Goal: Information Seeking & Learning: Learn about a topic

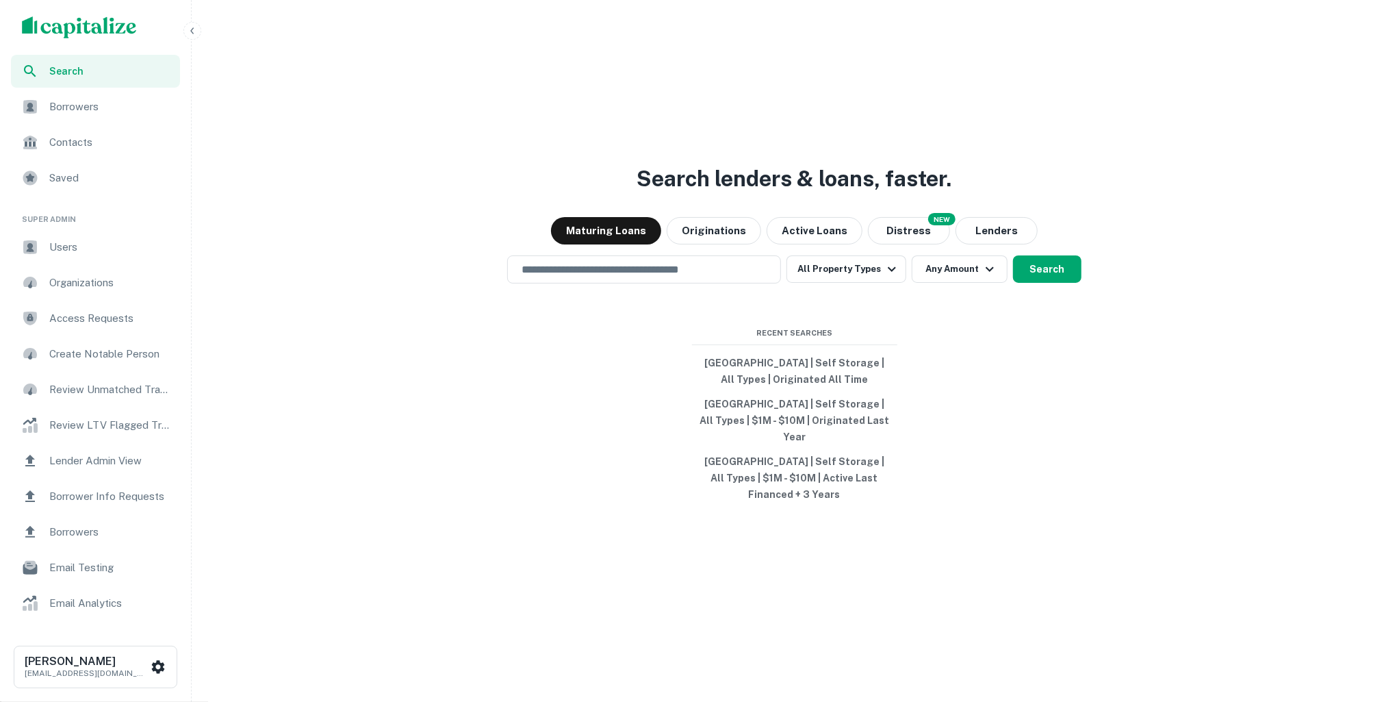
click at [191, 26] on icon "button" at bounding box center [192, 30] width 11 height 11
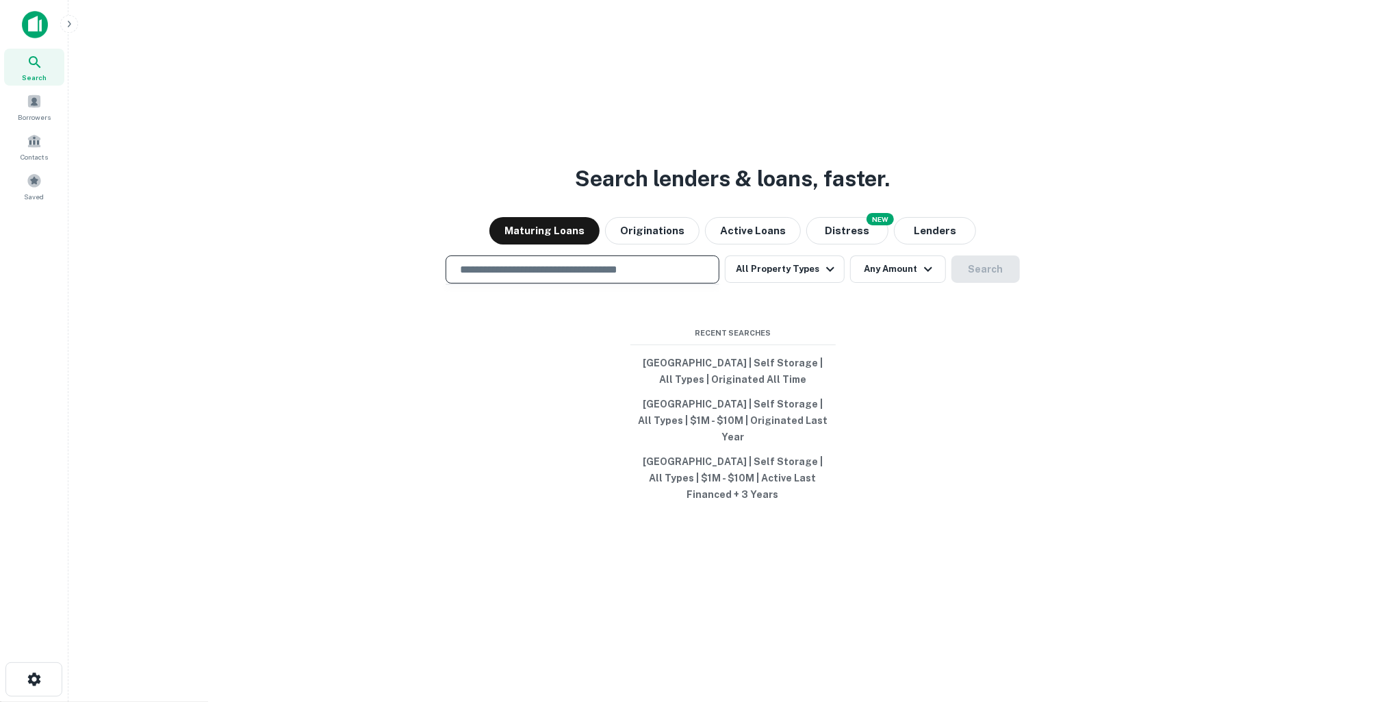
click at [622, 276] on input "text" at bounding box center [582, 269] width 261 height 16
type input "*"
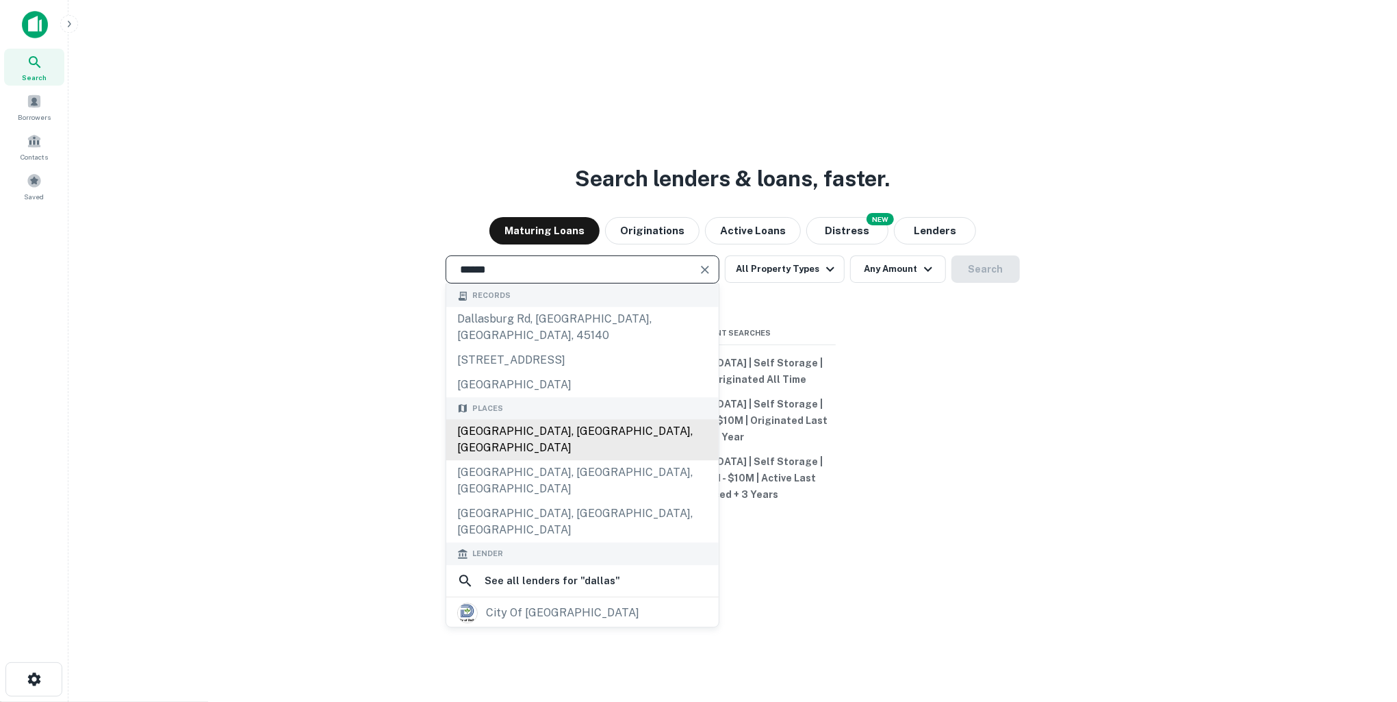
click at [559, 433] on div "[GEOGRAPHIC_DATA], [GEOGRAPHIC_DATA], [GEOGRAPHIC_DATA]" at bounding box center [582, 440] width 272 height 41
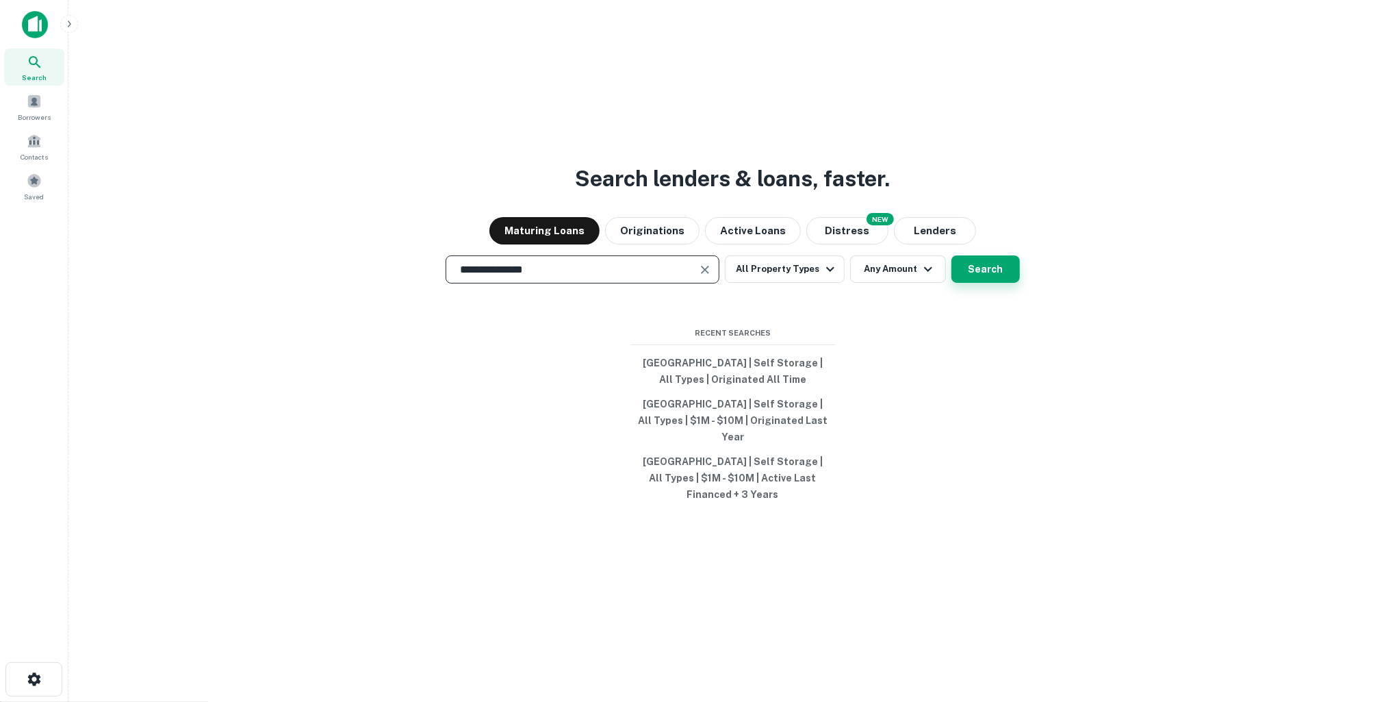
type input "**********"
click at [958, 268] on button "Search" at bounding box center [986, 268] width 68 height 27
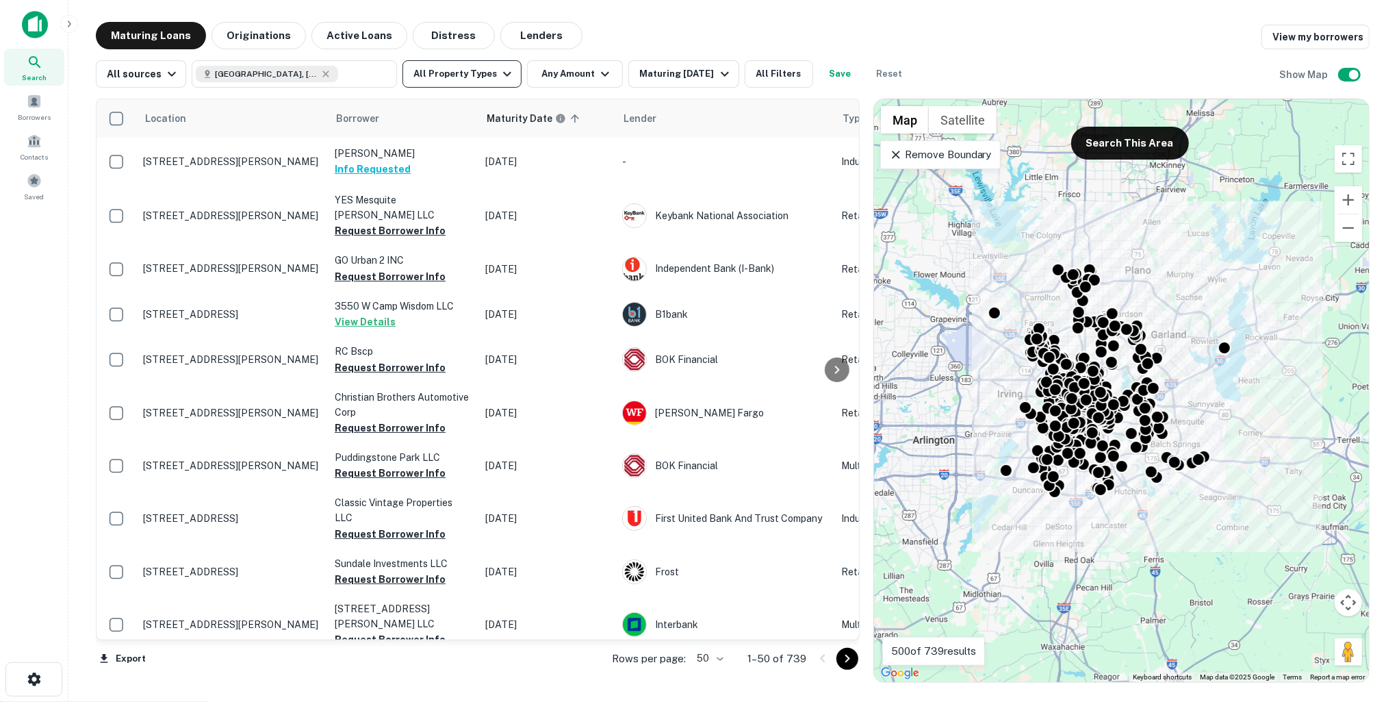
click at [499, 75] on icon "button" at bounding box center [507, 74] width 16 height 16
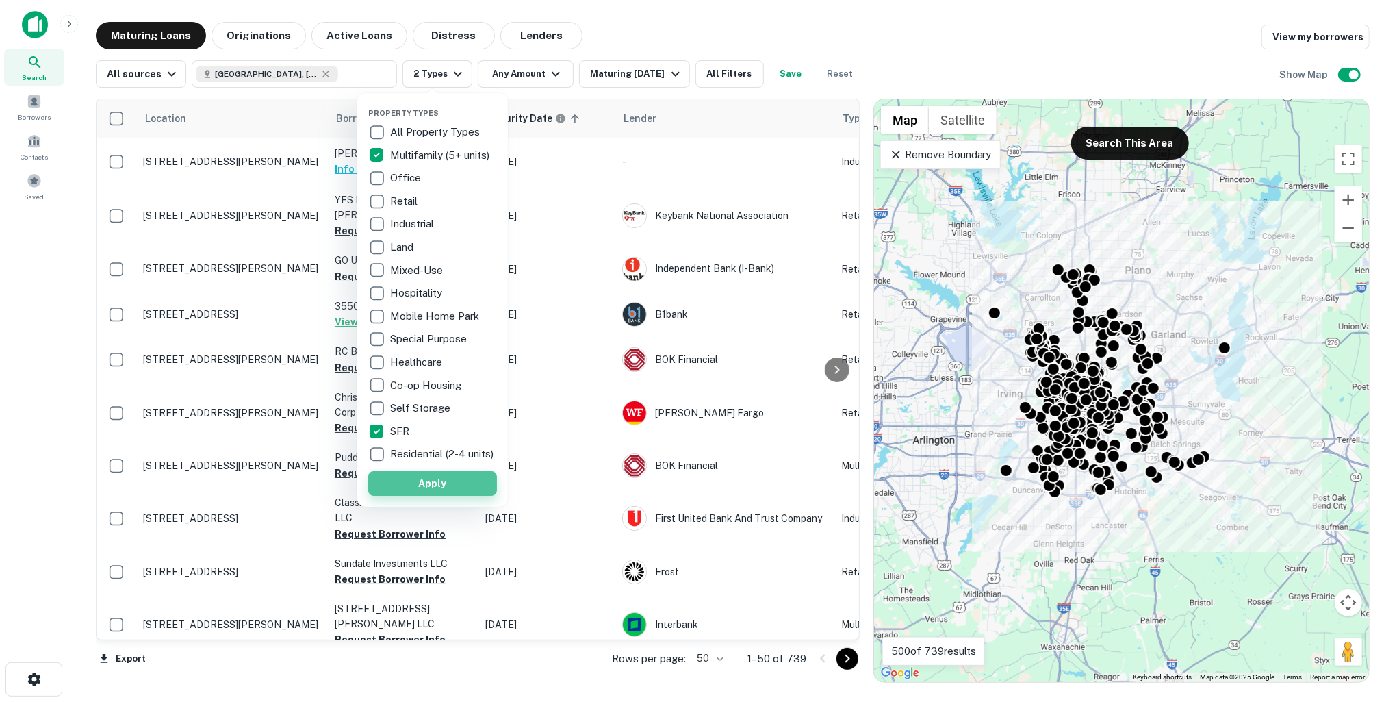
click at [422, 488] on button "Apply" at bounding box center [432, 483] width 129 height 25
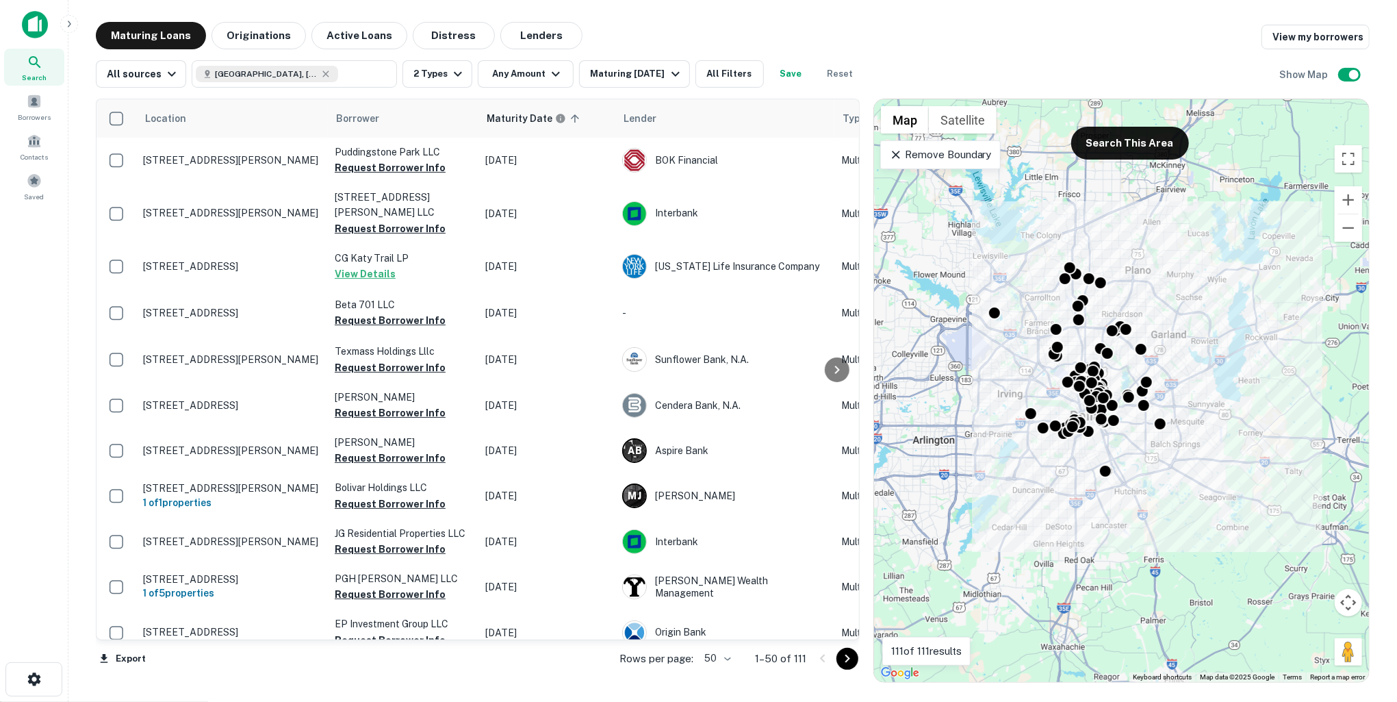
click at [891, 153] on icon at bounding box center [896, 155] width 14 height 14
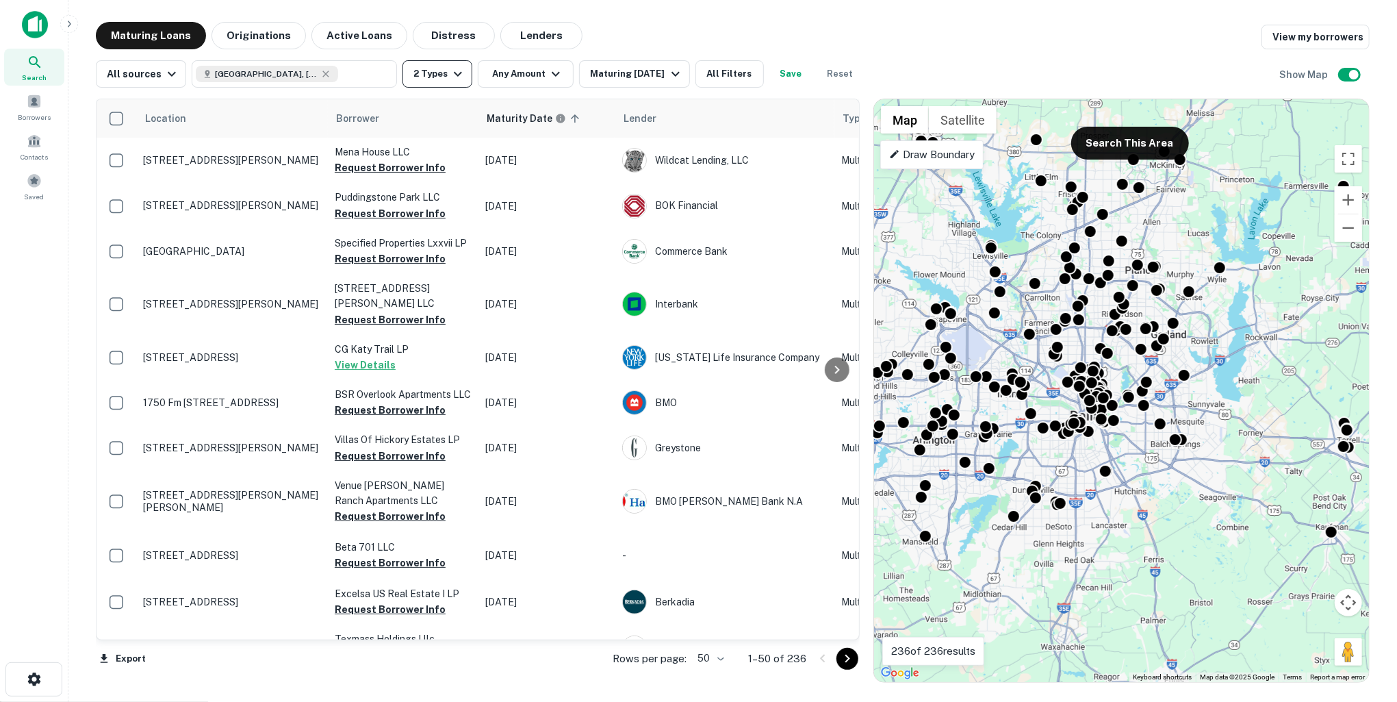
click at [450, 81] on icon "button" at bounding box center [458, 74] width 16 height 16
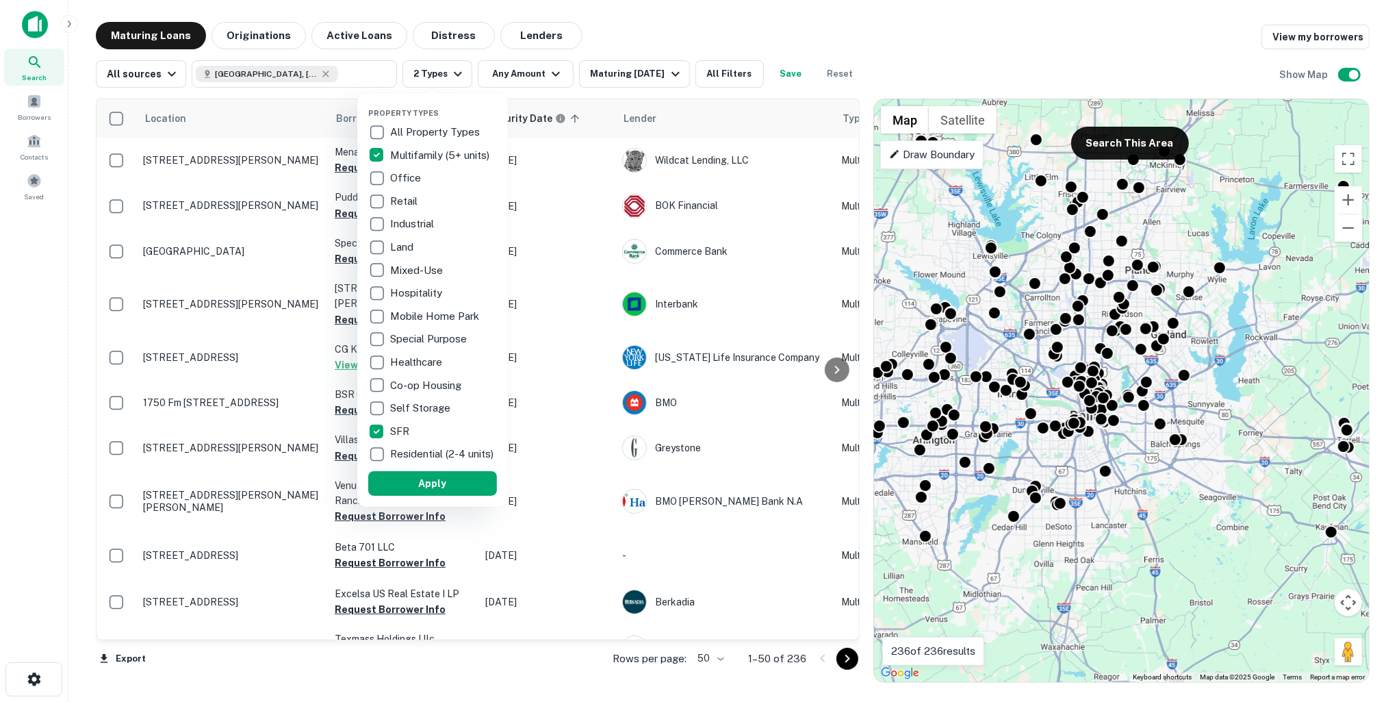
click at [633, 40] on div at bounding box center [698, 351] width 1397 height 702
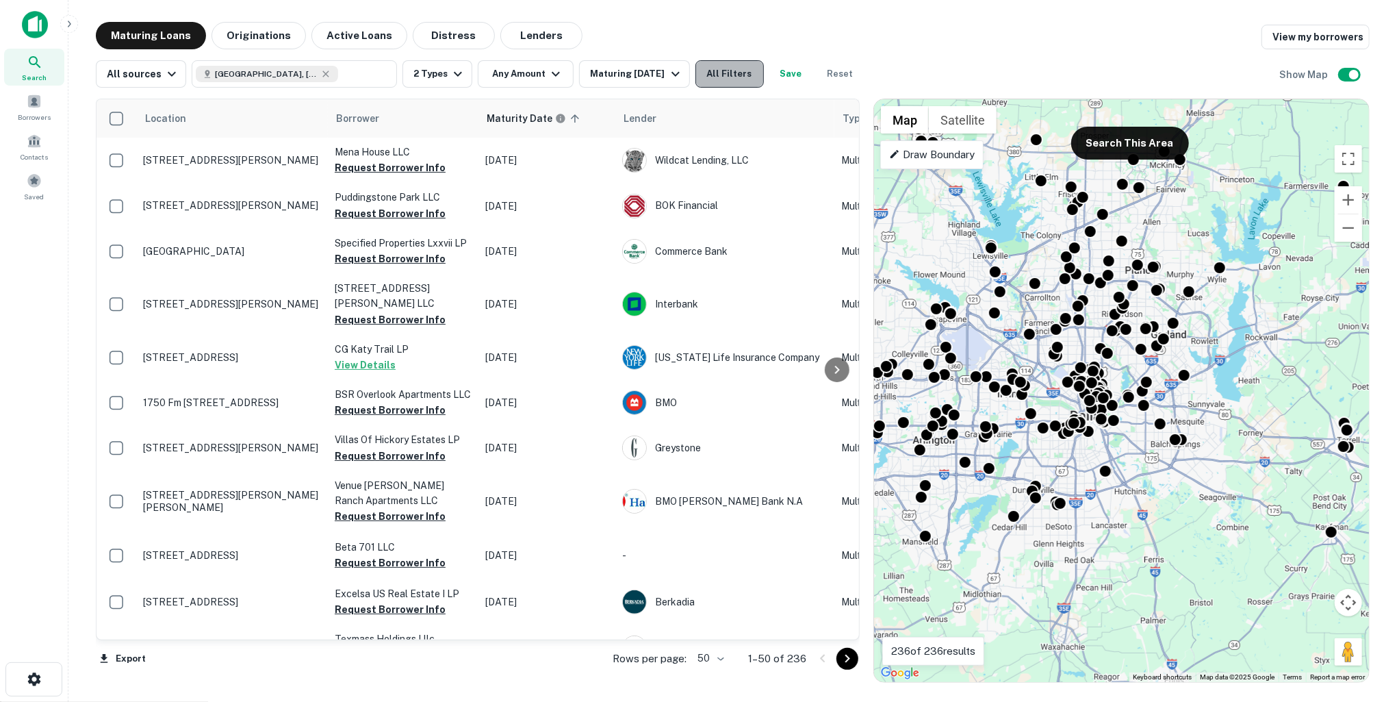
click at [735, 68] on button "All Filters" at bounding box center [729, 73] width 68 height 27
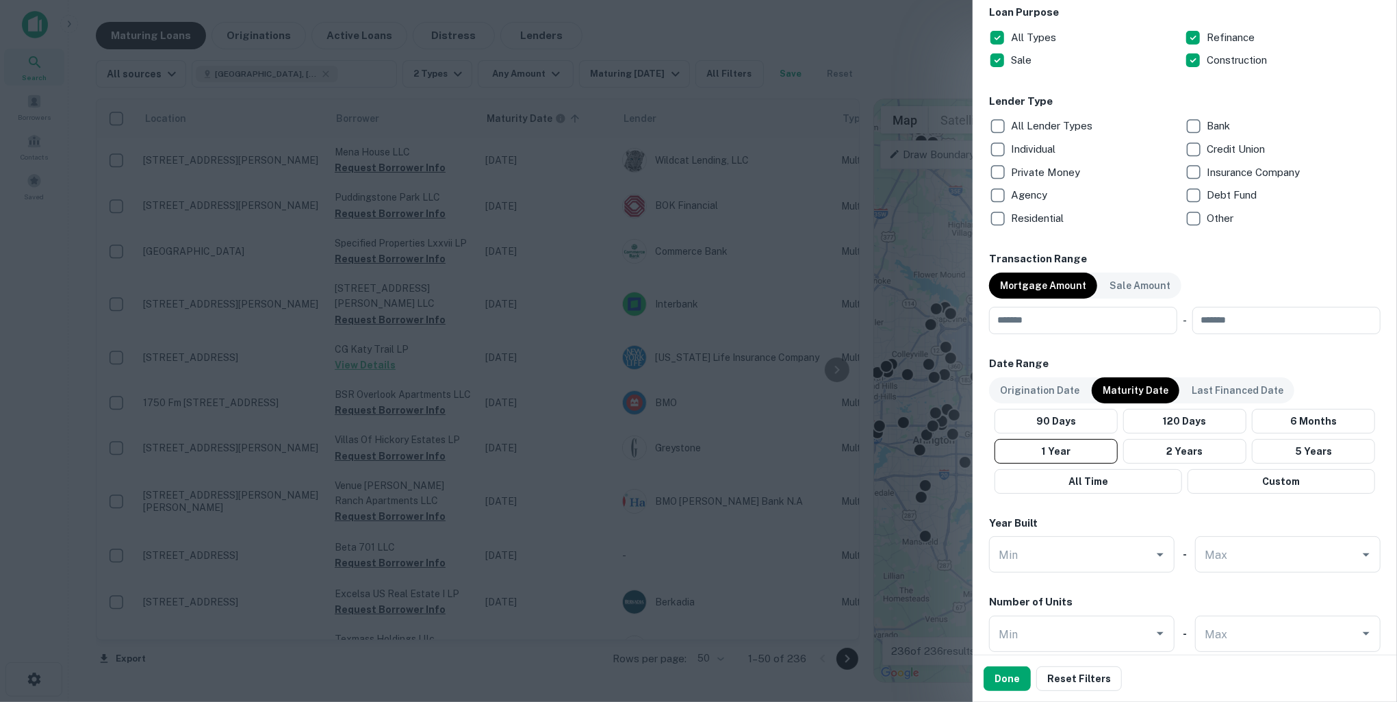
scroll to position [468, 0]
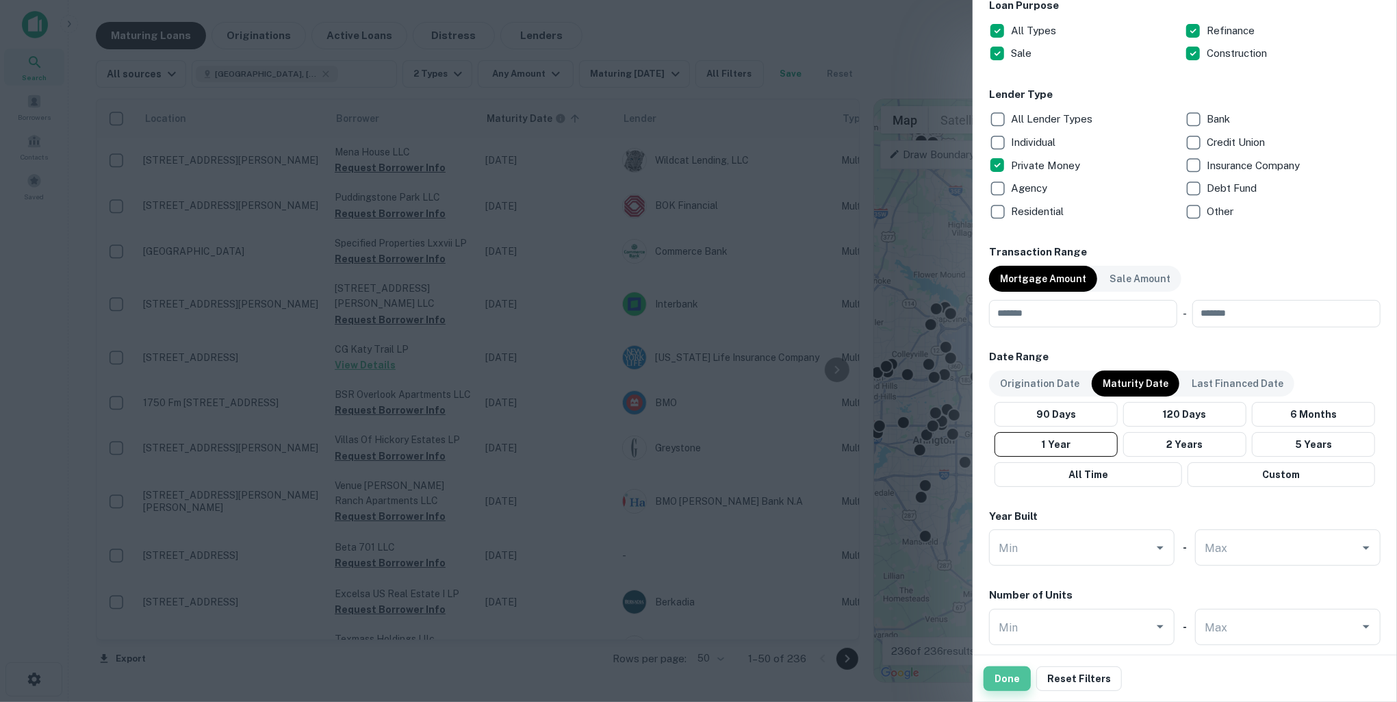
click at [1021, 674] on button "Done" at bounding box center [1007, 678] width 47 height 25
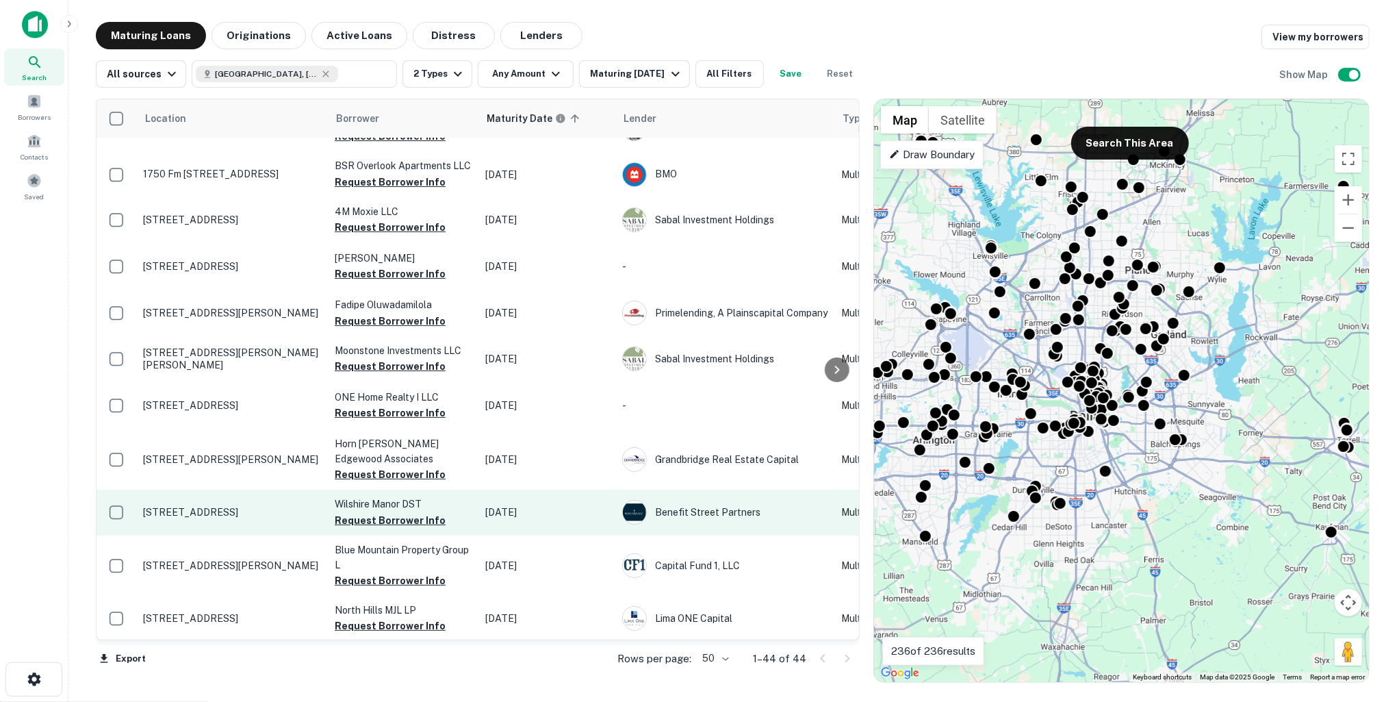
scroll to position [33, 0]
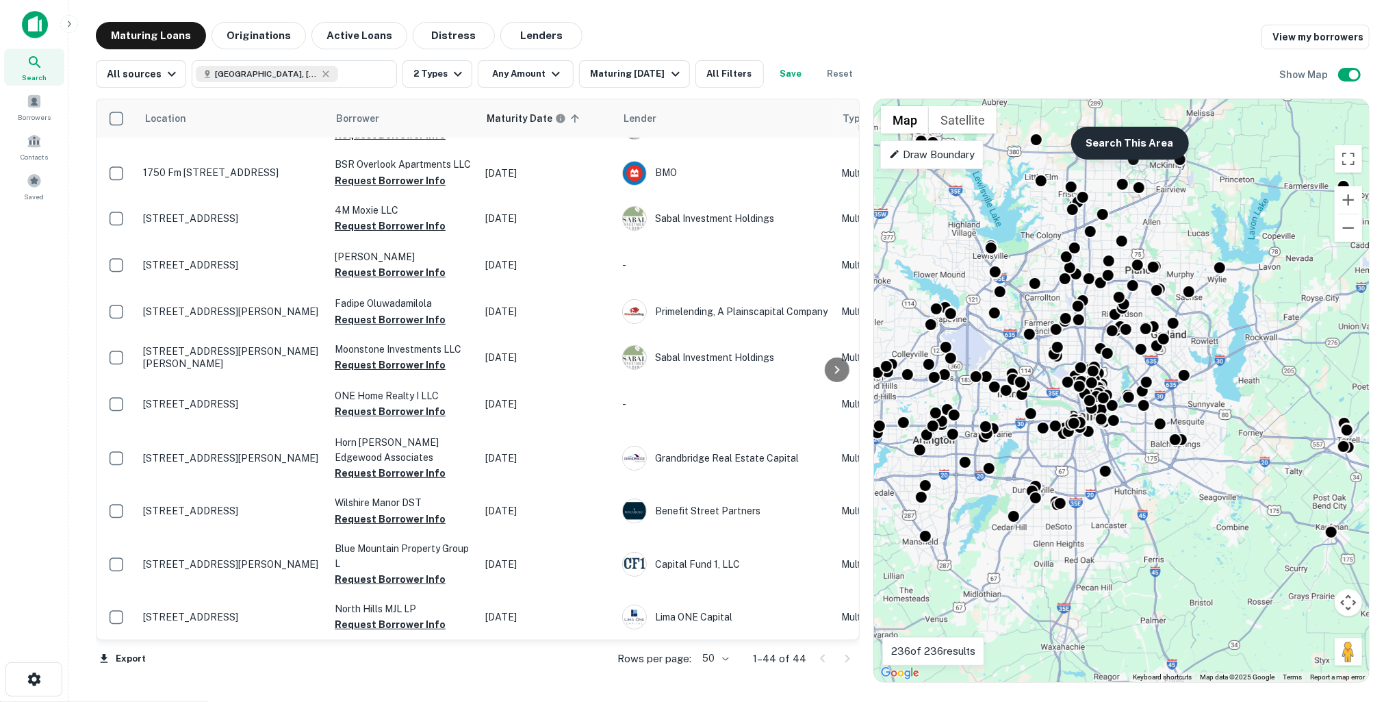
click at [1130, 151] on button "Search This Area" at bounding box center [1130, 143] width 118 height 33
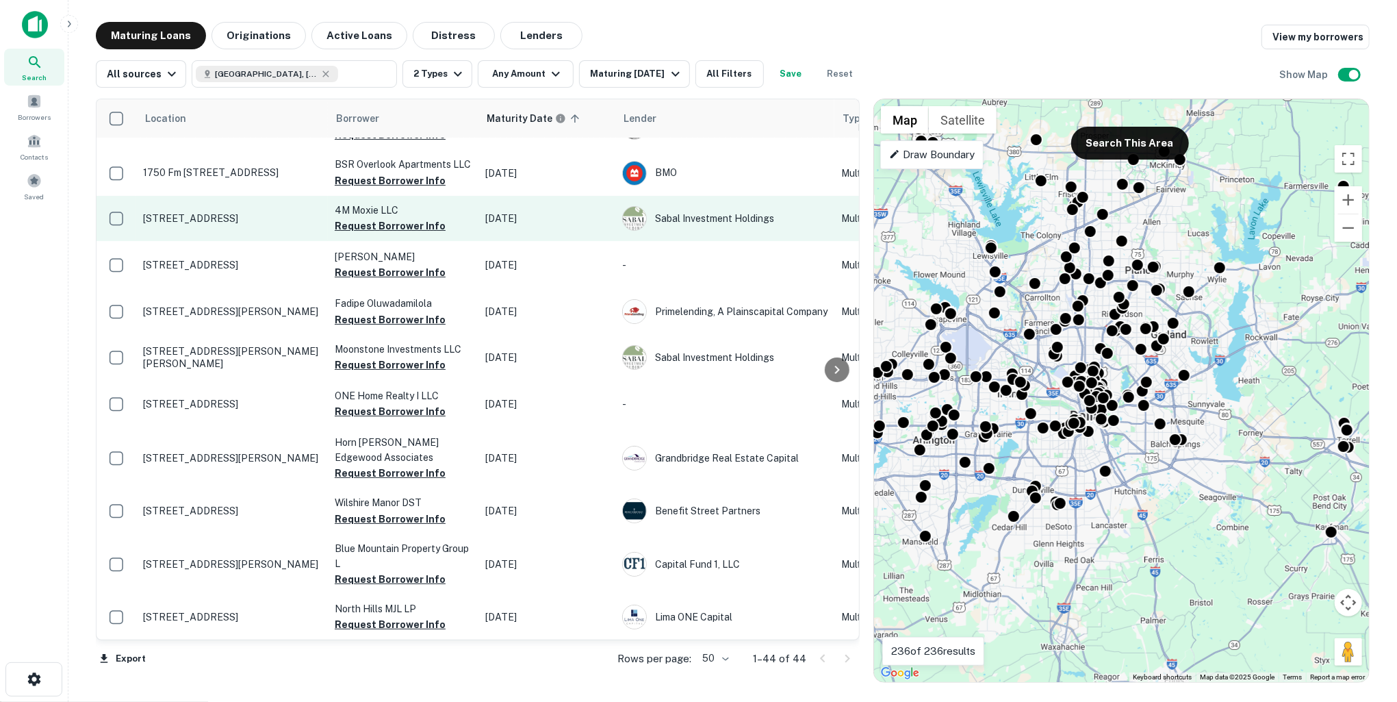
scroll to position [0, 0]
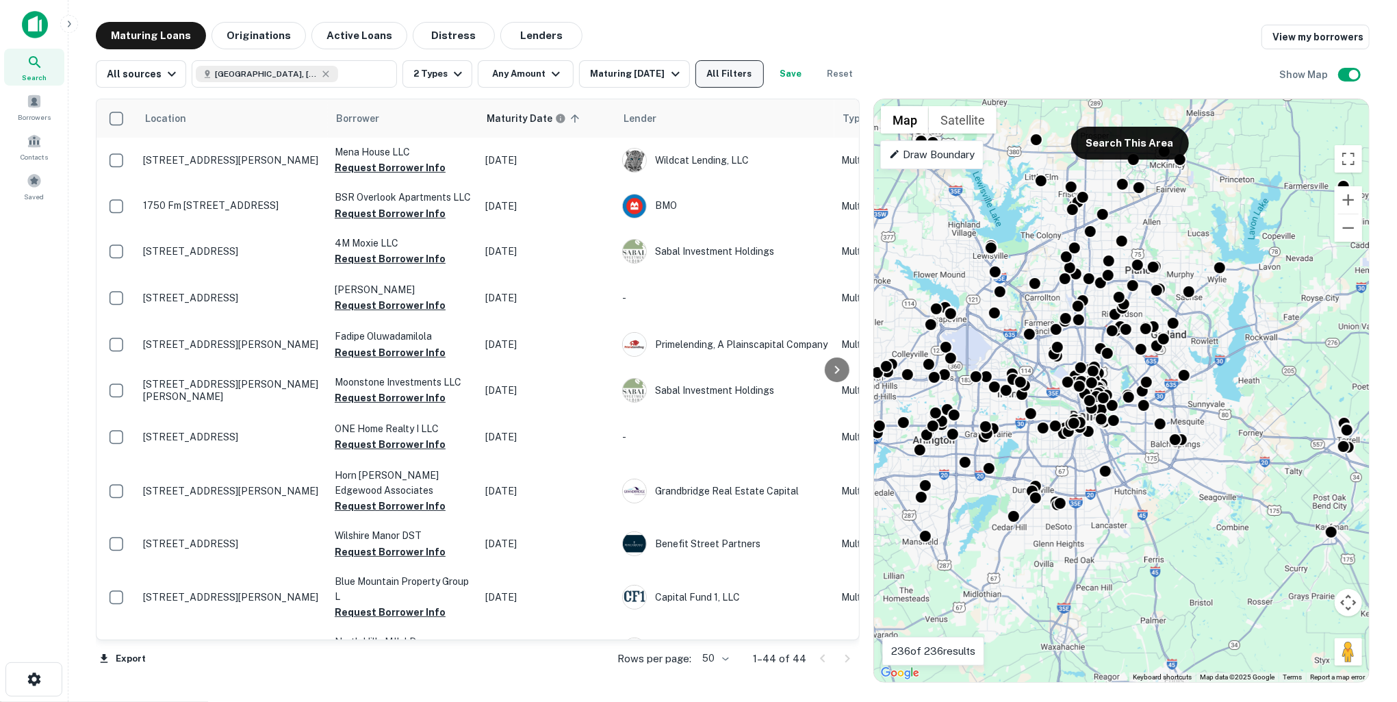
click at [728, 65] on button "All Filters" at bounding box center [729, 73] width 68 height 27
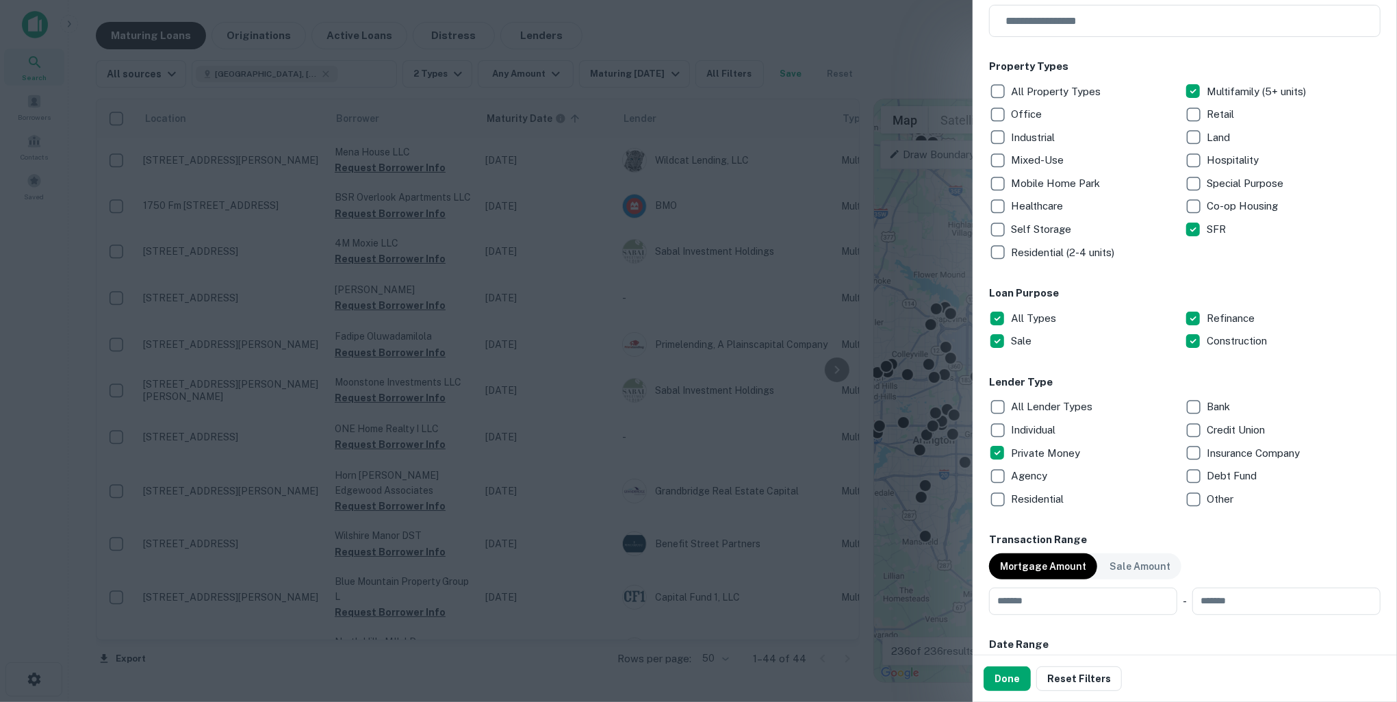
scroll to position [231, 0]
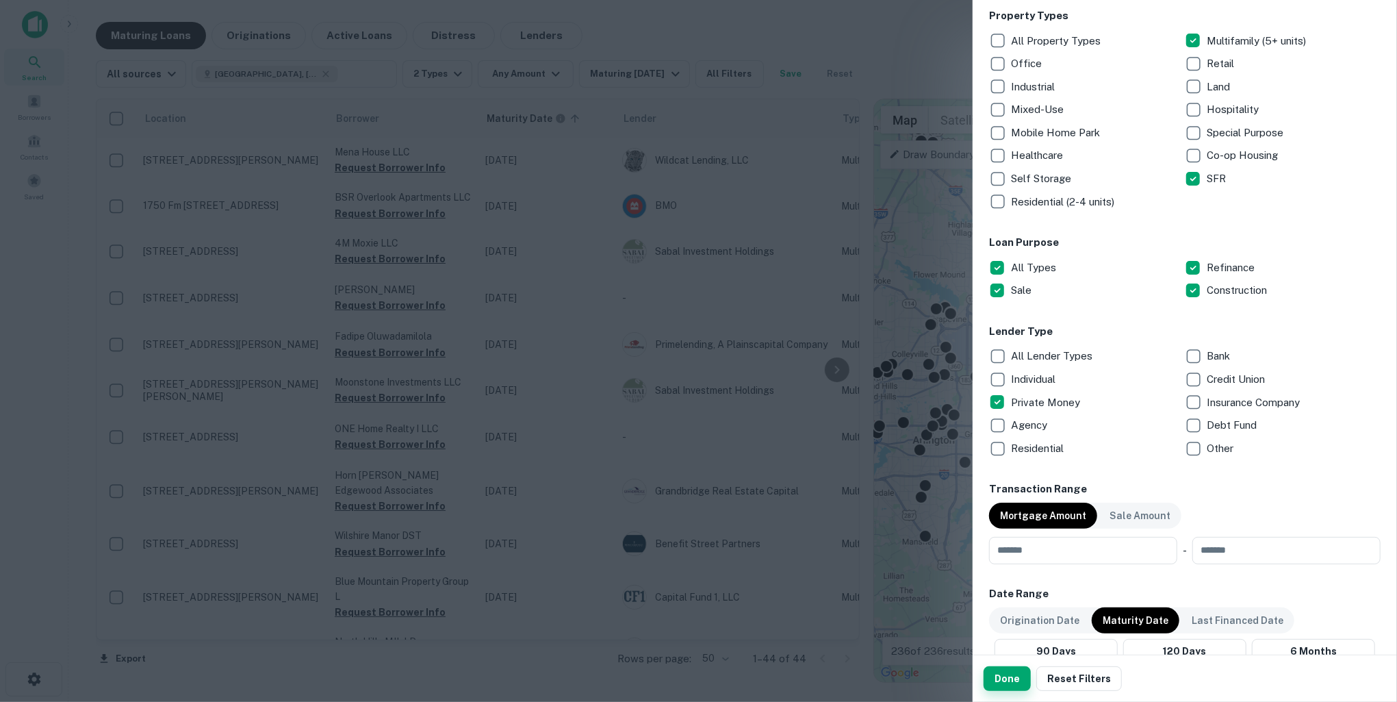
click at [1005, 672] on button "Done" at bounding box center [1007, 678] width 47 height 25
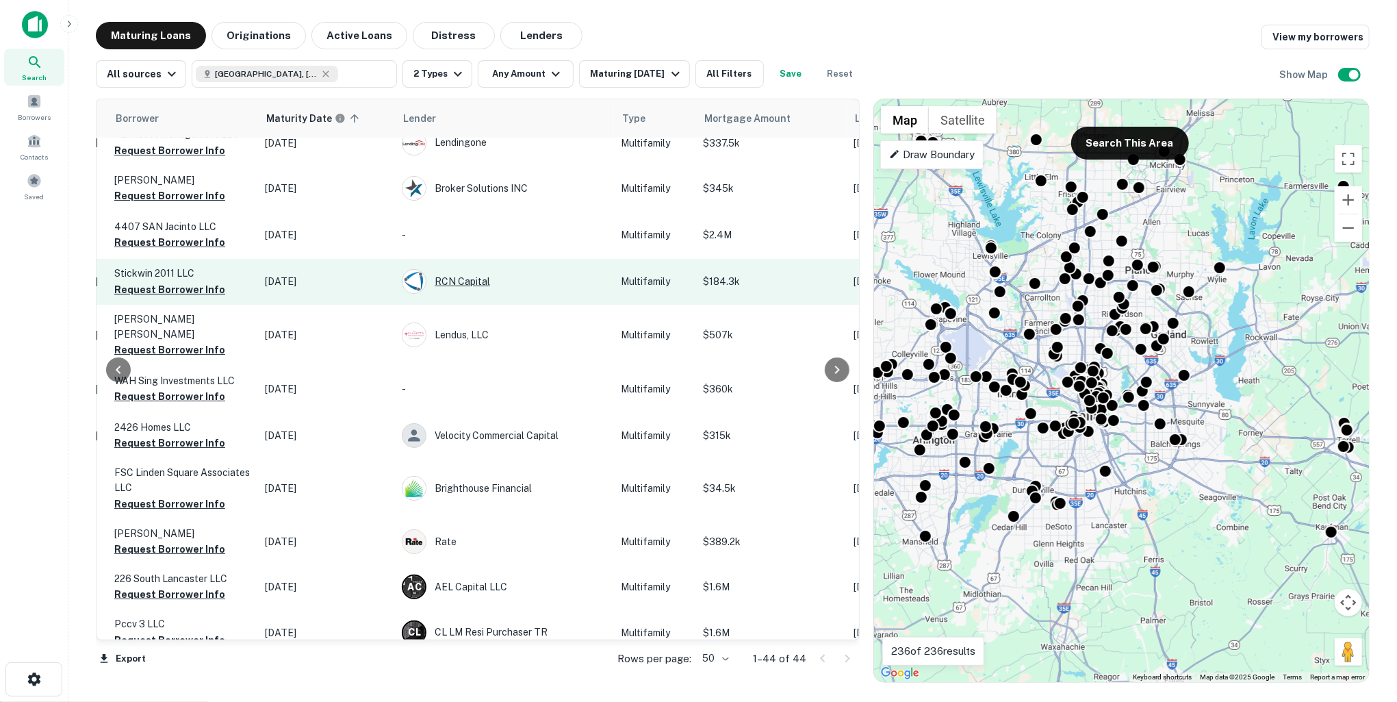
scroll to position [1201, 17]
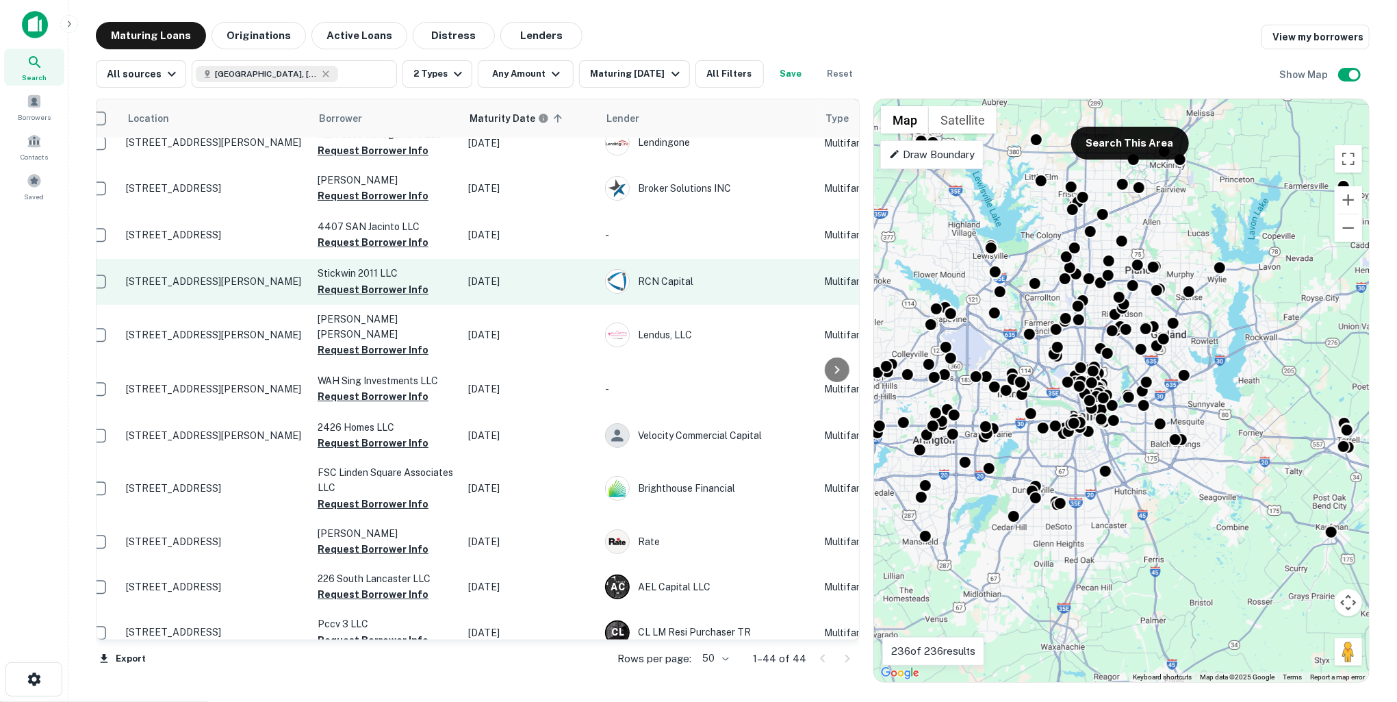
click at [223, 275] on p "[STREET_ADDRESS][PERSON_NAME]" at bounding box center [215, 281] width 178 height 12
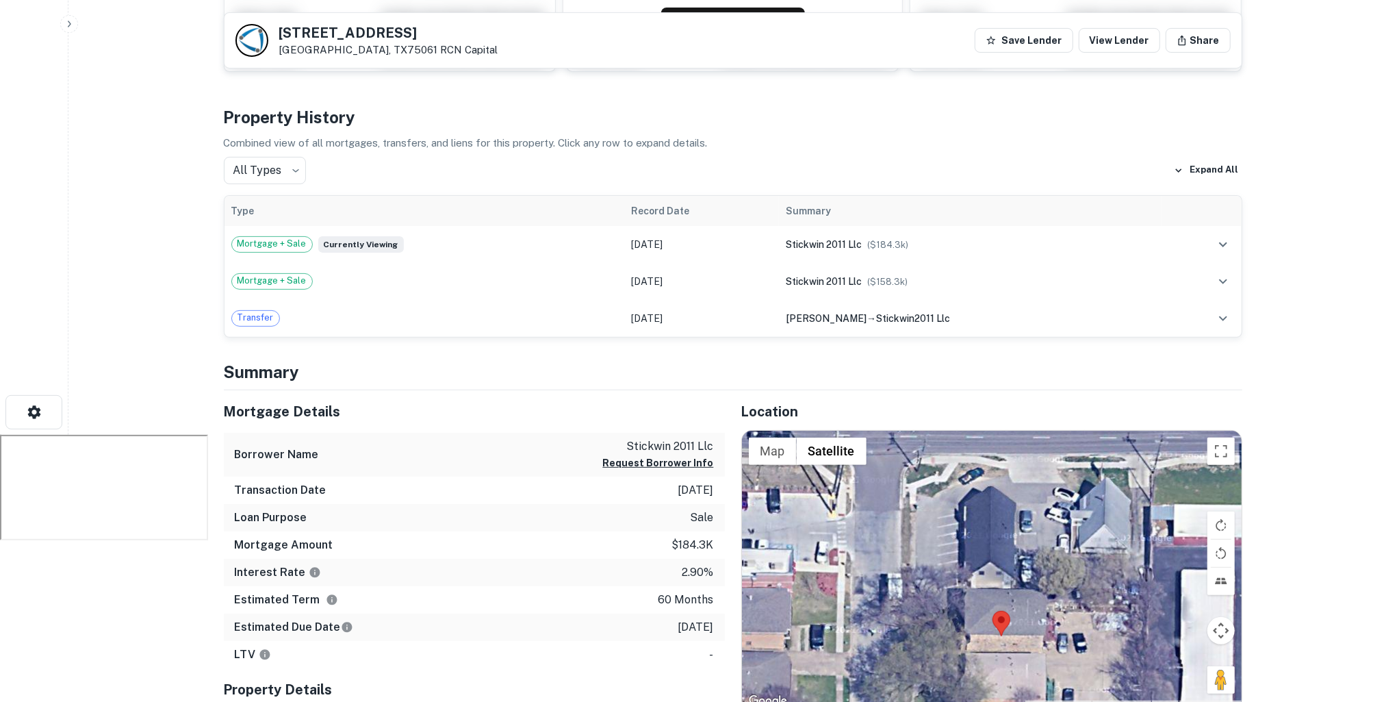
scroll to position [10, 0]
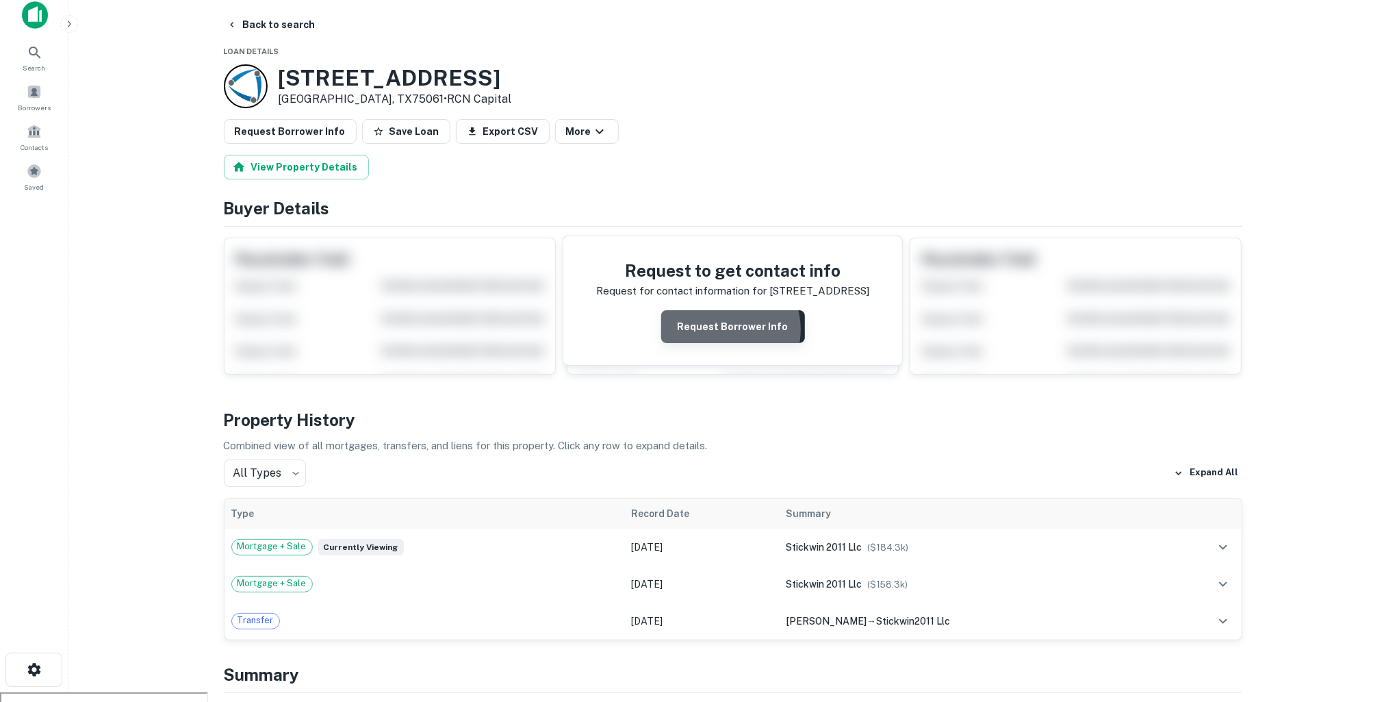
click at [728, 327] on button "Request Borrower Info" at bounding box center [733, 326] width 144 height 33
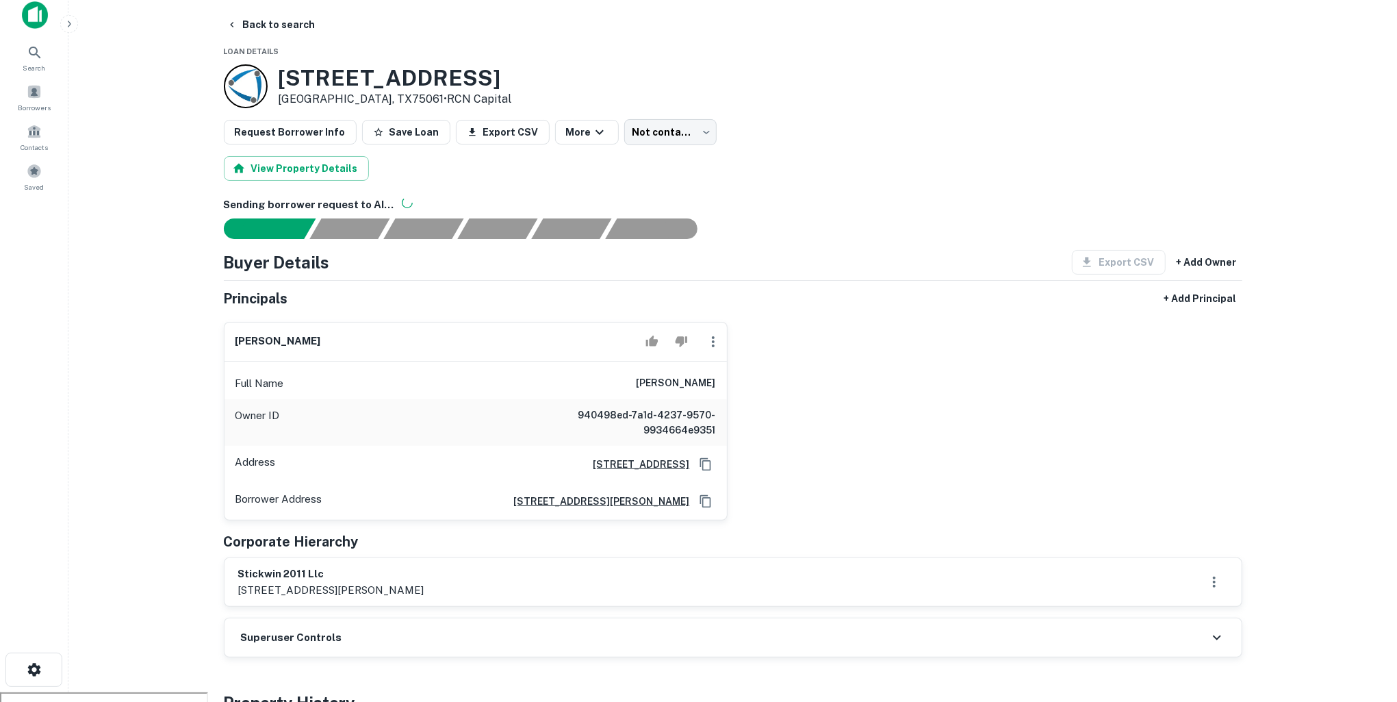
drag, startPoint x: 639, startPoint y: 380, endPoint x: 721, endPoint y: 383, distance: 81.5
click at [721, 383] on div "Full Name edwin dissosway" at bounding box center [476, 383] width 502 height 33
click at [639, 381] on h6 "[PERSON_NAME]" at bounding box center [676, 383] width 79 height 16
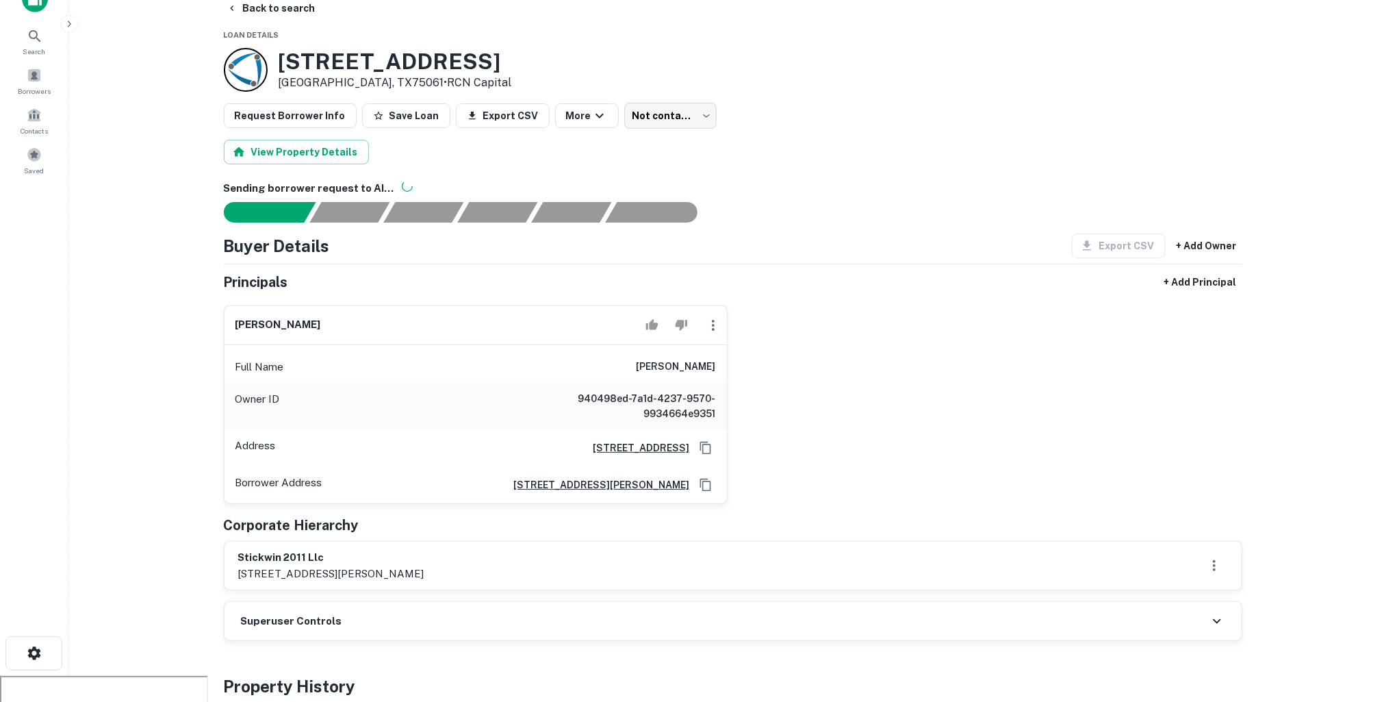
scroll to position [28, 0]
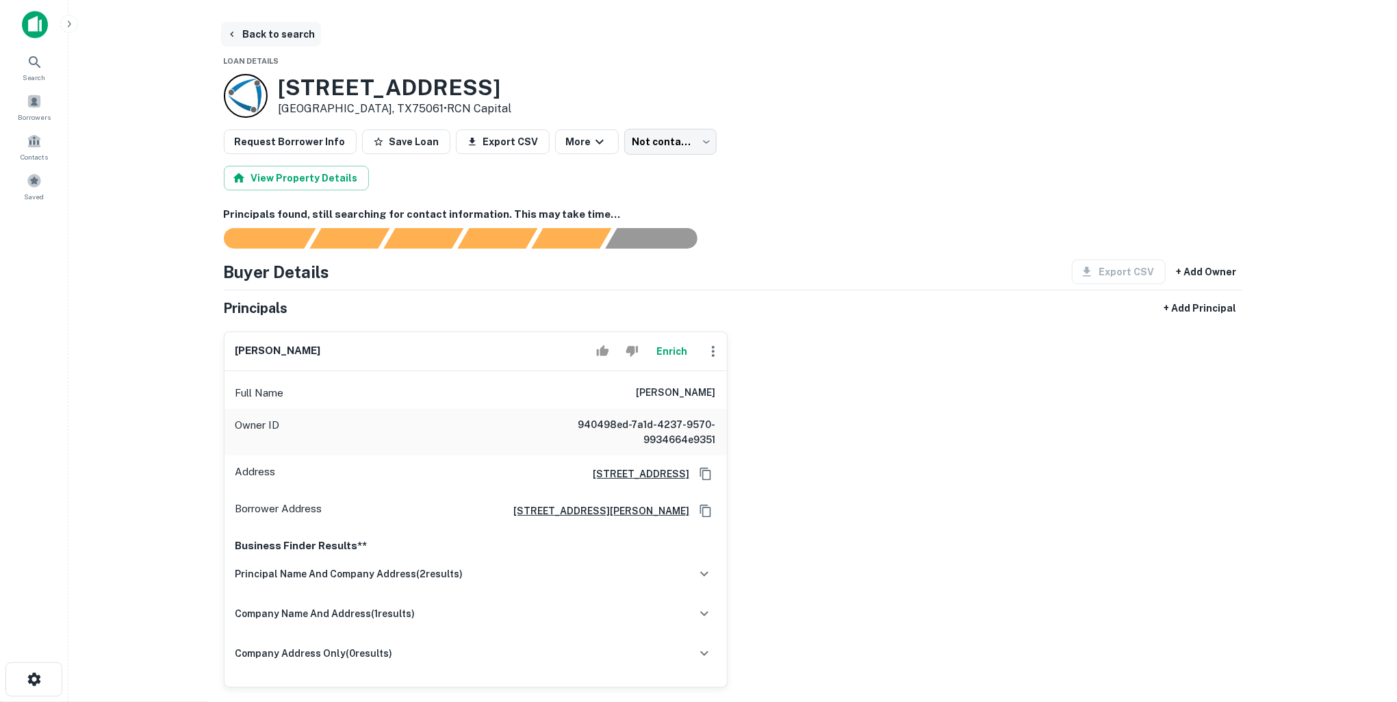
click at [294, 38] on button "Back to search" at bounding box center [271, 34] width 100 height 25
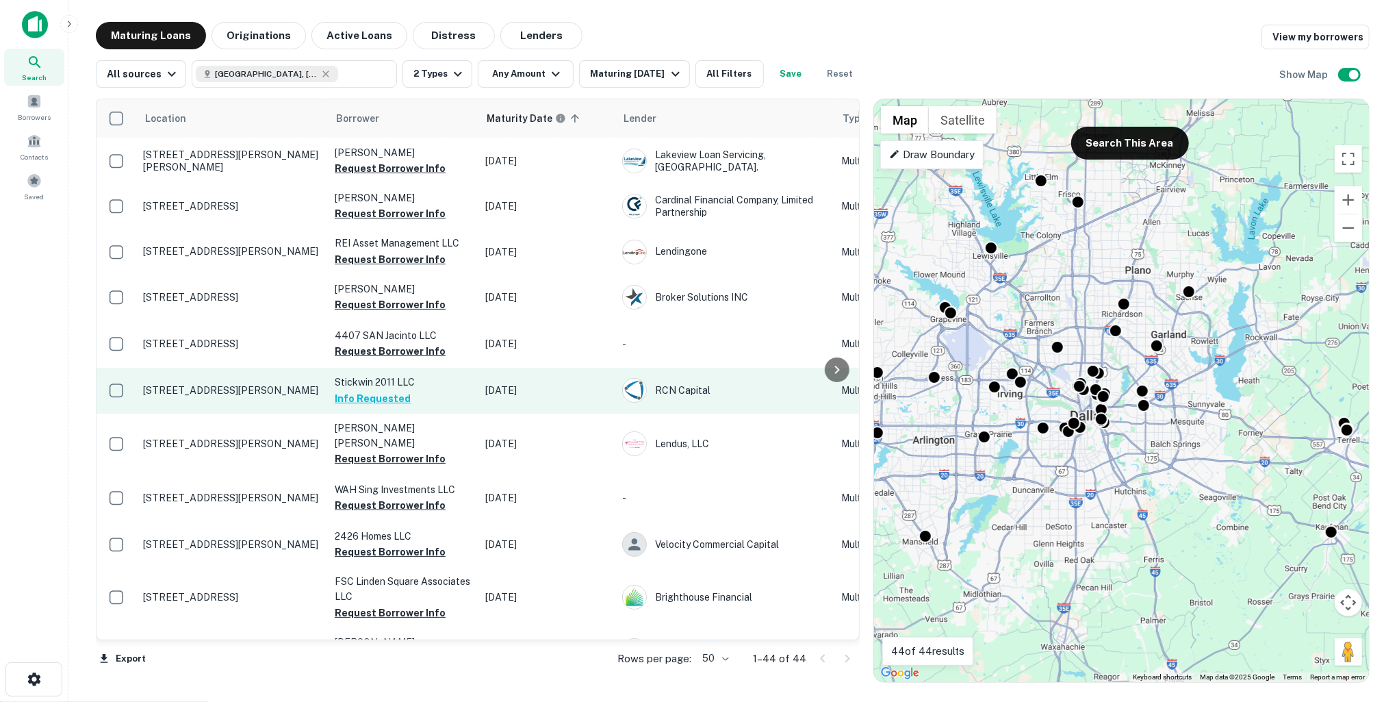
scroll to position [1075, 0]
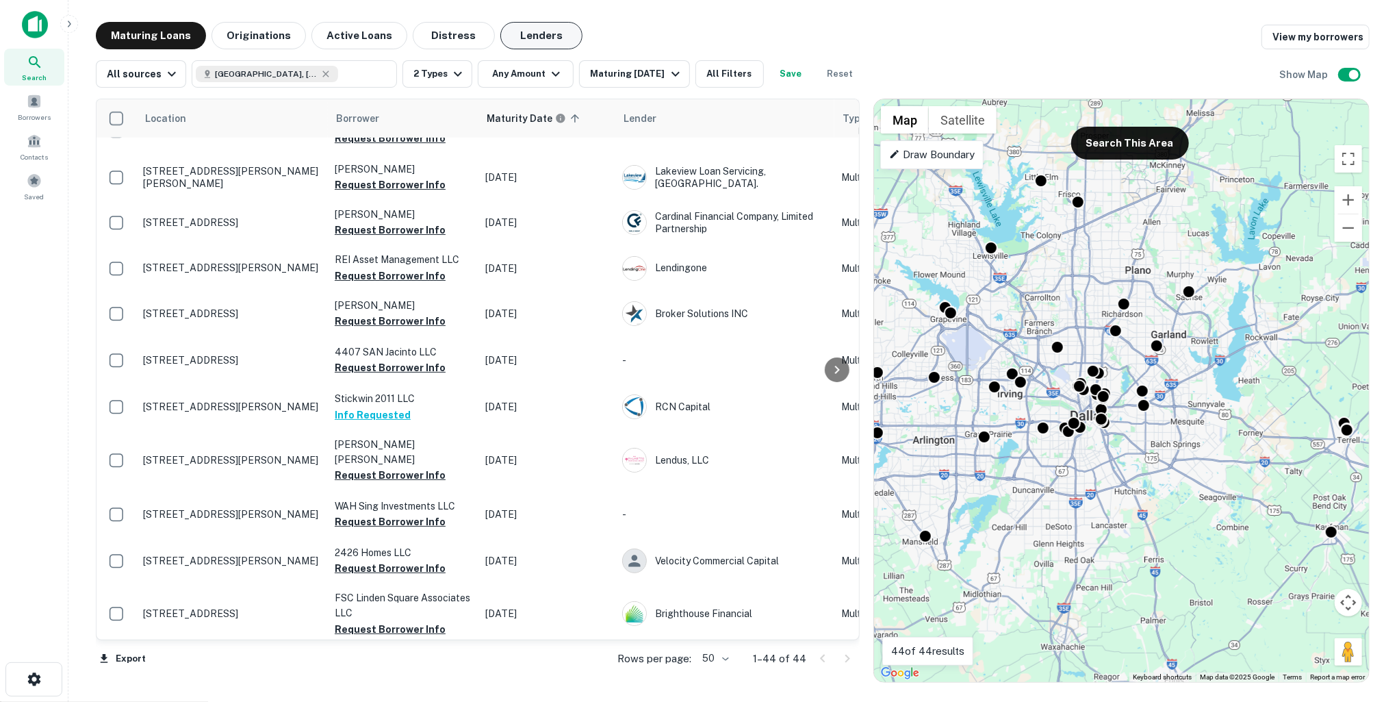
click at [520, 37] on button "Lenders" at bounding box center [541, 35] width 82 height 27
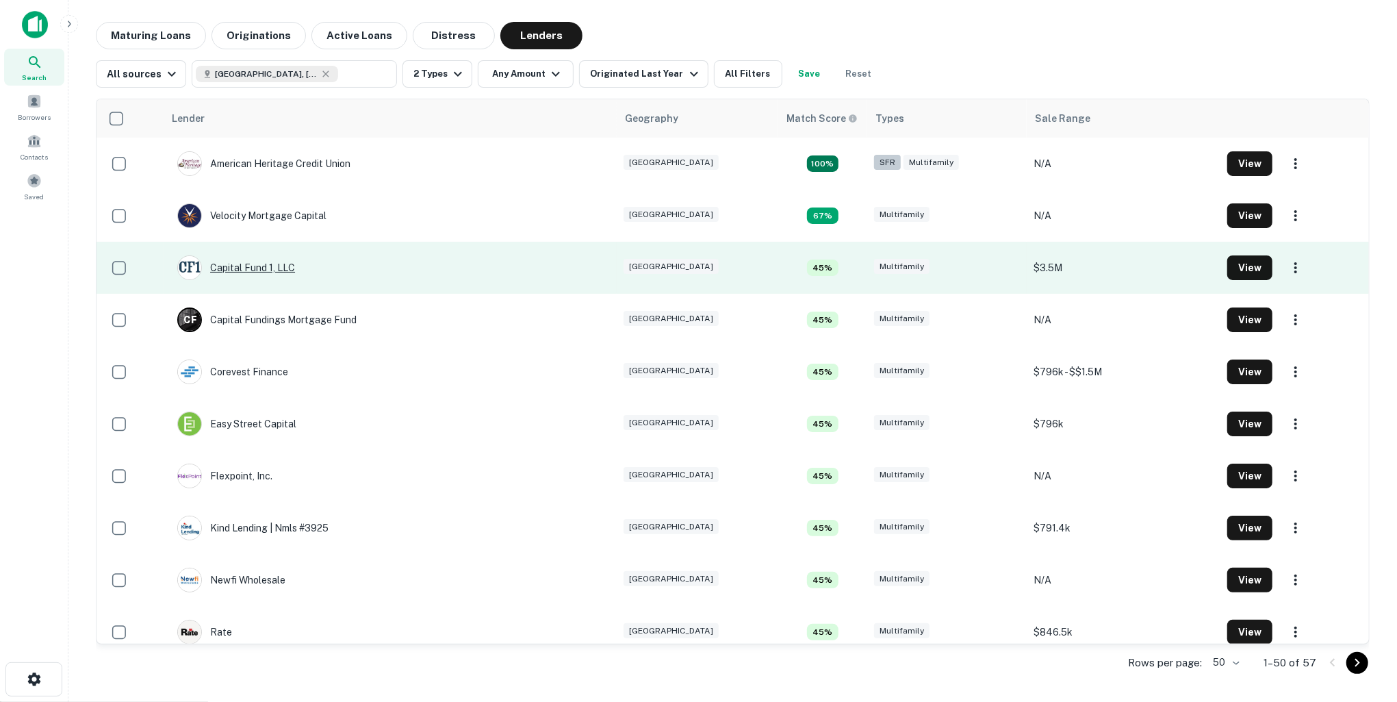
click at [275, 268] on div "Capital Fund 1, LLC" at bounding box center [236, 267] width 118 height 25
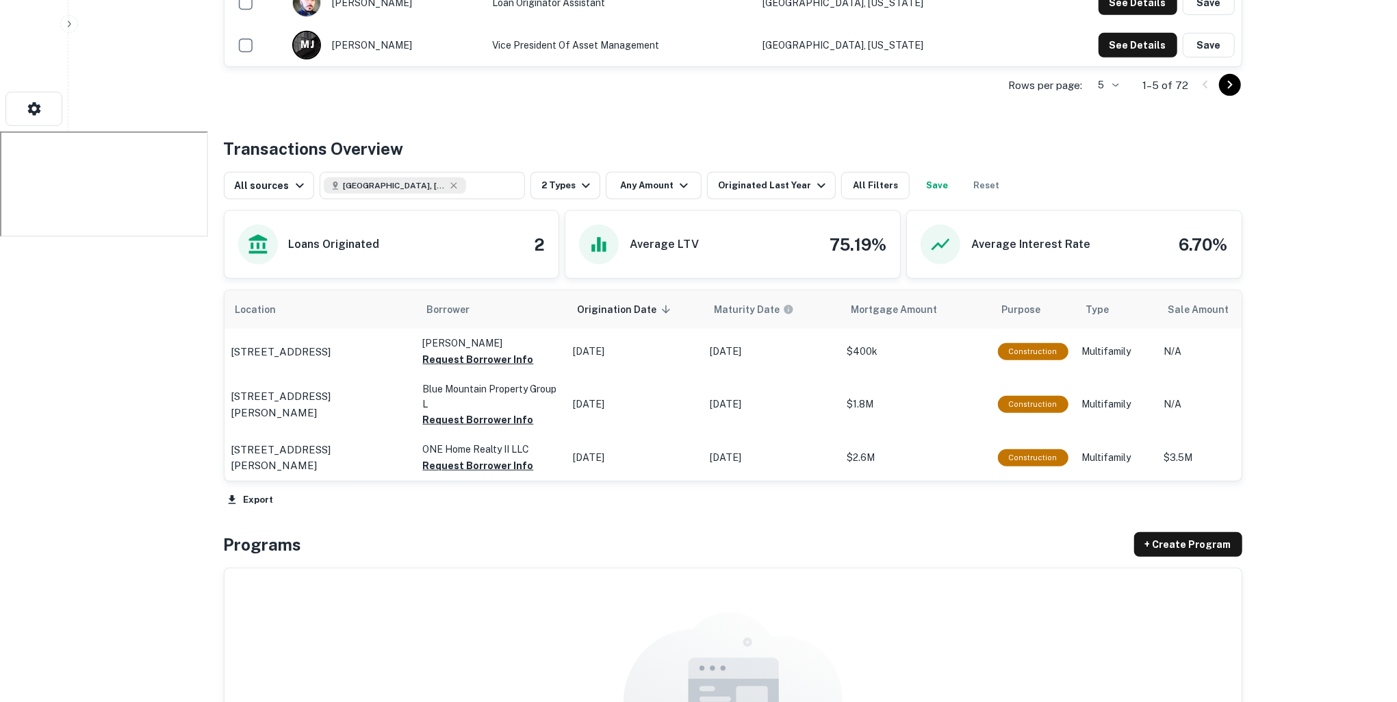
scroll to position [611, 0]
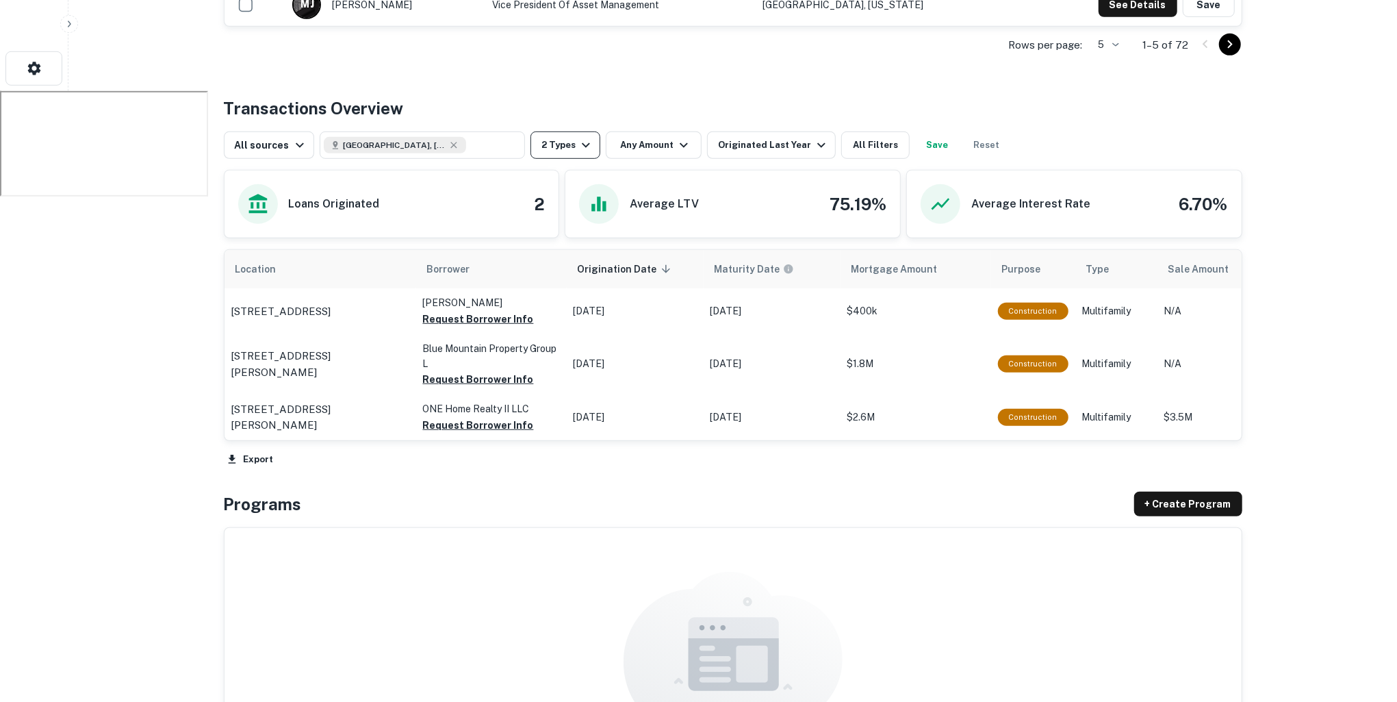
click at [585, 153] on button "2 Types" at bounding box center [566, 144] width 70 height 27
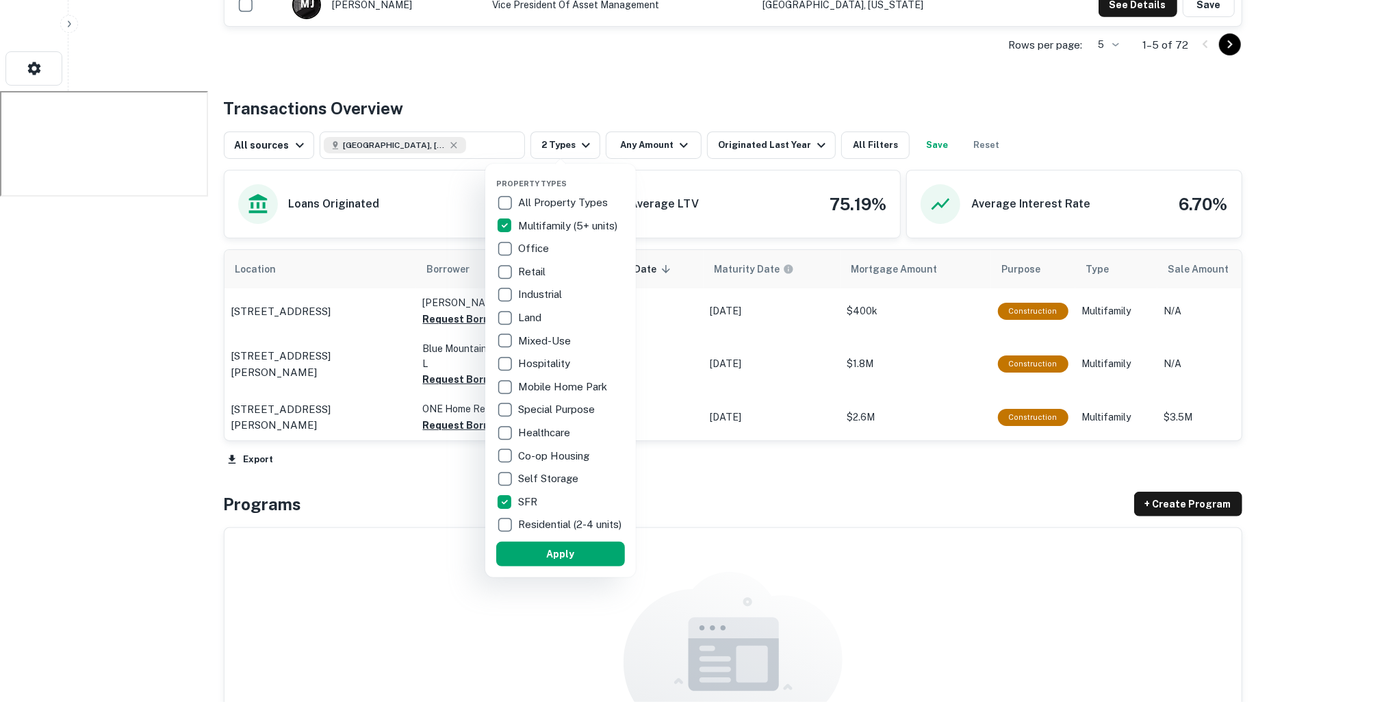
click at [715, 71] on div at bounding box center [698, 351] width 1397 height 702
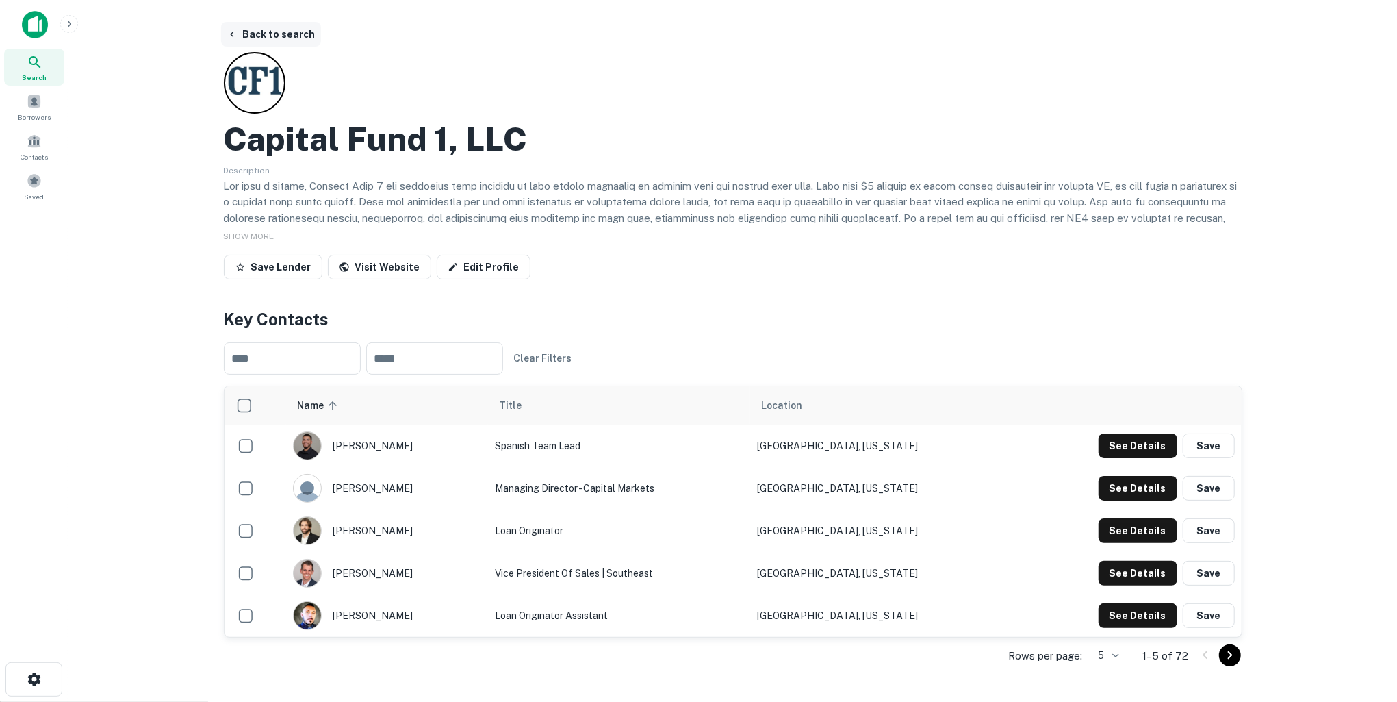
click at [281, 31] on button "Back to search" at bounding box center [271, 34] width 100 height 25
click at [275, 34] on button "Back to search" at bounding box center [271, 34] width 100 height 25
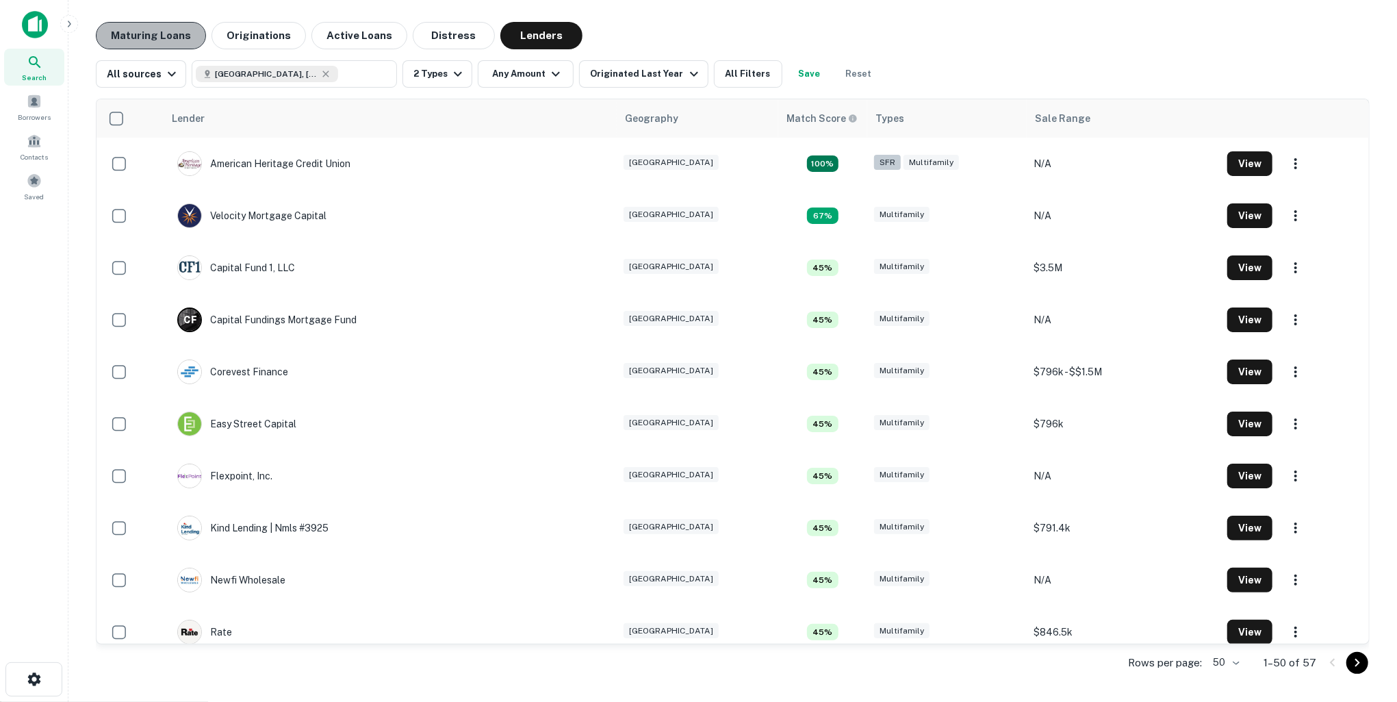
click at [178, 44] on button "Maturing Loans" at bounding box center [151, 35] width 110 height 27
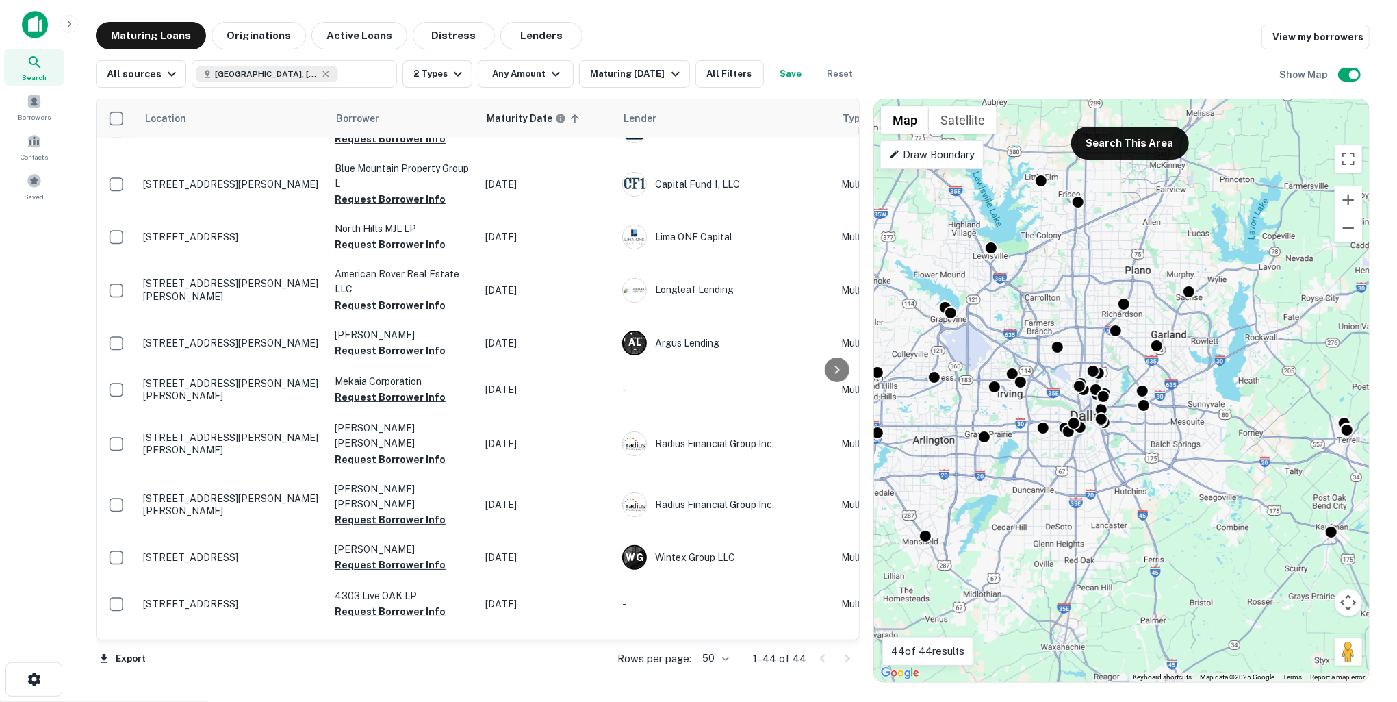
scroll to position [60, 0]
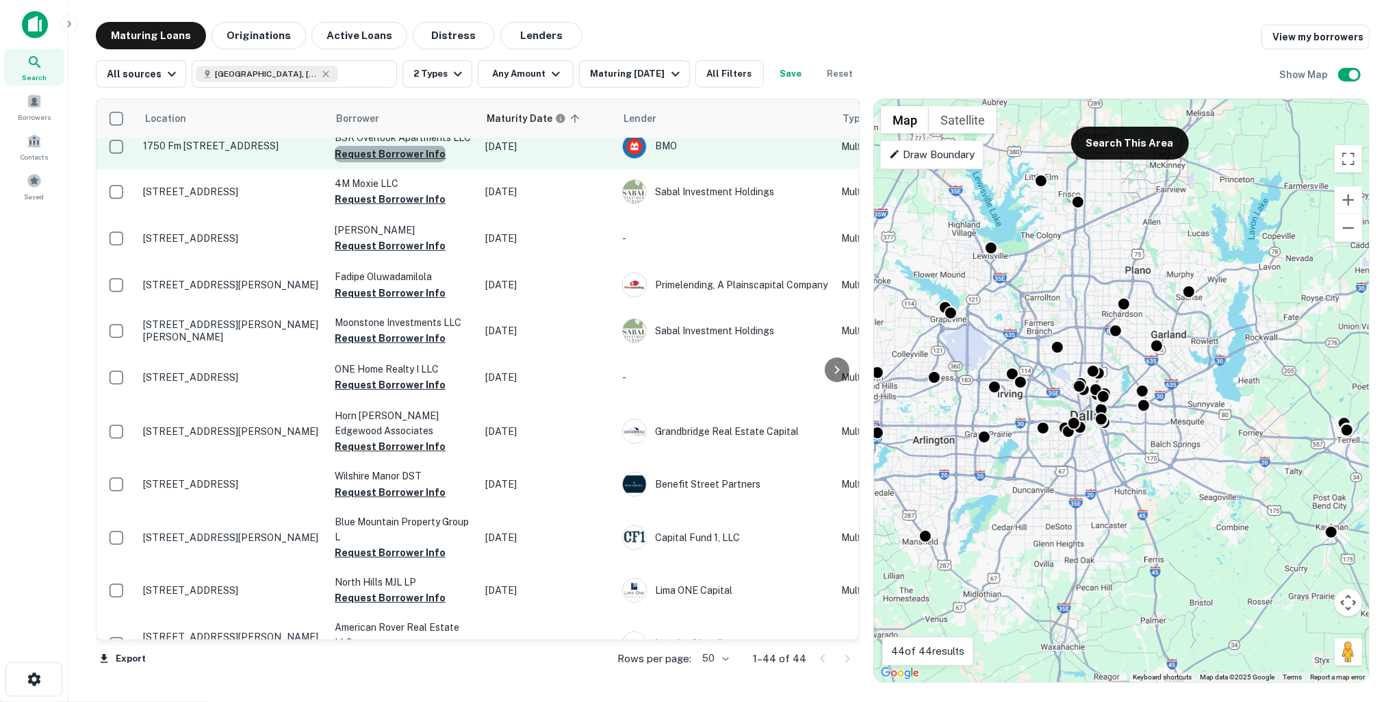
click at [416, 153] on button "Request Borrower Info" at bounding box center [390, 154] width 111 height 16
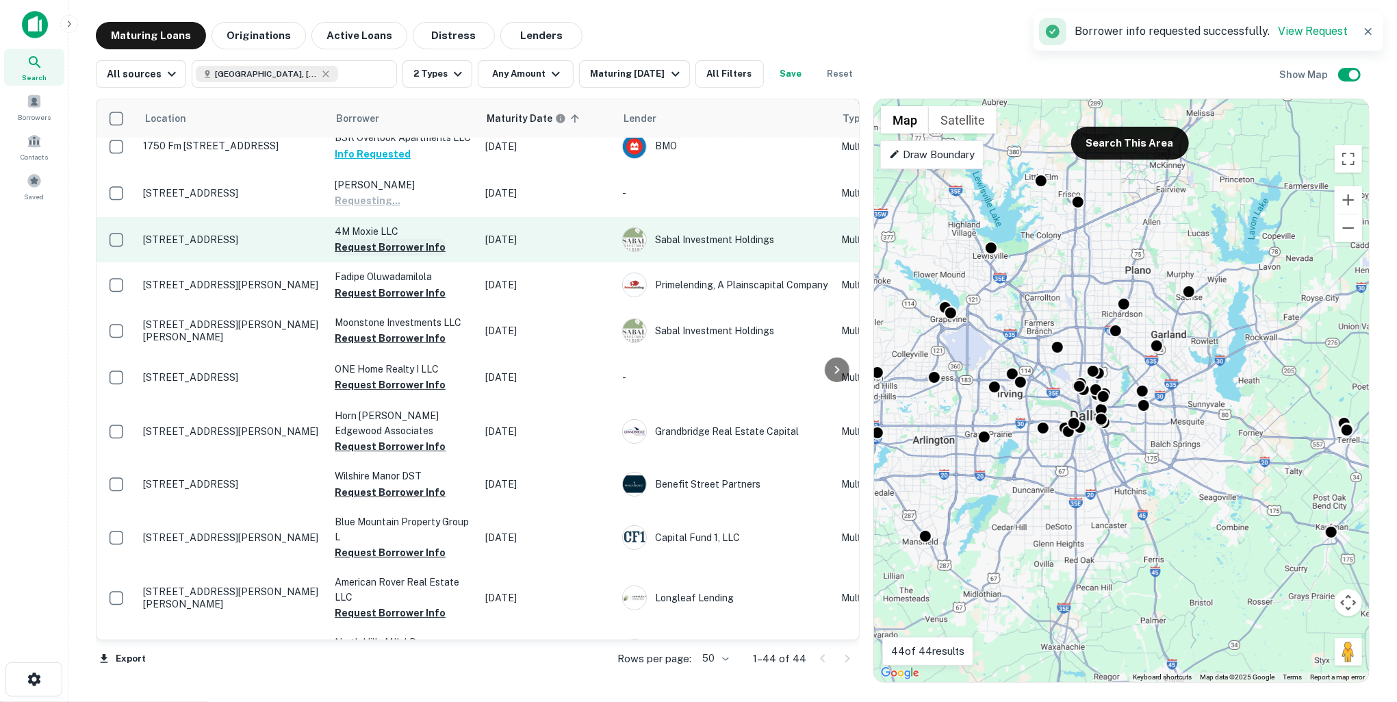
click at [398, 246] on button "Request Borrower Info" at bounding box center [390, 247] width 111 height 16
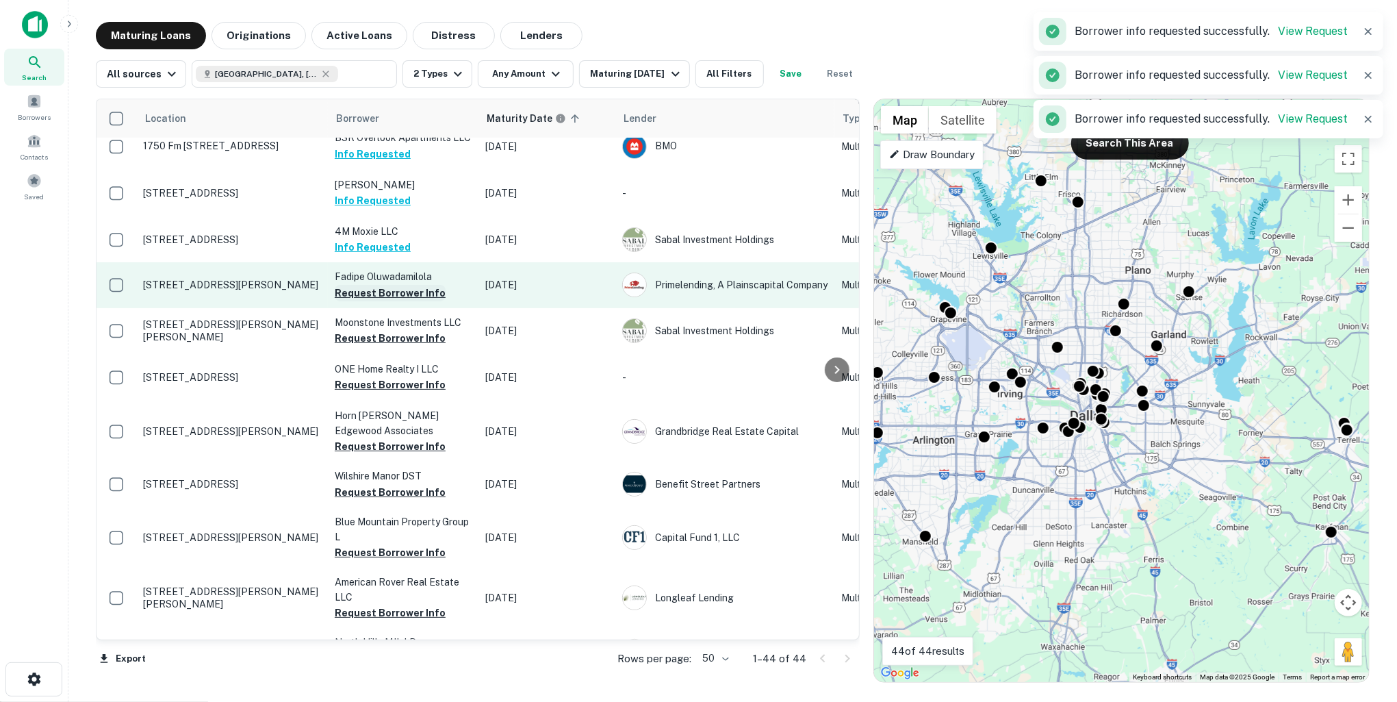
click at [400, 290] on button "Request Borrower Info" at bounding box center [390, 293] width 111 height 16
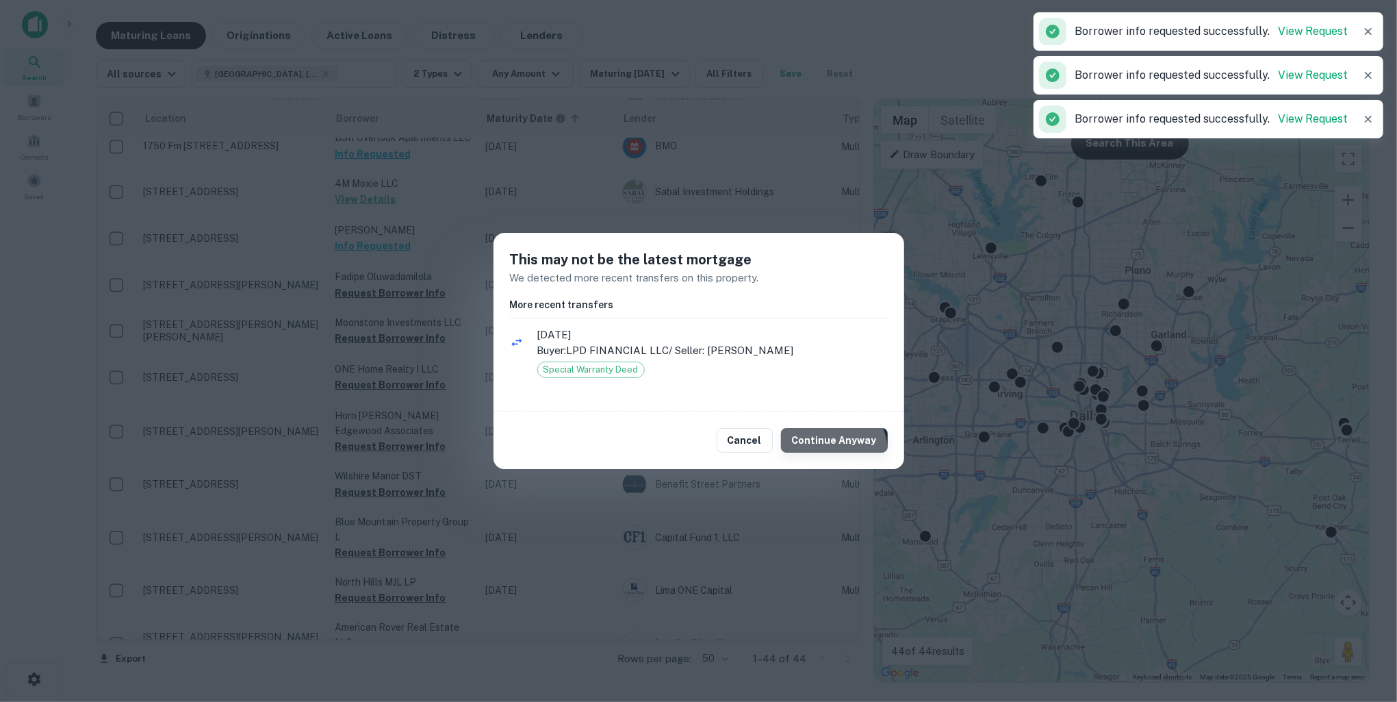
click at [832, 451] on button "Continue Anyway" at bounding box center [834, 440] width 107 height 25
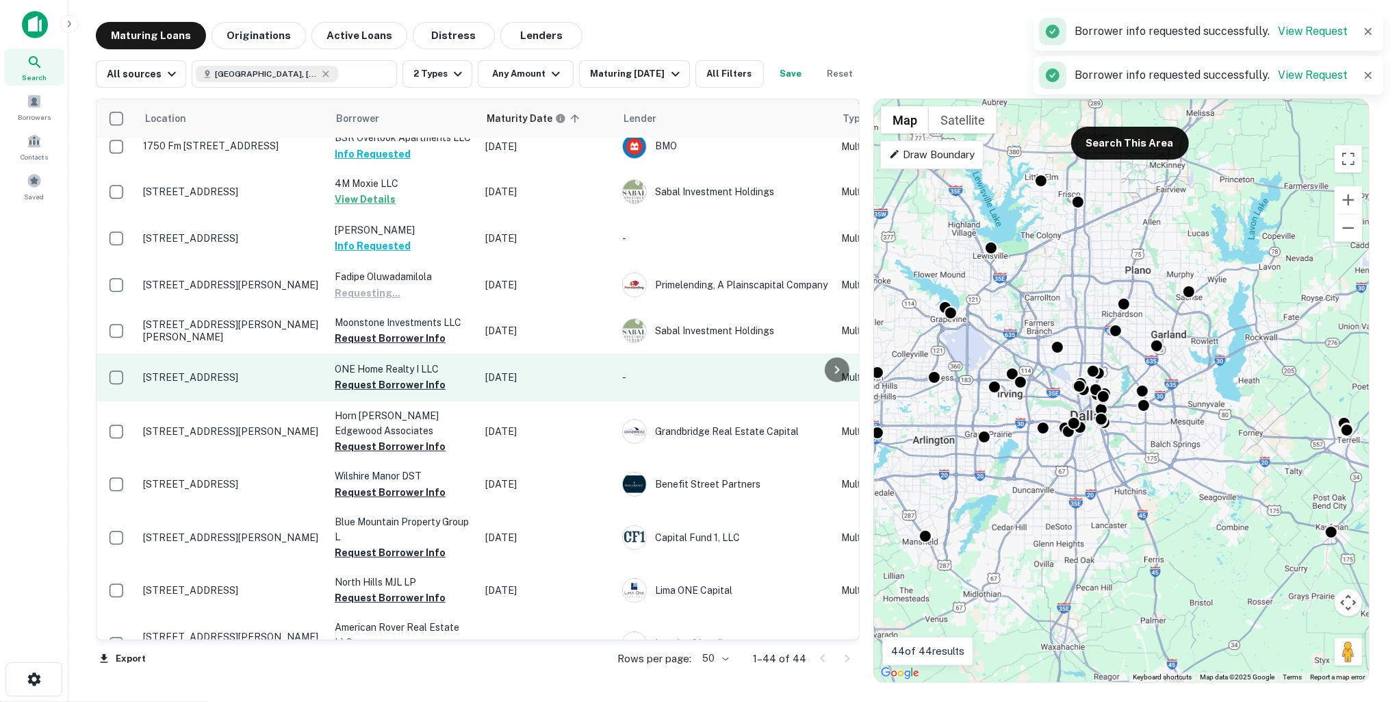
scroll to position [0, 0]
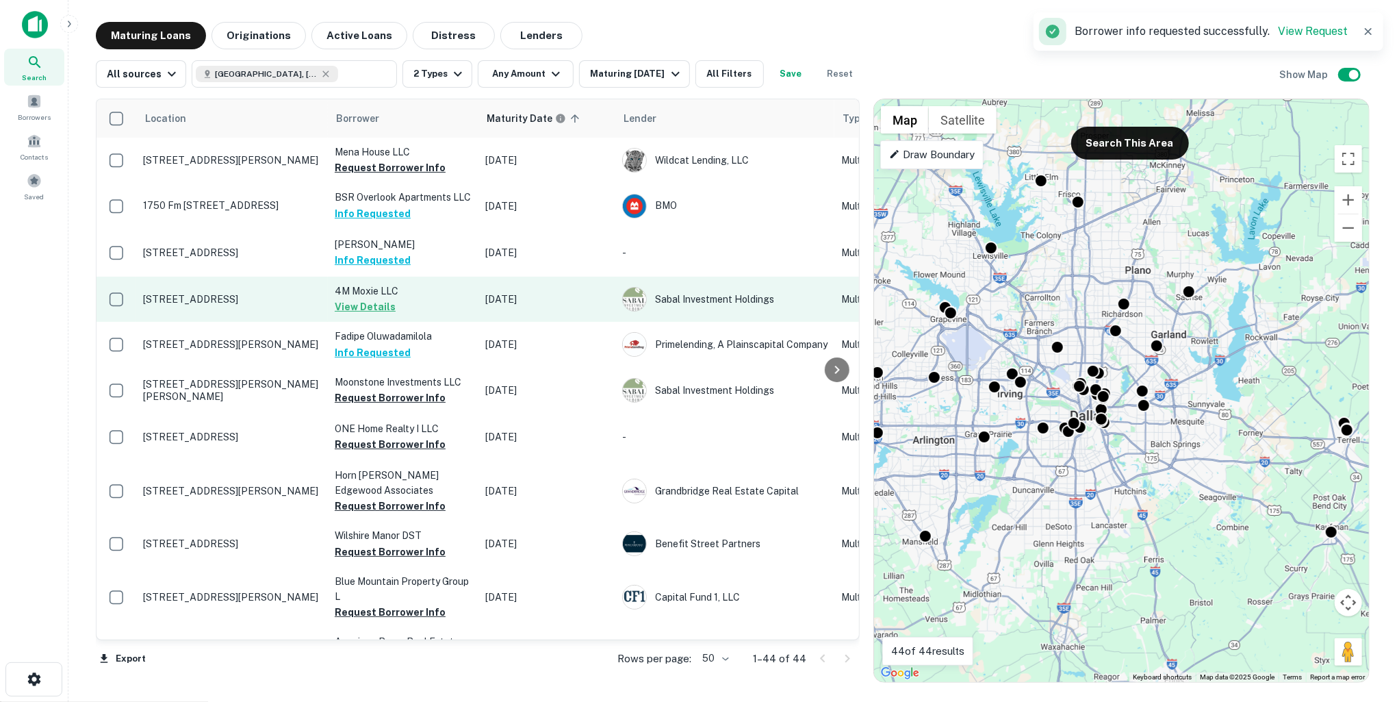
click at [290, 301] on p "[STREET_ADDRESS]" at bounding box center [232, 299] width 178 height 12
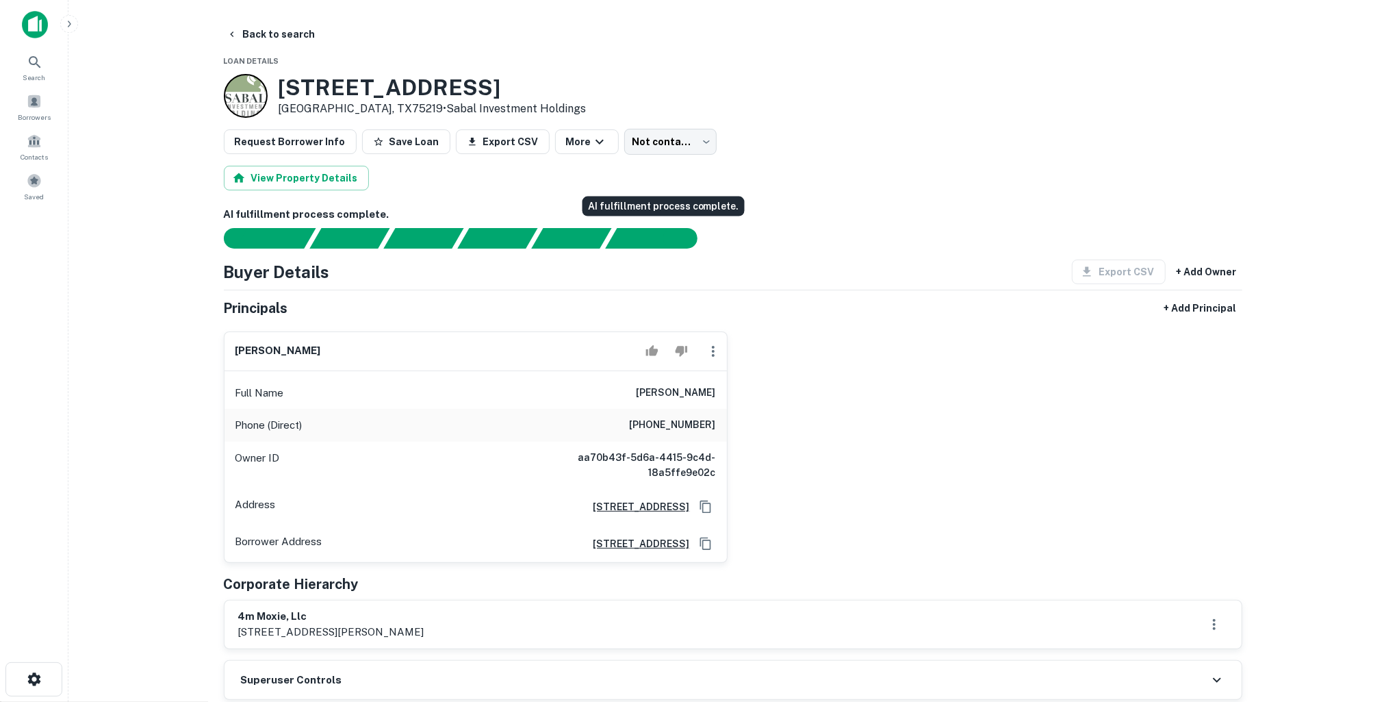
scroll to position [34, 0]
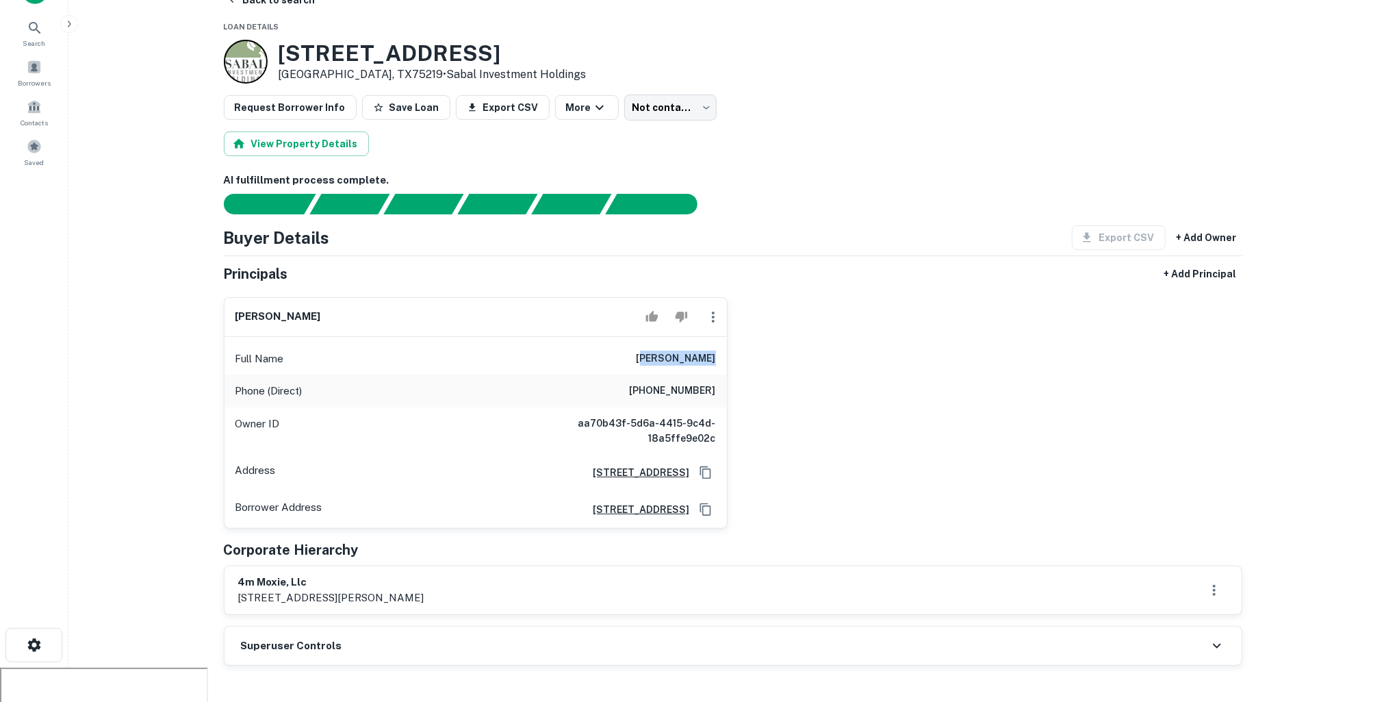
drag, startPoint x: 661, startPoint y: 357, endPoint x: 716, endPoint y: 357, distance: 55.4
click at [716, 357] on div "Full Name [PERSON_NAME]" at bounding box center [476, 358] width 502 height 33
click at [778, 346] on div "[PERSON_NAME] Full Name [PERSON_NAME] (Direct) [PHONE_NUMBER] Owner ID aa70b43f…" at bounding box center [728, 407] width 1030 height 242
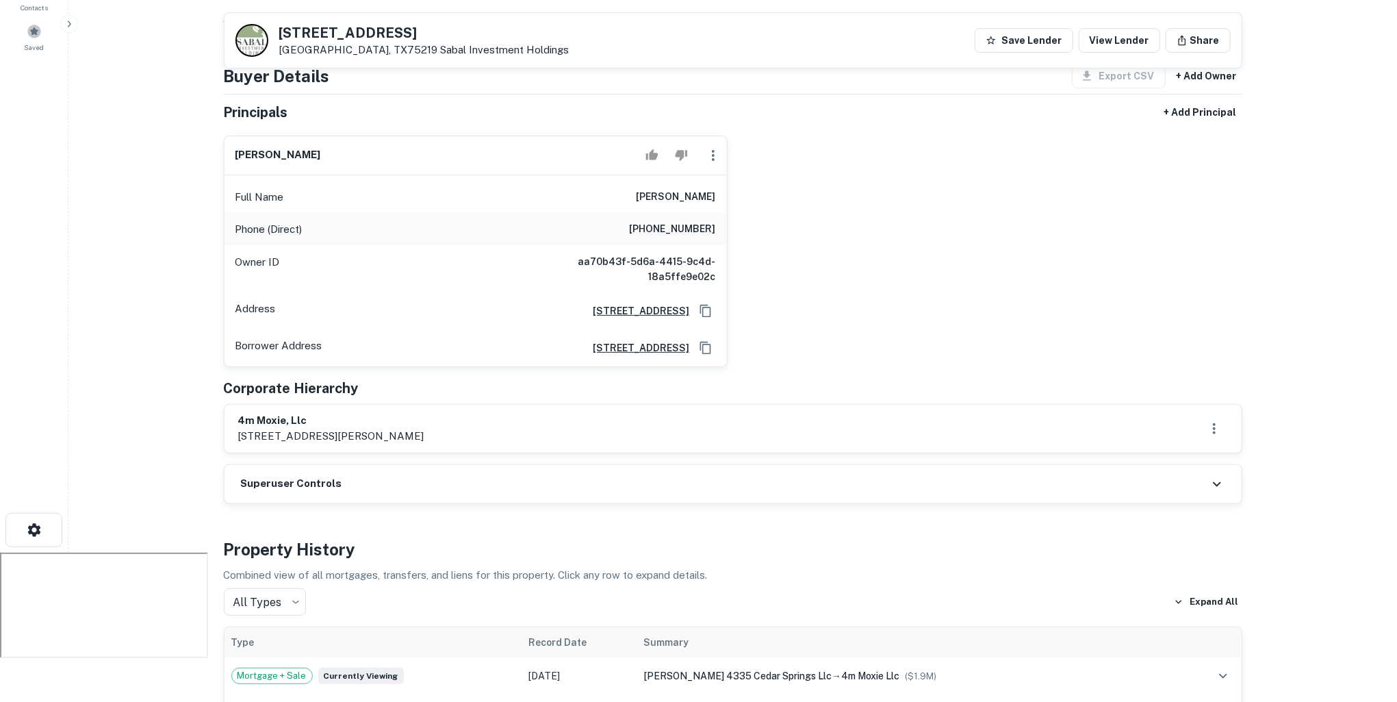
scroll to position [0, 0]
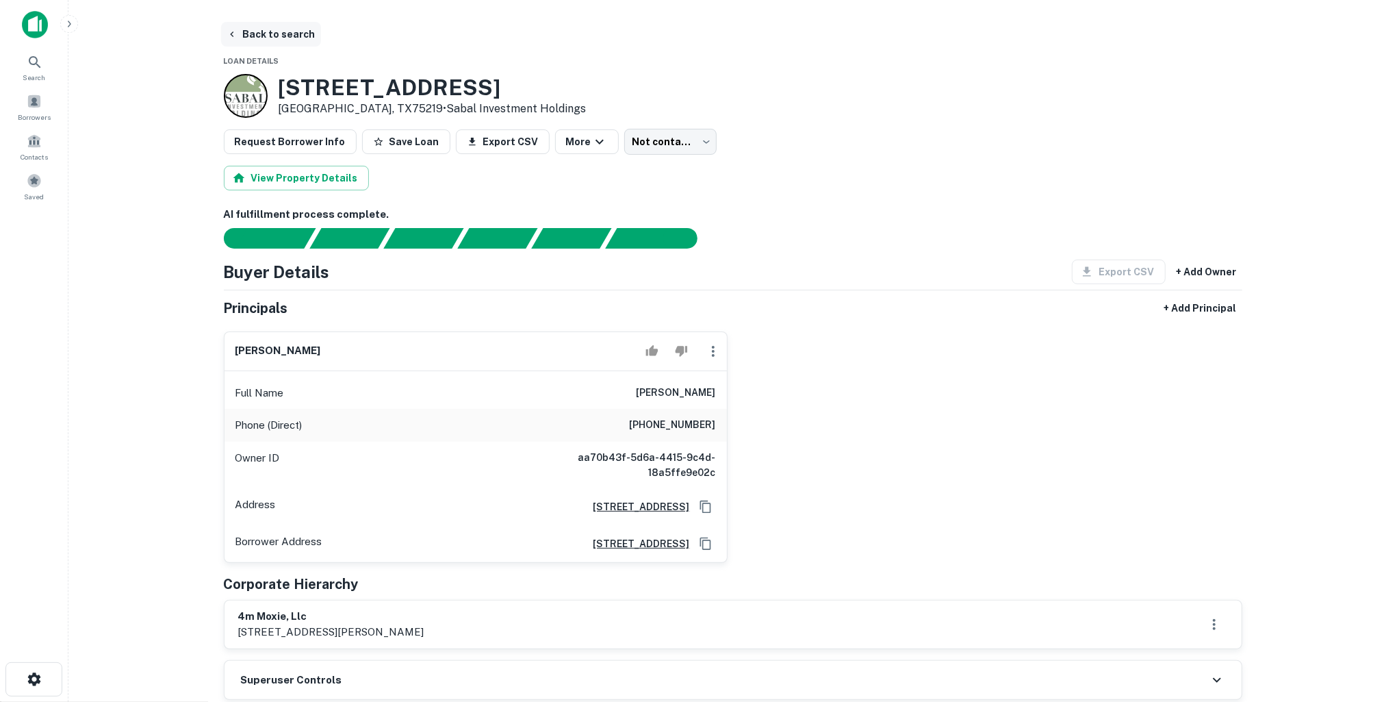
click at [288, 39] on button "Back to search" at bounding box center [271, 34] width 100 height 25
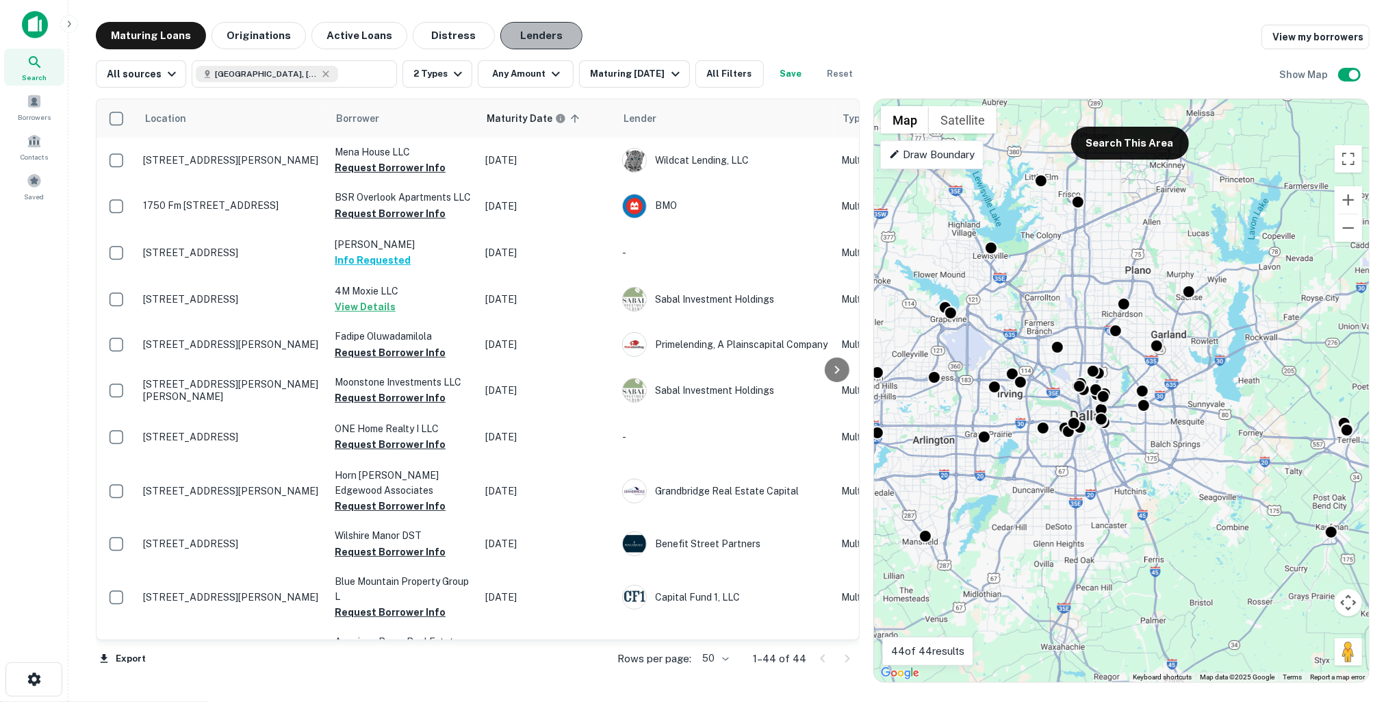
click at [518, 35] on button "Lenders" at bounding box center [541, 35] width 82 height 27
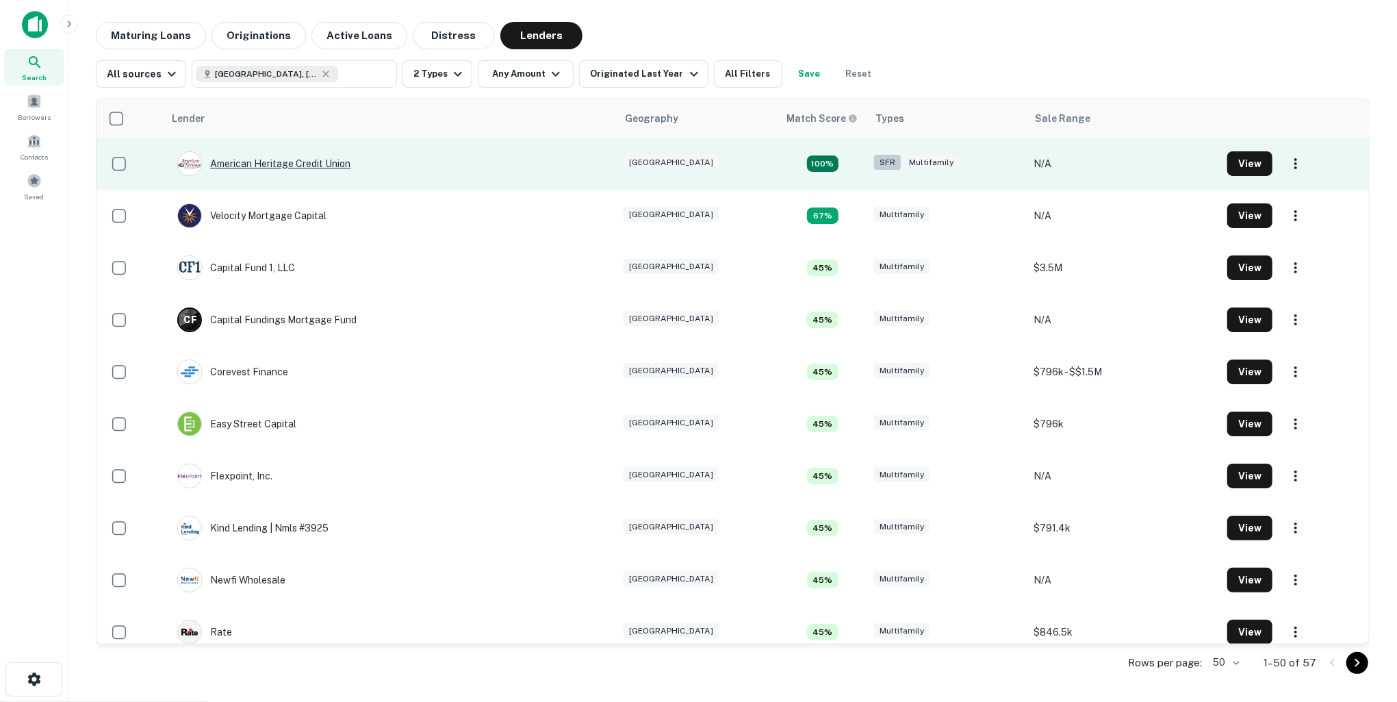
click at [299, 163] on div "American Heritage Credit Union" at bounding box center [263, 163] width 173 height 25
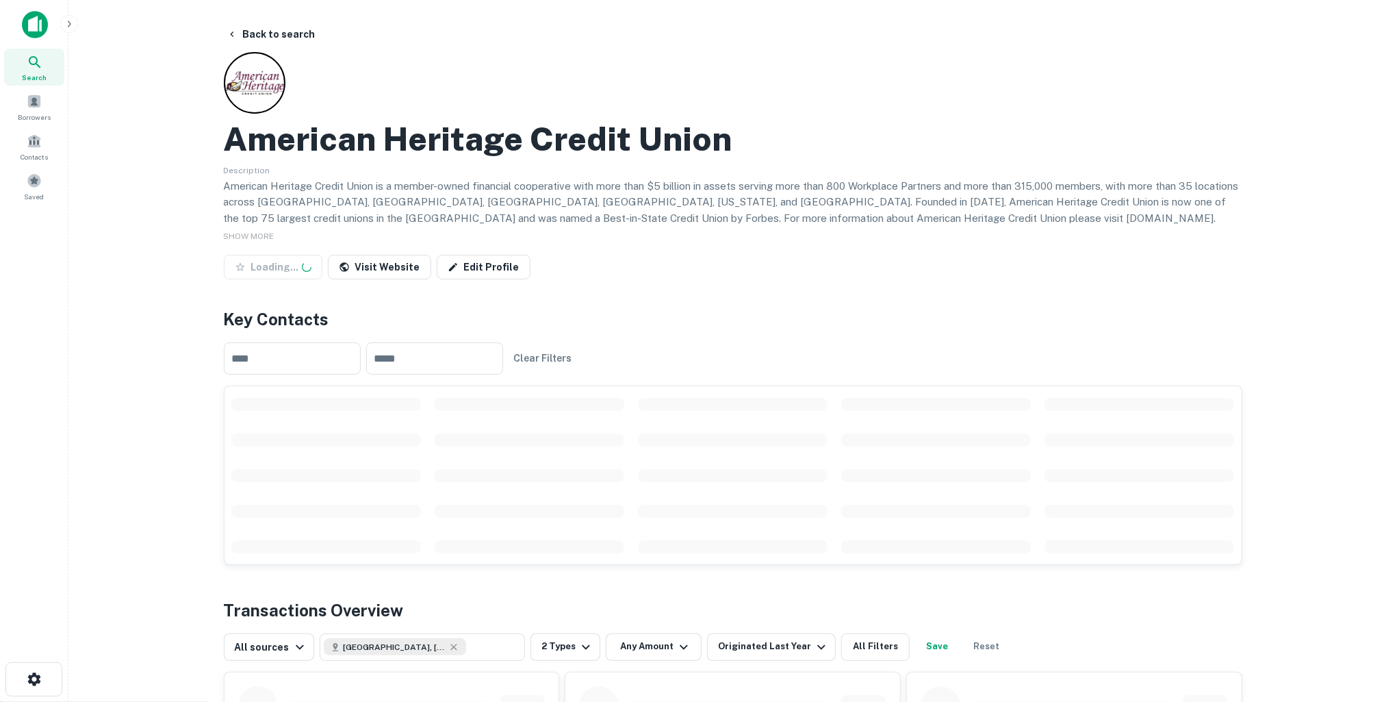
scroll to position [155, 0]
click at [272, 38] on button "Back to search" at bounding box center [271, 34] width 100 height 25
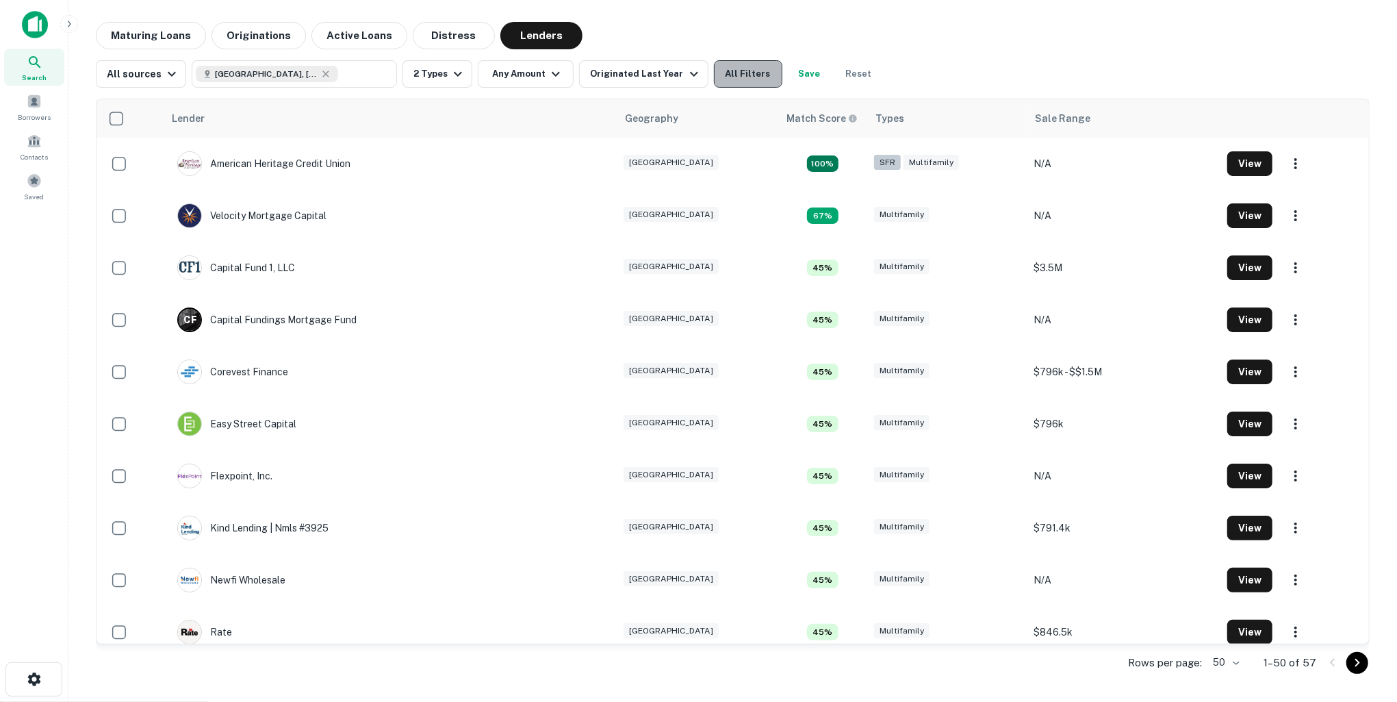
click at [722, 69] on button "All Filters" at bounding box center [748, 73] width 68 height 27
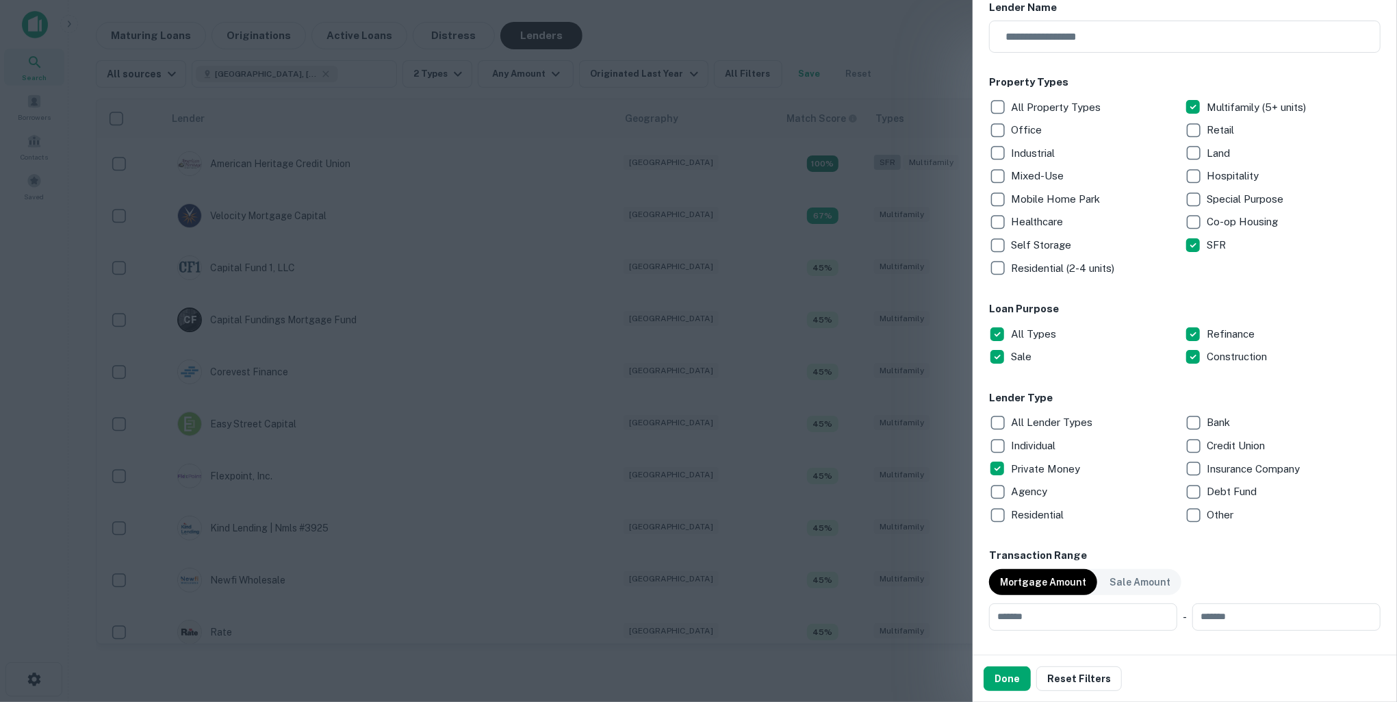
scroll to position [168, 0]
click at [990, 684] on button "Done" at bounding box center [1007, 678] width 47 height 25
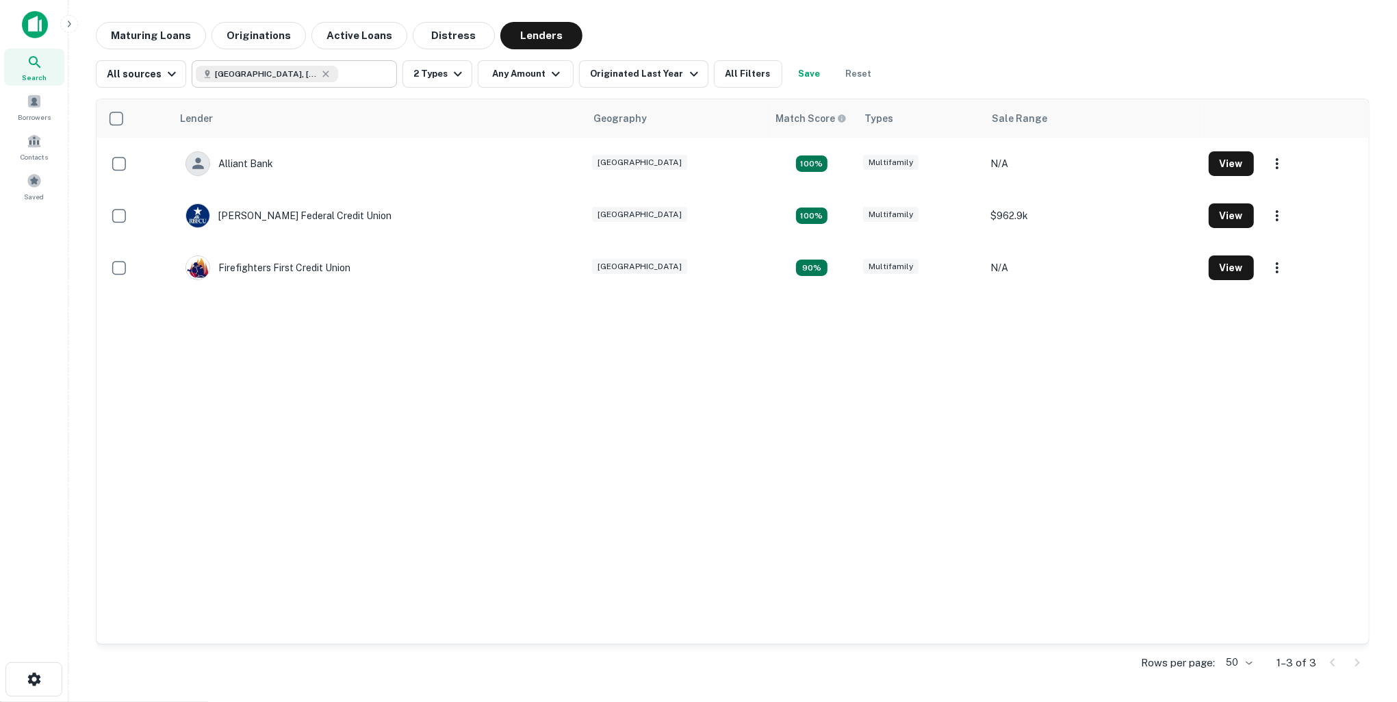
click at [338, 77] on input "text" at bounding box center [364, 73] width 53 height 19
click at [296, 77] on input "**********" at bounding box center [283, 73] width 175 height 19
type input "*******"
click at [44, 21] on img at bounding box center [35, 24] width 26 height 27
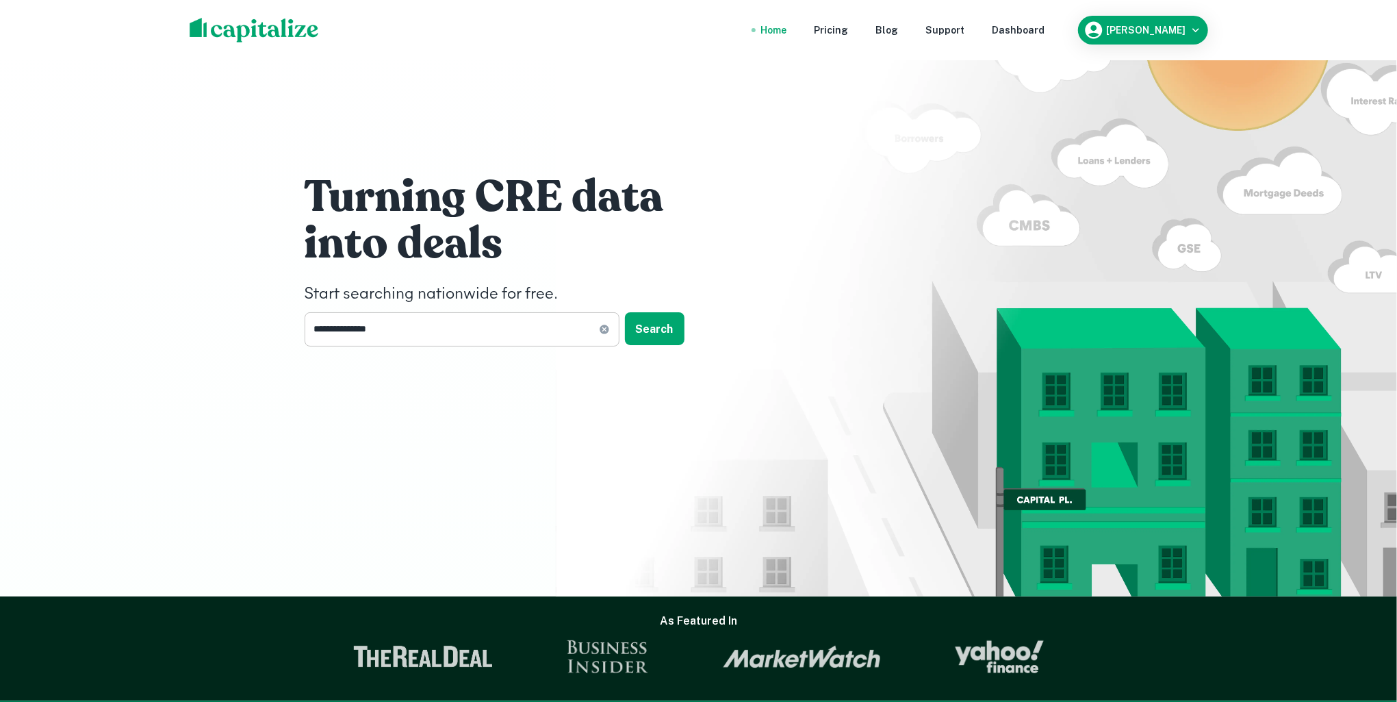
click at [560, 329] on input "**********" at bounding box center [452, 329] width 294 height 34
type input "*******"
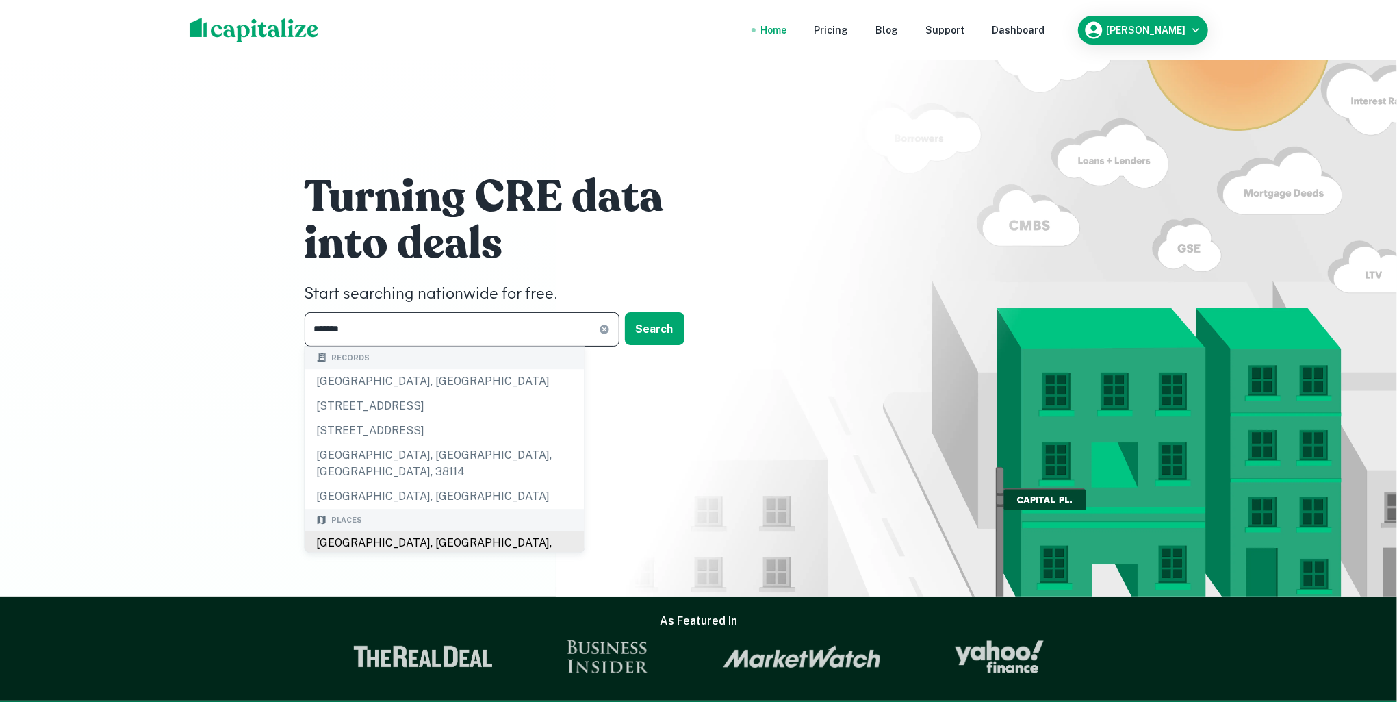
click at [440, 531] on div "Seattle, WA, USA" at bounding box center [444, 551] width 279 height 41
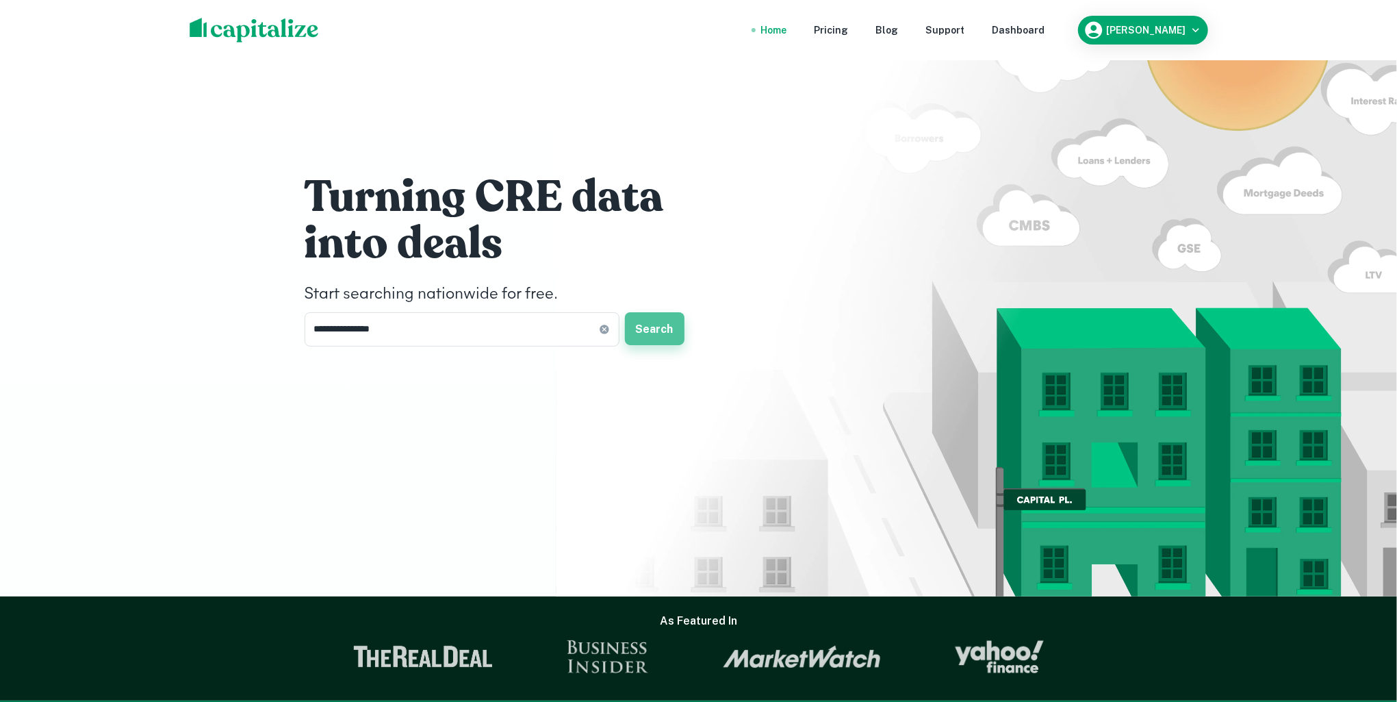
click at [646, 327] on button "Search" at bounding box center [655, 328] width 60 height 33
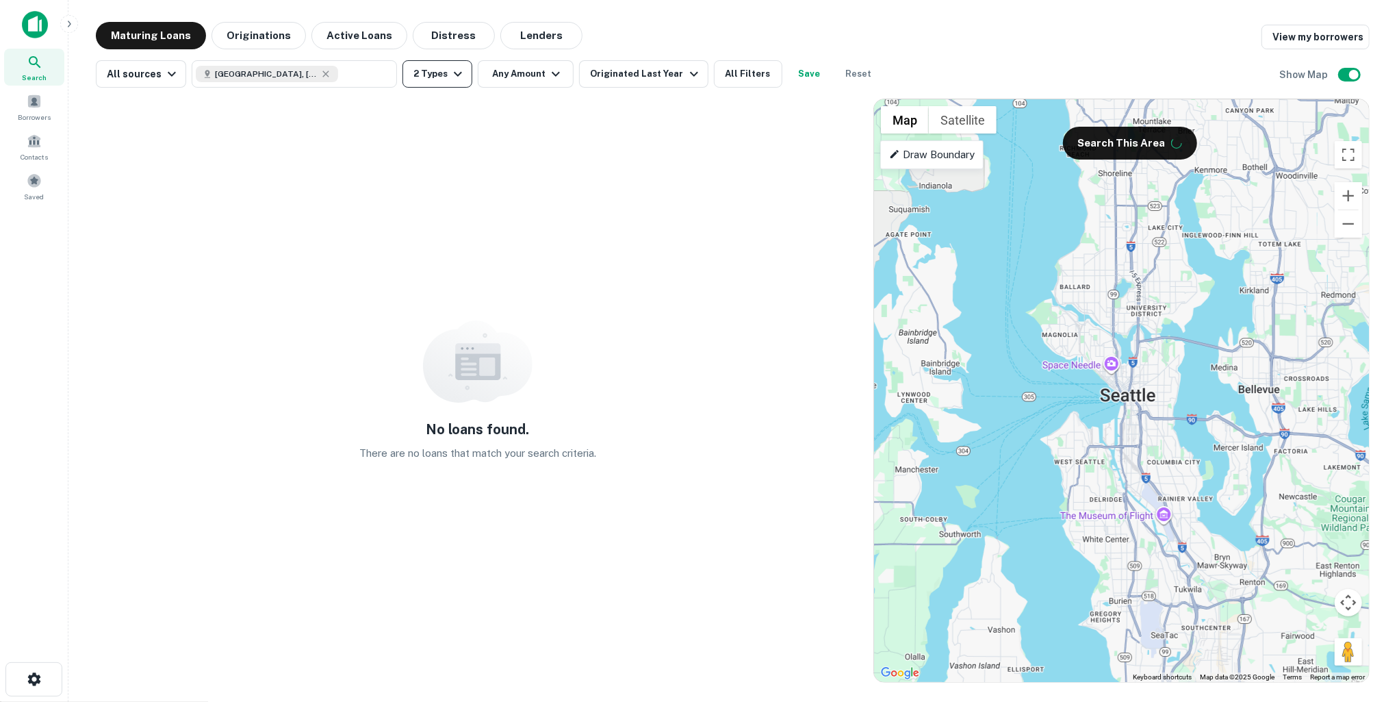
click at [456, 80] on icon "button" at bounding box center [458, 74] width 16 height 16
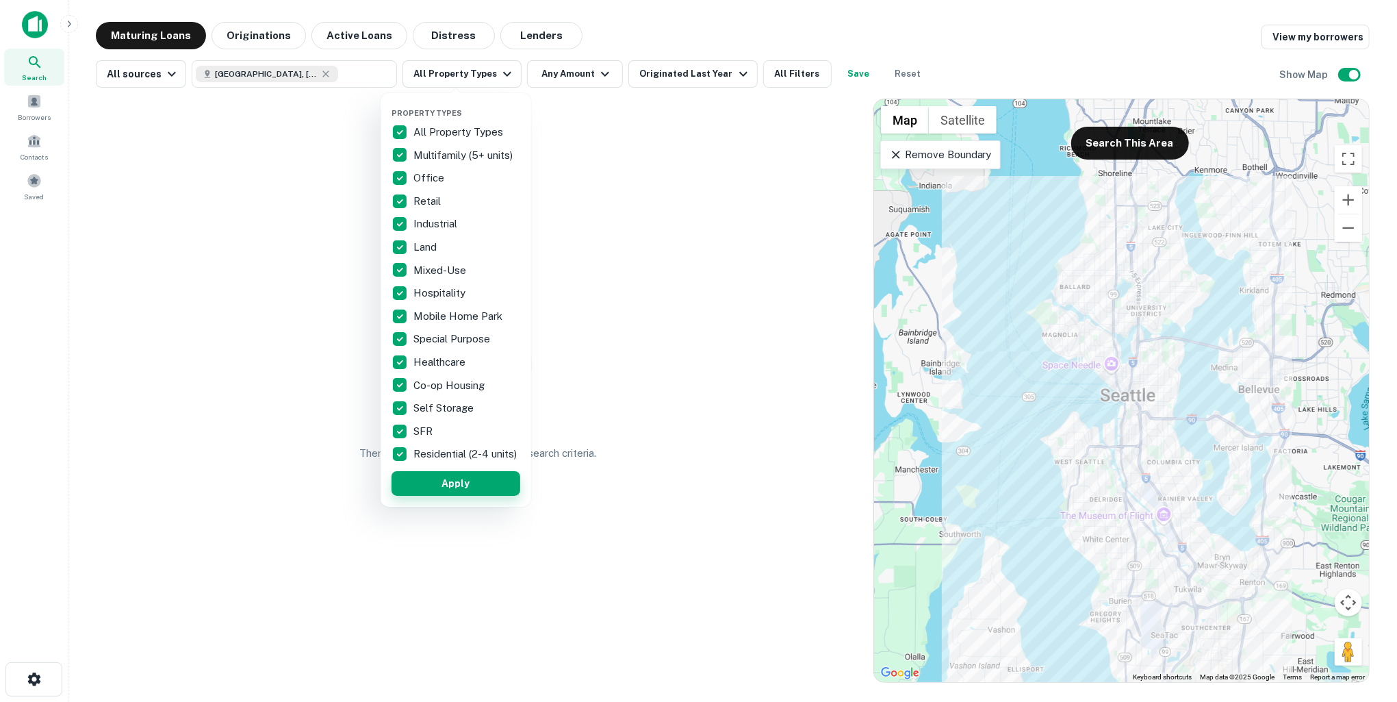
click at [470, 496] on button "Apply" at bounding box center [456, 483] width 129 height 25
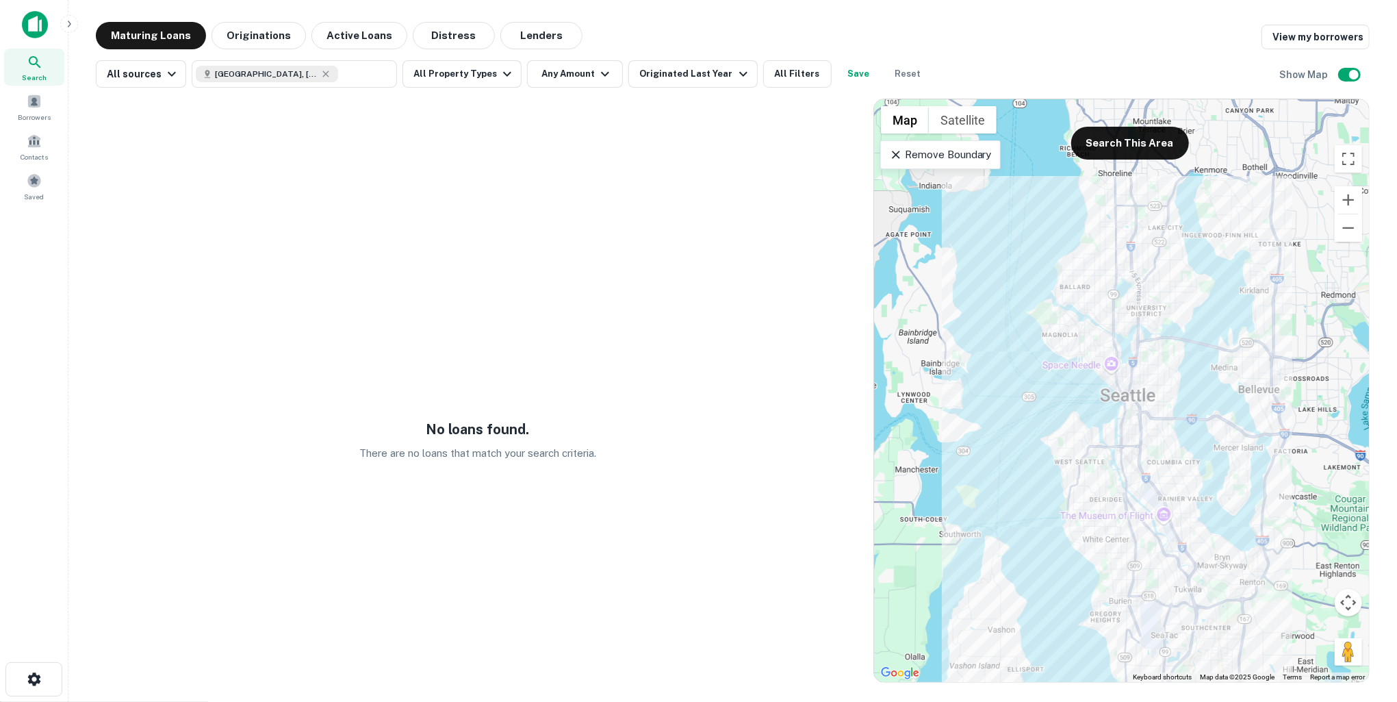
click at [1144, 148] on button "Search This Area" at bounding box center [1130, 143] width 118 height 33
click at [244, 37] on button "Originations" at bounding box center [259, 35] width 94 height 27
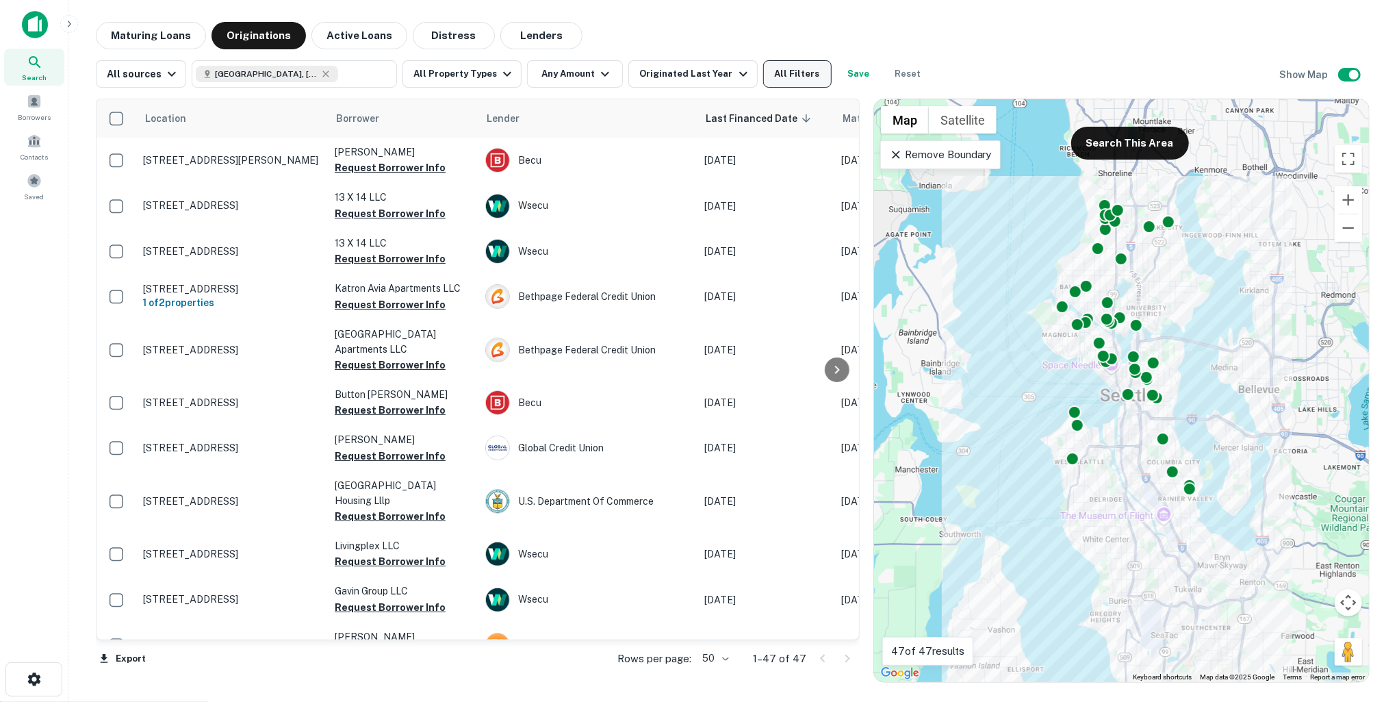
click at [790, 73] on button "All Filters" at bounding box center [797, 73] width 68 height 27
click at [784, 77] on button "All Filters" at bounding box center [797, 73] width 68 height 27
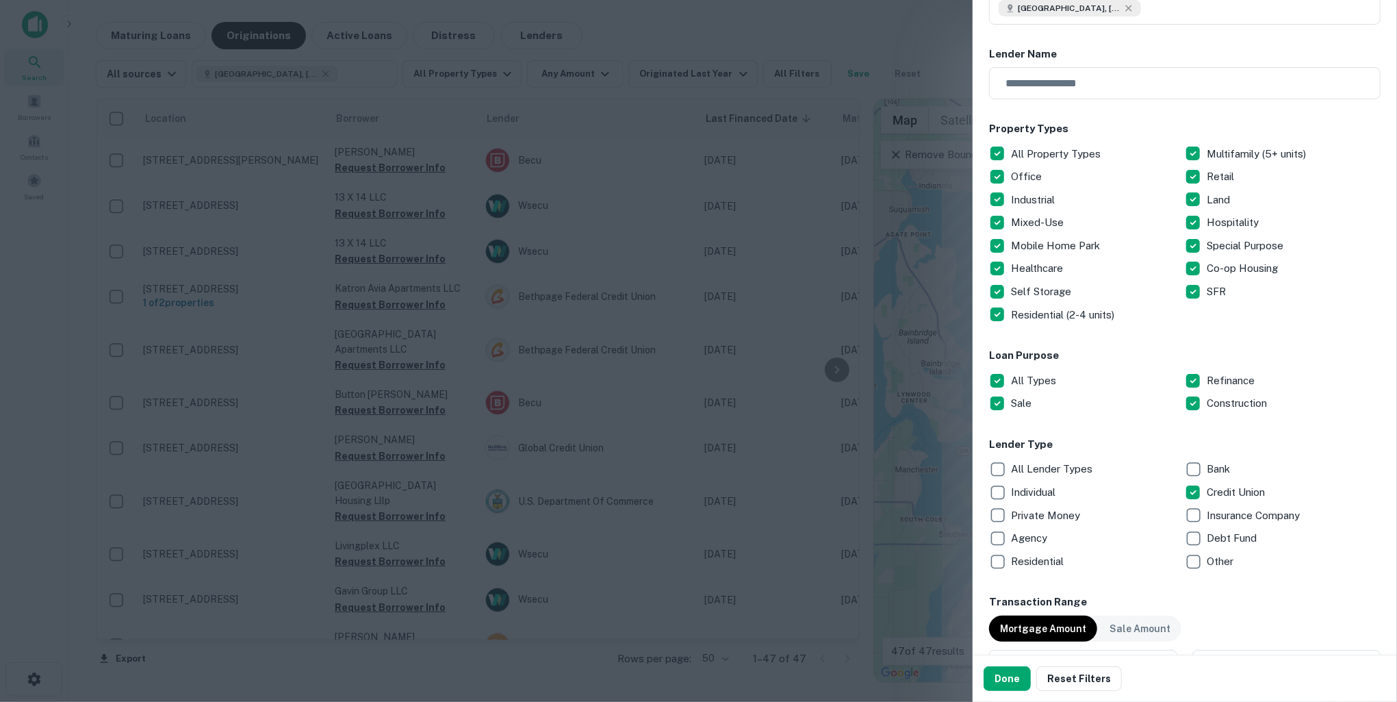
scroll to position [266, 0]
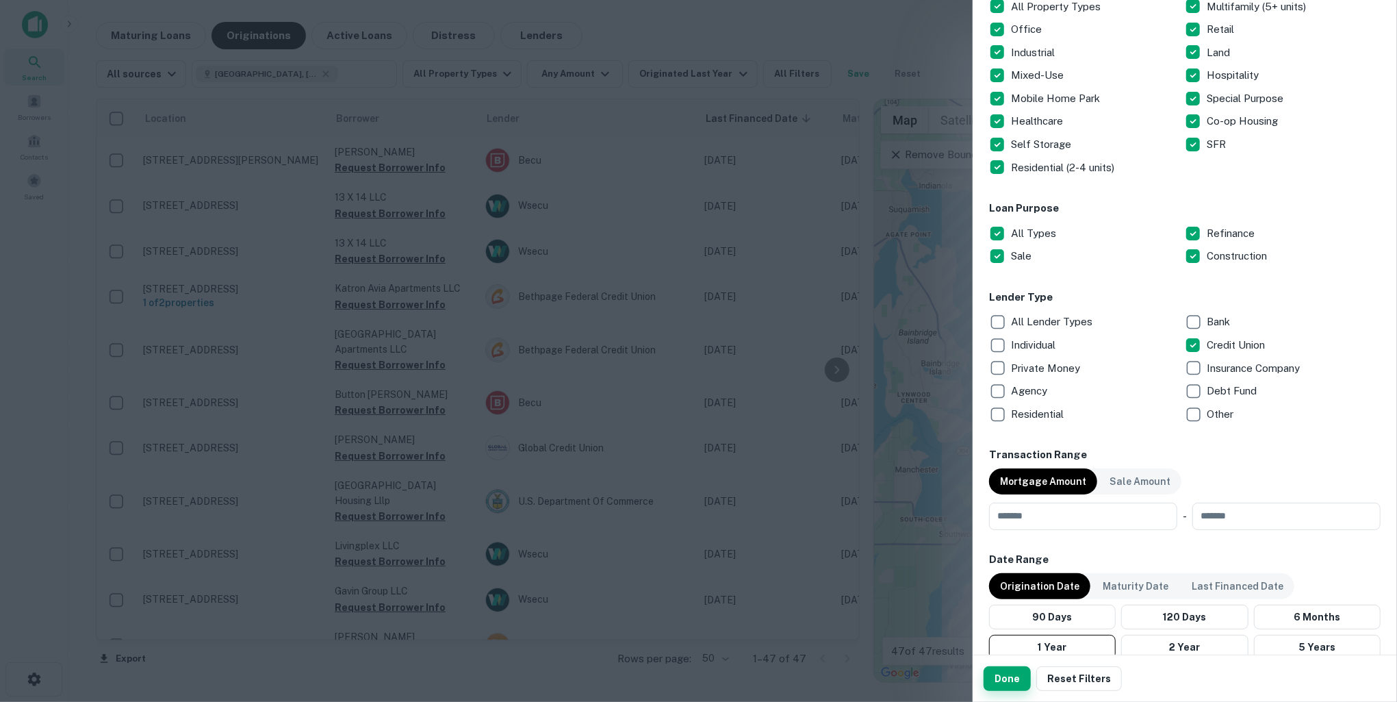
click at [1004, 669] on button "Done" at bounding box center [1007, 678] width 47 height 25
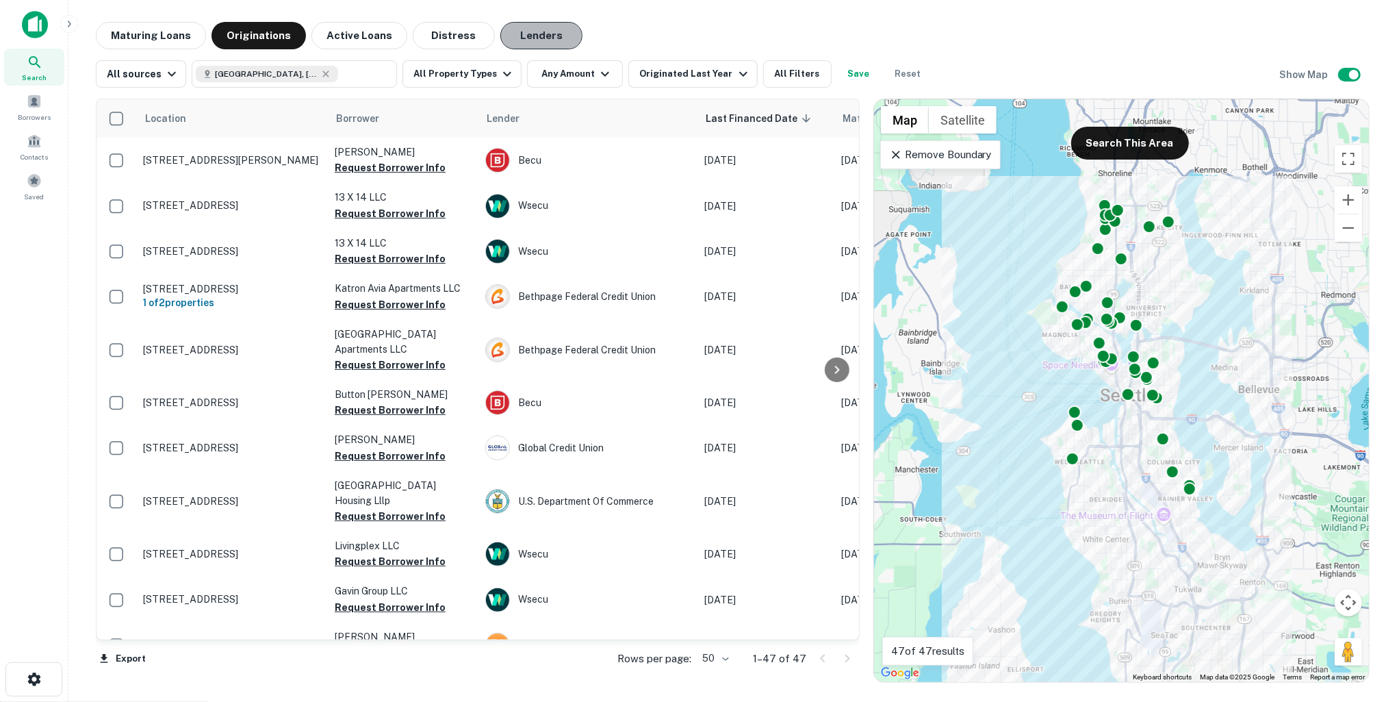
click at [536, 34] on button "Lenders" at bounding box center [541, 35] width 82 height 27
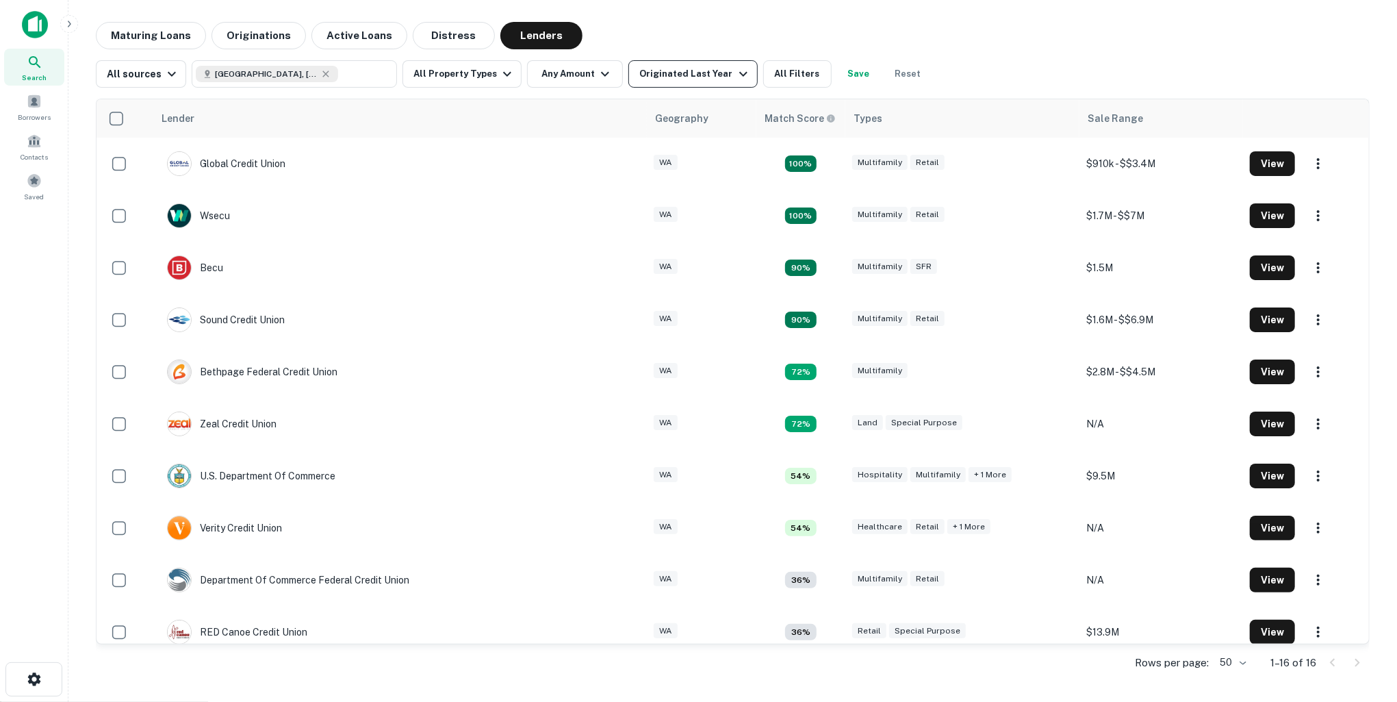
click at [735, 68] on icon "button" at bounding box center [743, 74] width 16 height 16
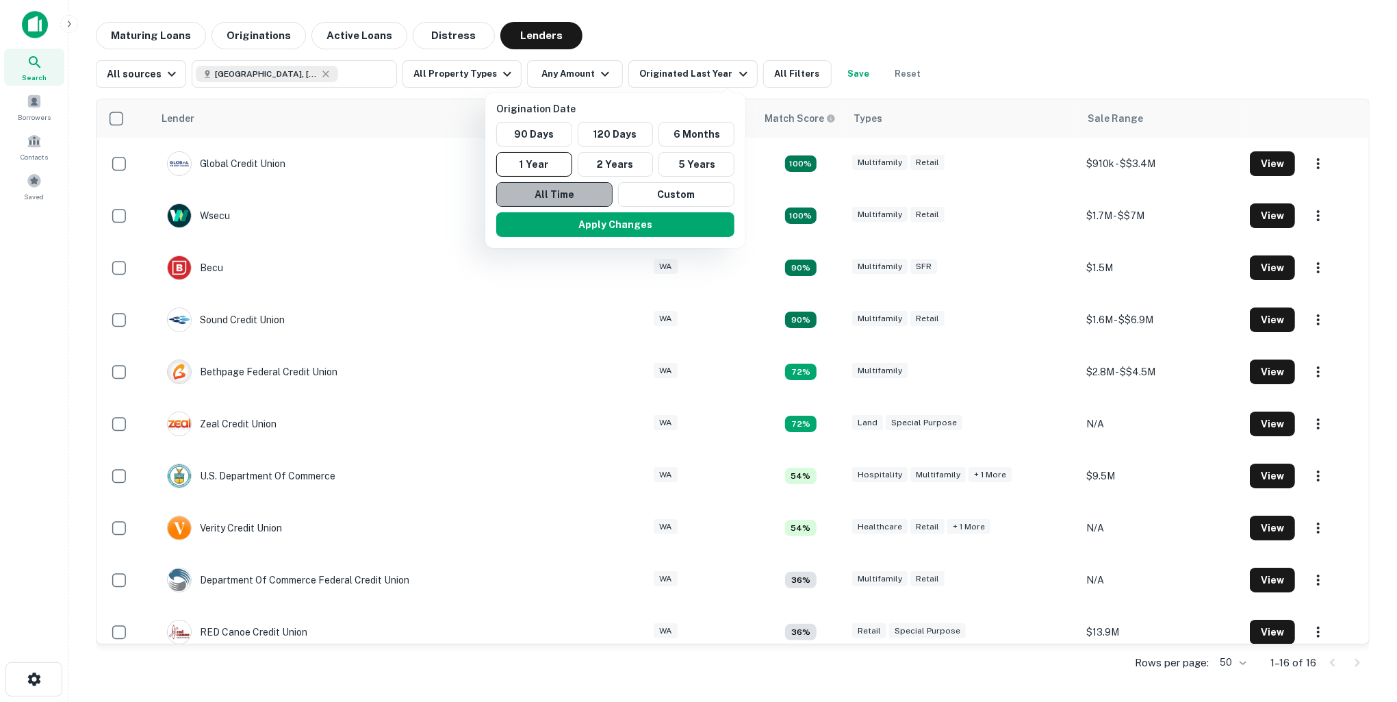
click at [578, 188] on button "All Time" at bounding box center [554, 194] width 116 height 25
click at [607, 229] on button "Apply Changes" at bounding box center [611, 224] width 238 height 25
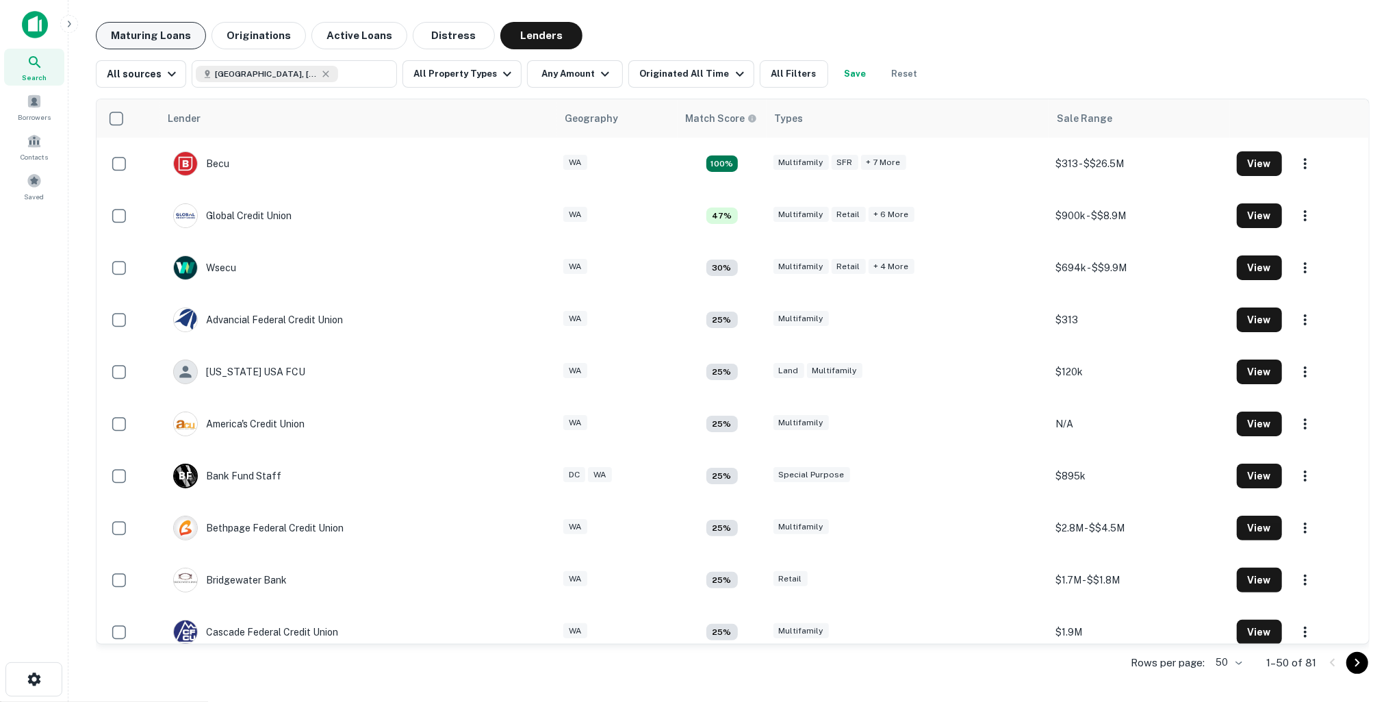
click at [167, 34] on button "Maturing Loans" at bounding box center [151, 35] width 110 height 27
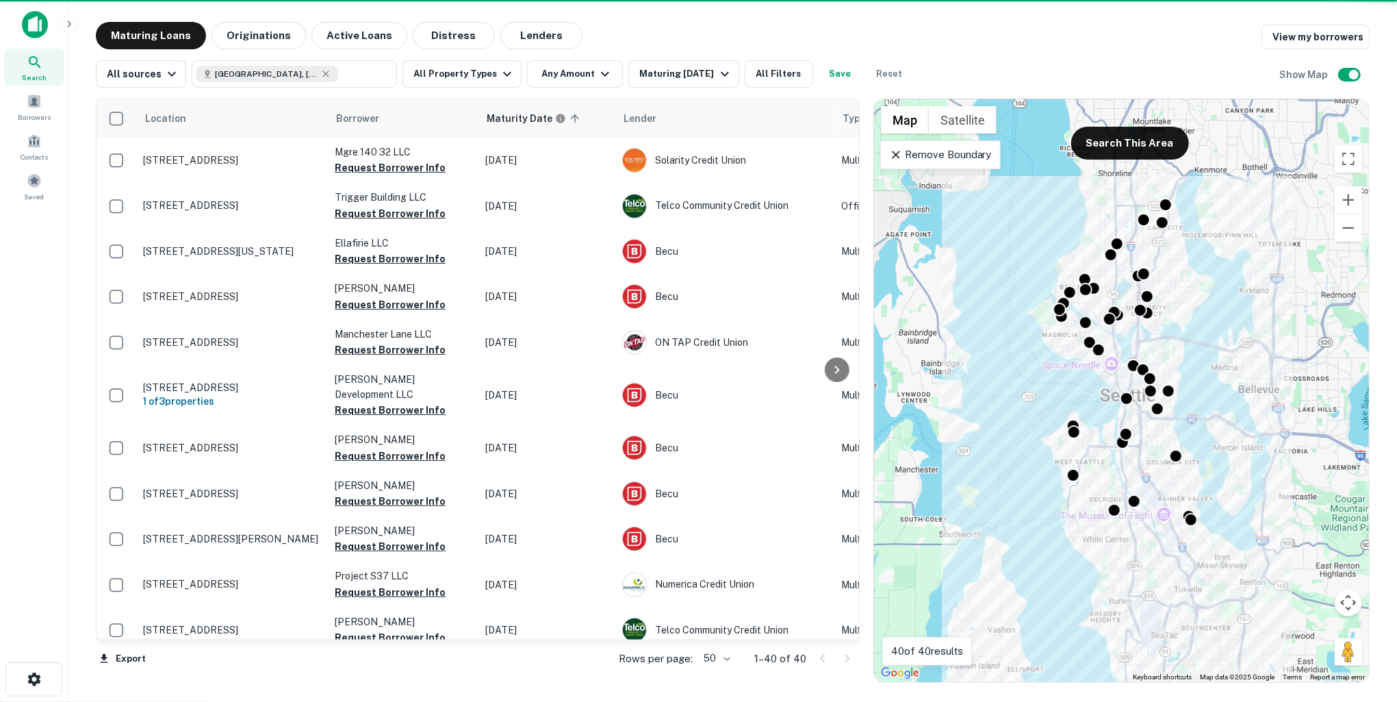
drag, startPoint x: 1067, startPoint y: 42, endPoint x: 1030, endPoint y: 39, distance: 37.7
click at [958, 38] on div "Maturing Loans Originations Active Loans Distress Lenders View my borrowers" at bounding box center [733, 35] width 1274 height 27
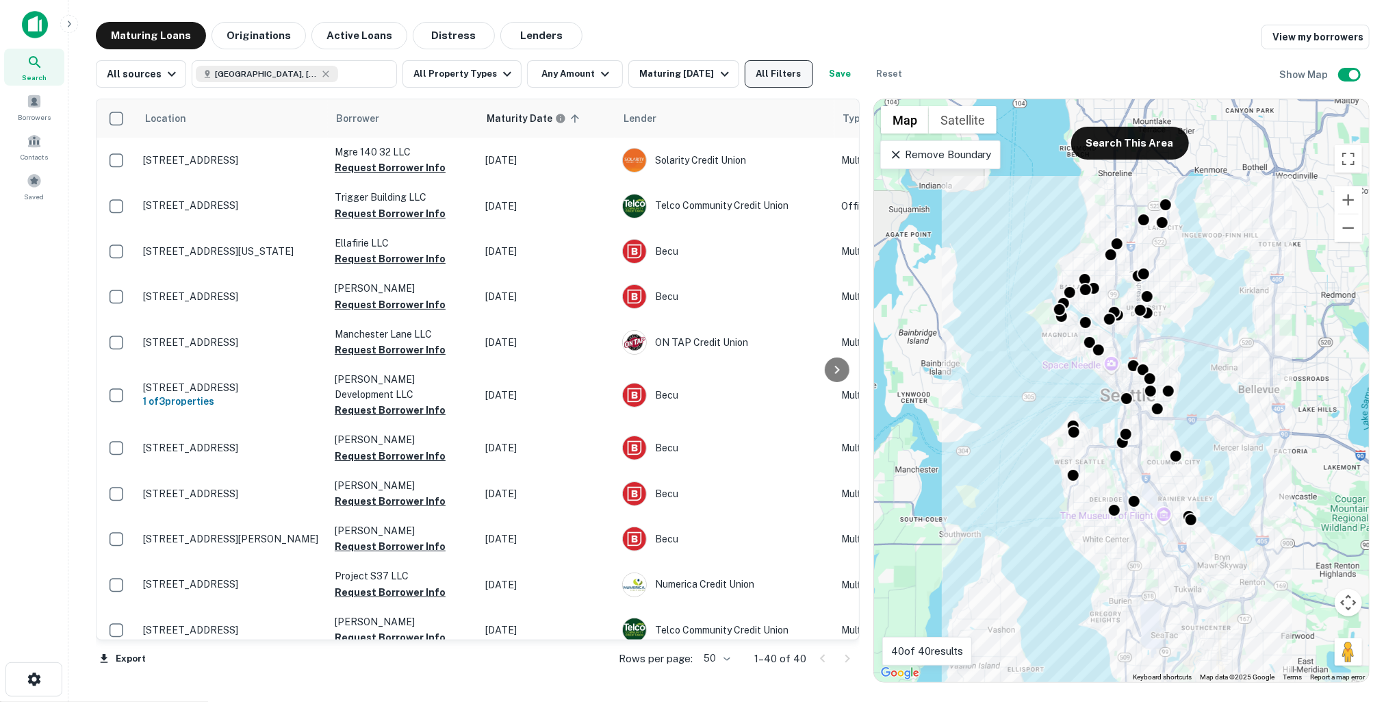
click at [780, 73] on button "All Filters" at bounding box center [779, 73] width 68 height 27
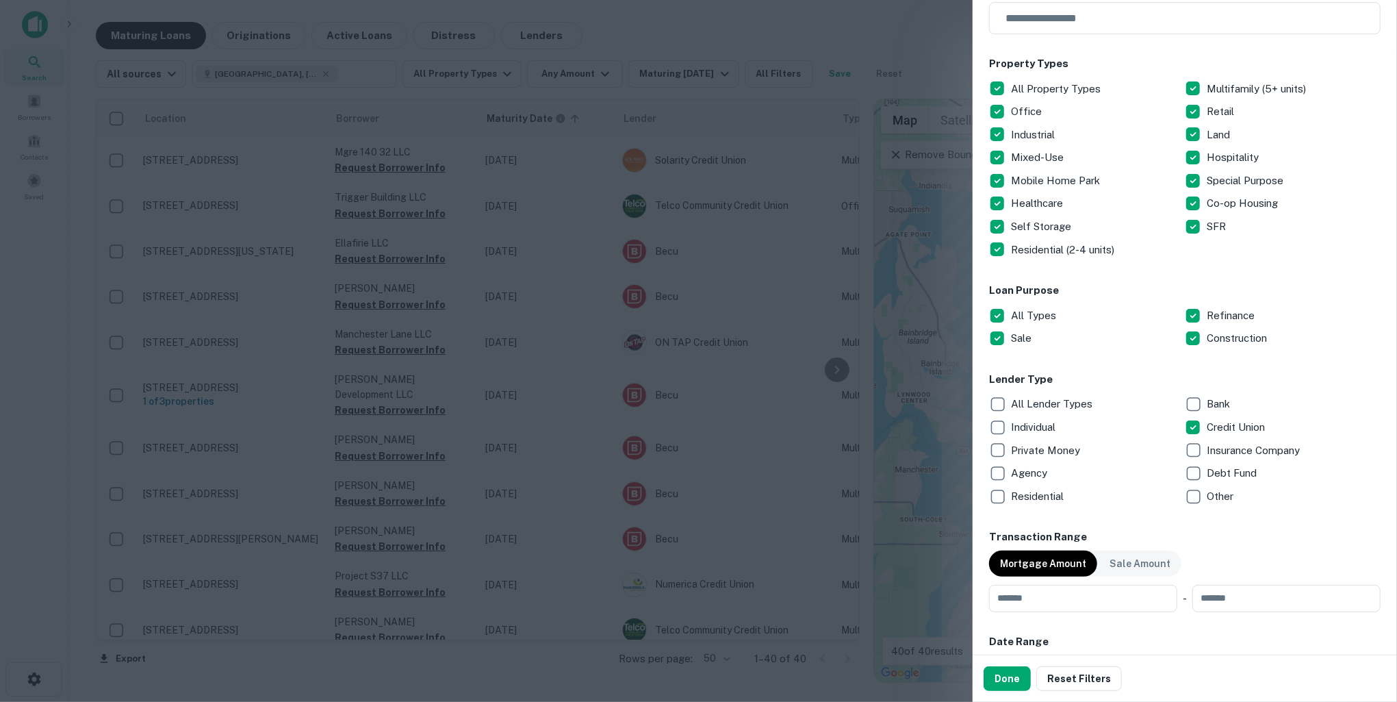
scroll to position [187, 0]
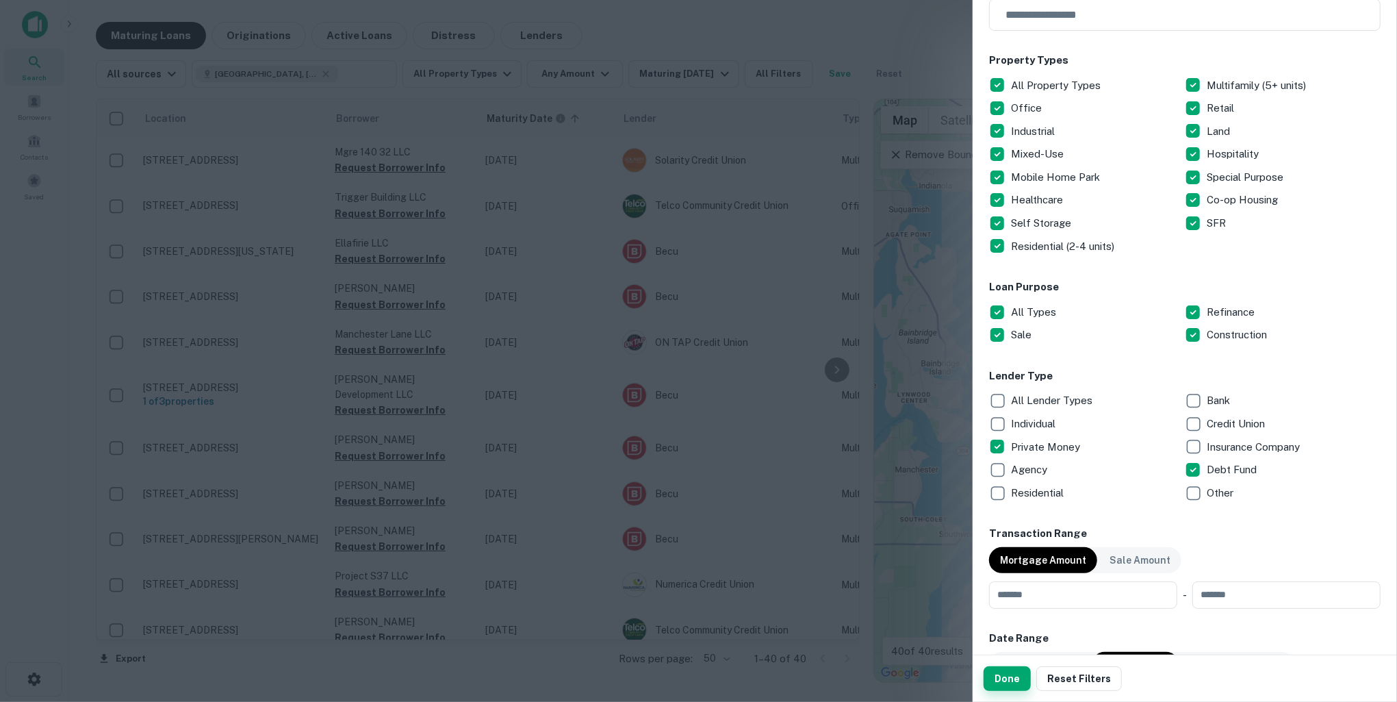
click at [992, 681] on button "Done" at bounding box center [1007, 678] width 47 height 25
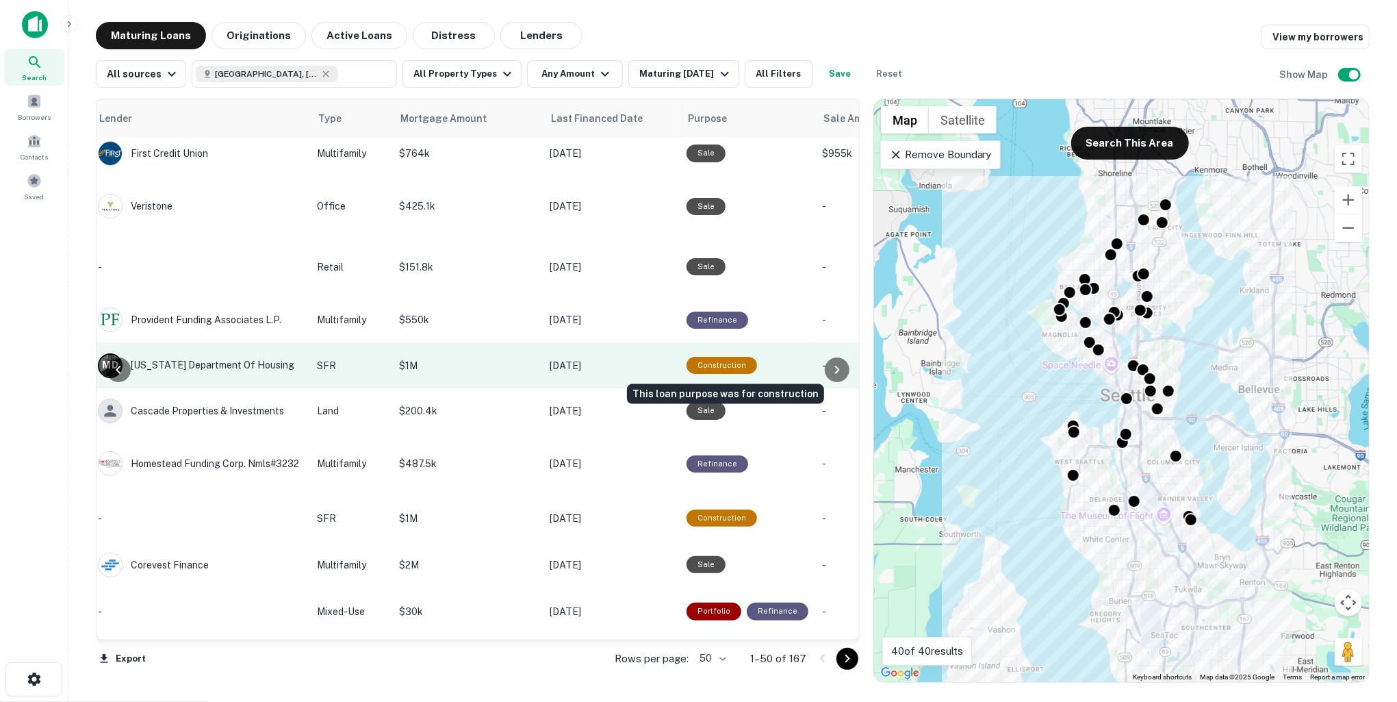
scroll to position [392, 524]
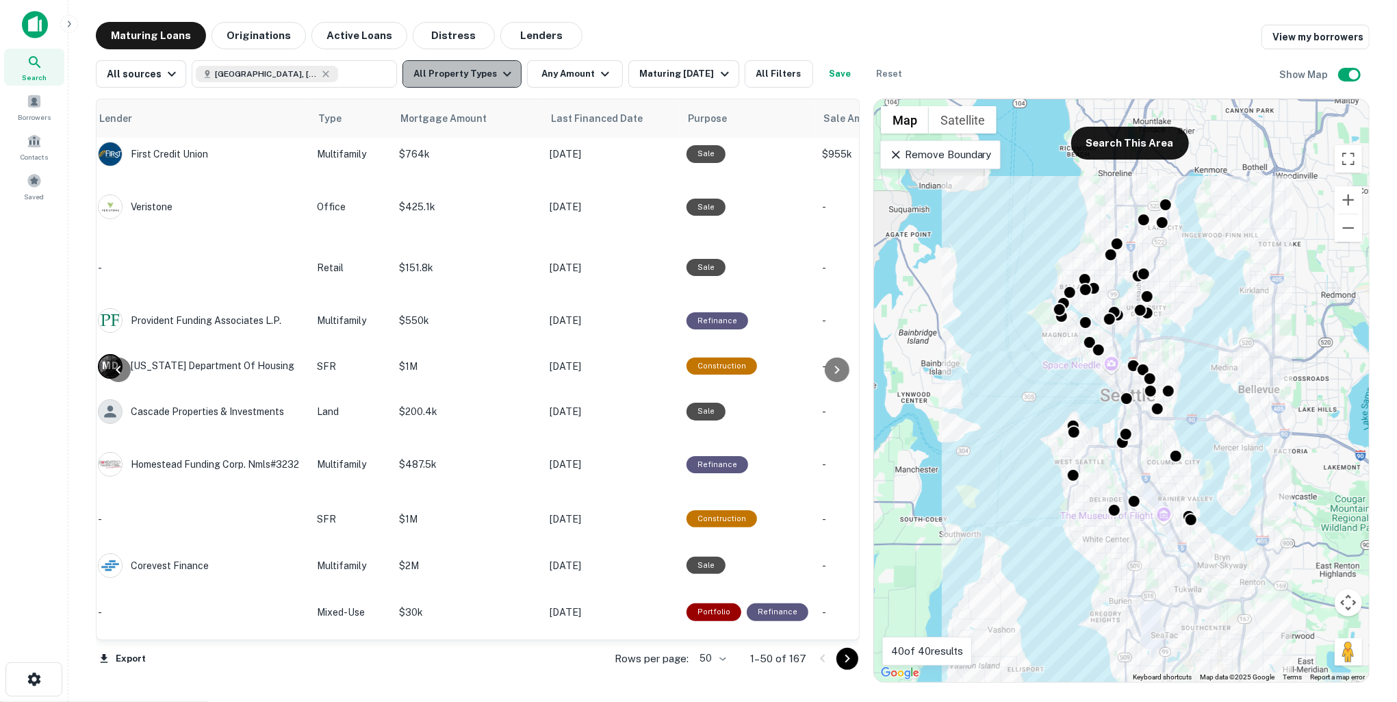
click at [490, 86] on button "All Property Types" at bounding box center [462, 73] width 119 height 27
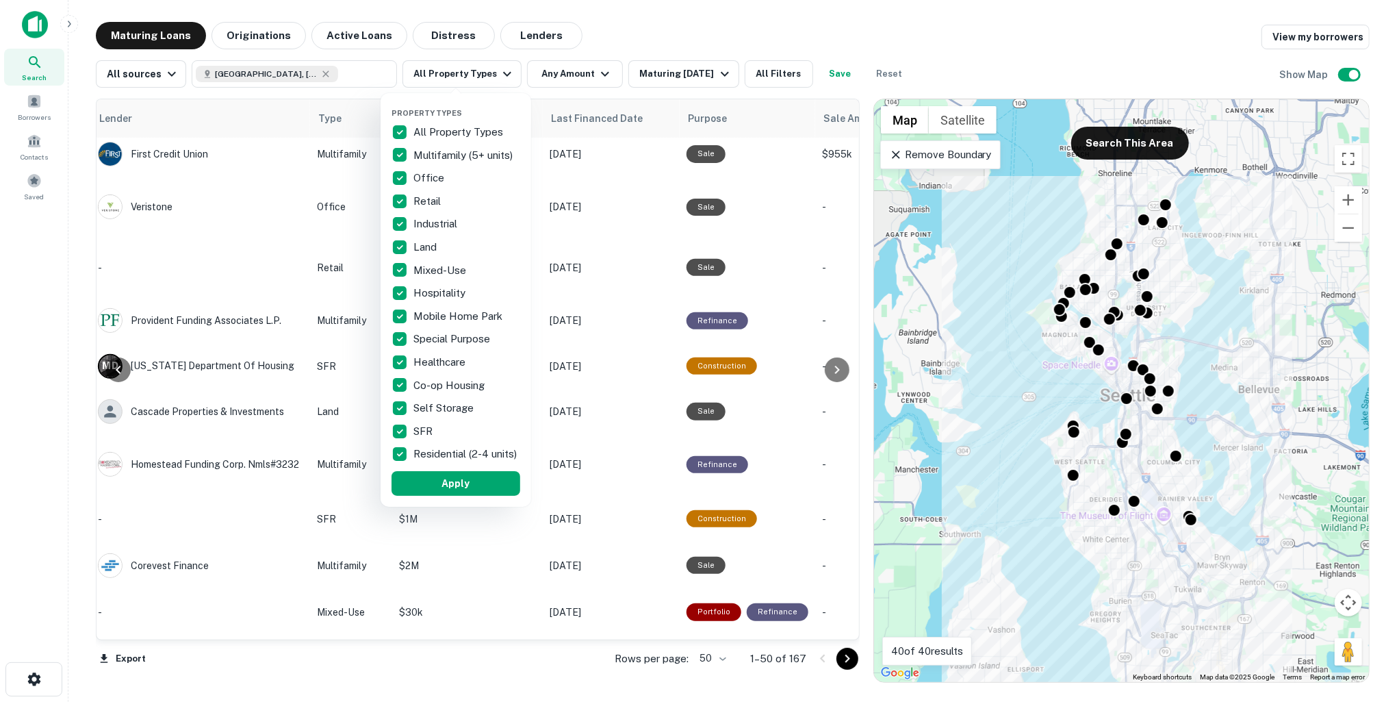
click at [767, 276] on div at bounding box center [698, 351] width 1397 height 702
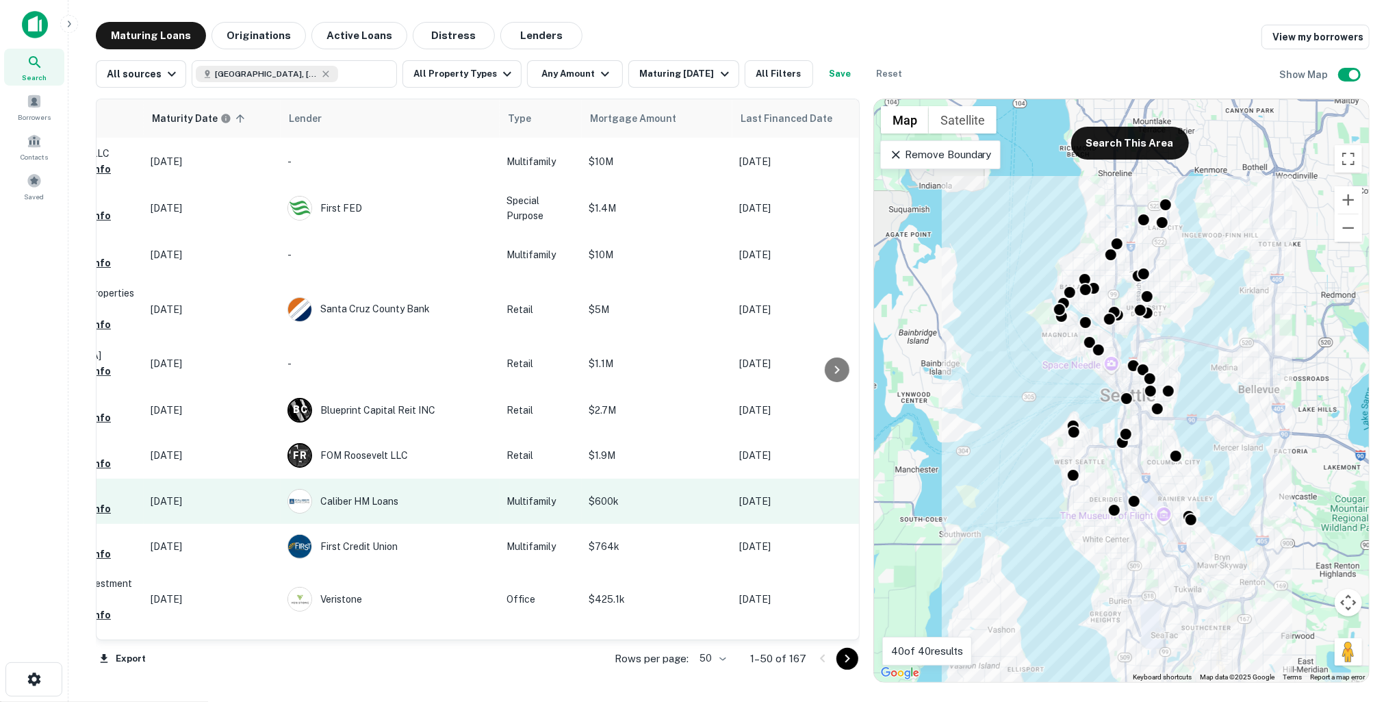
scroll to position [0, 0]
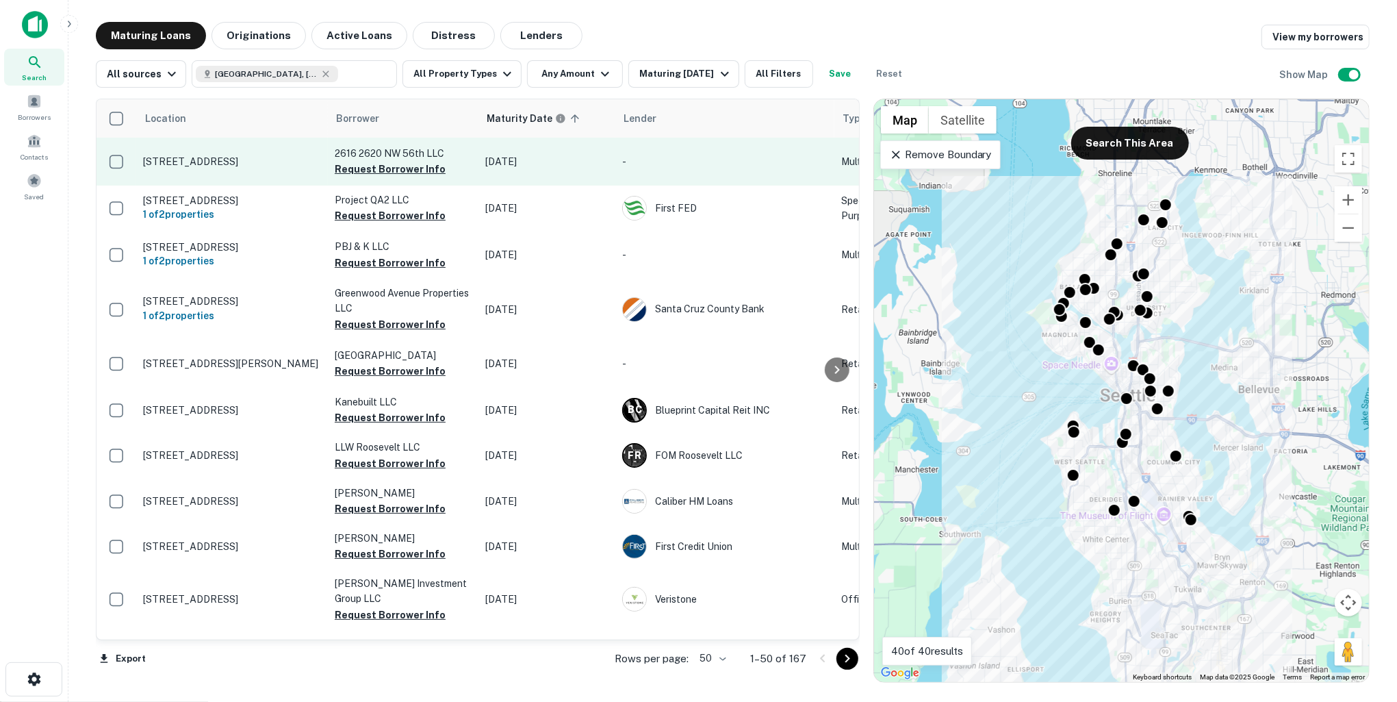
click at [269, 179] on td "2616 Nw 56th St Seattle, WA98107" at bounding box center [232, 162] width 192 height 48
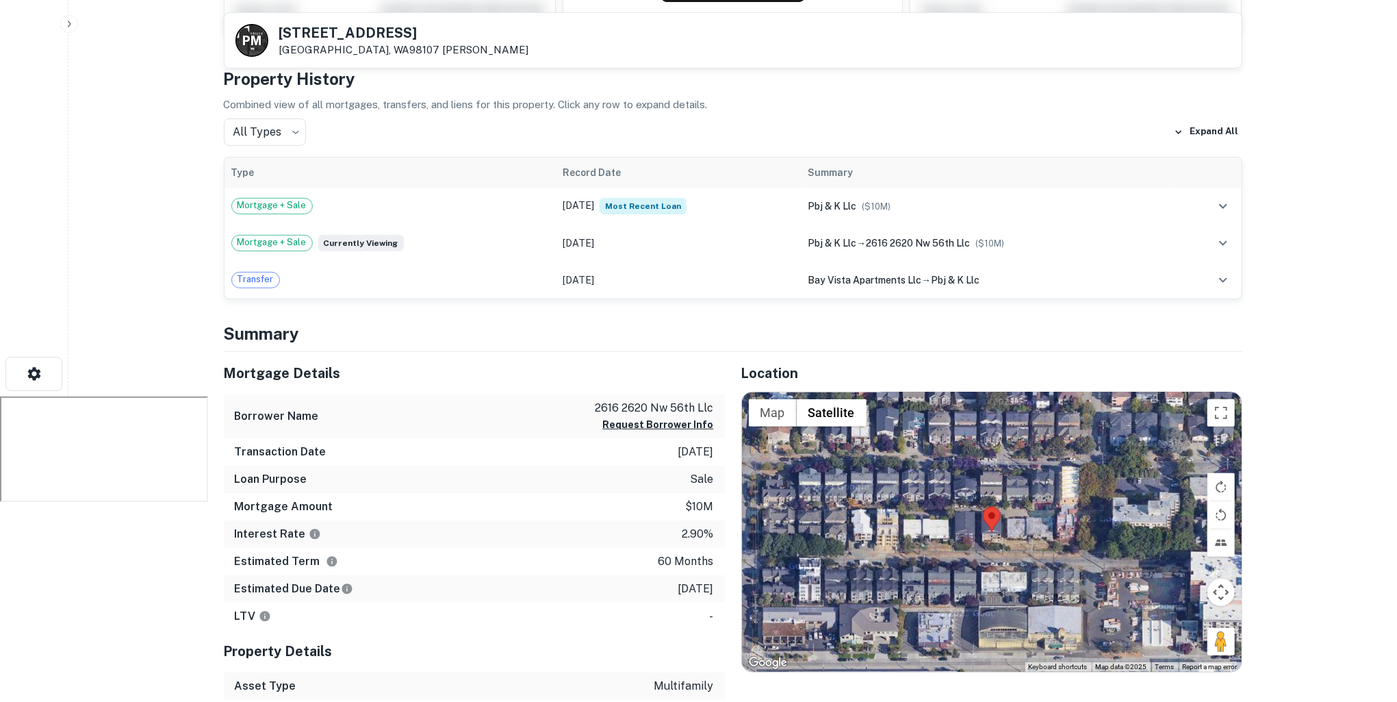
scroll to position [60, 0]
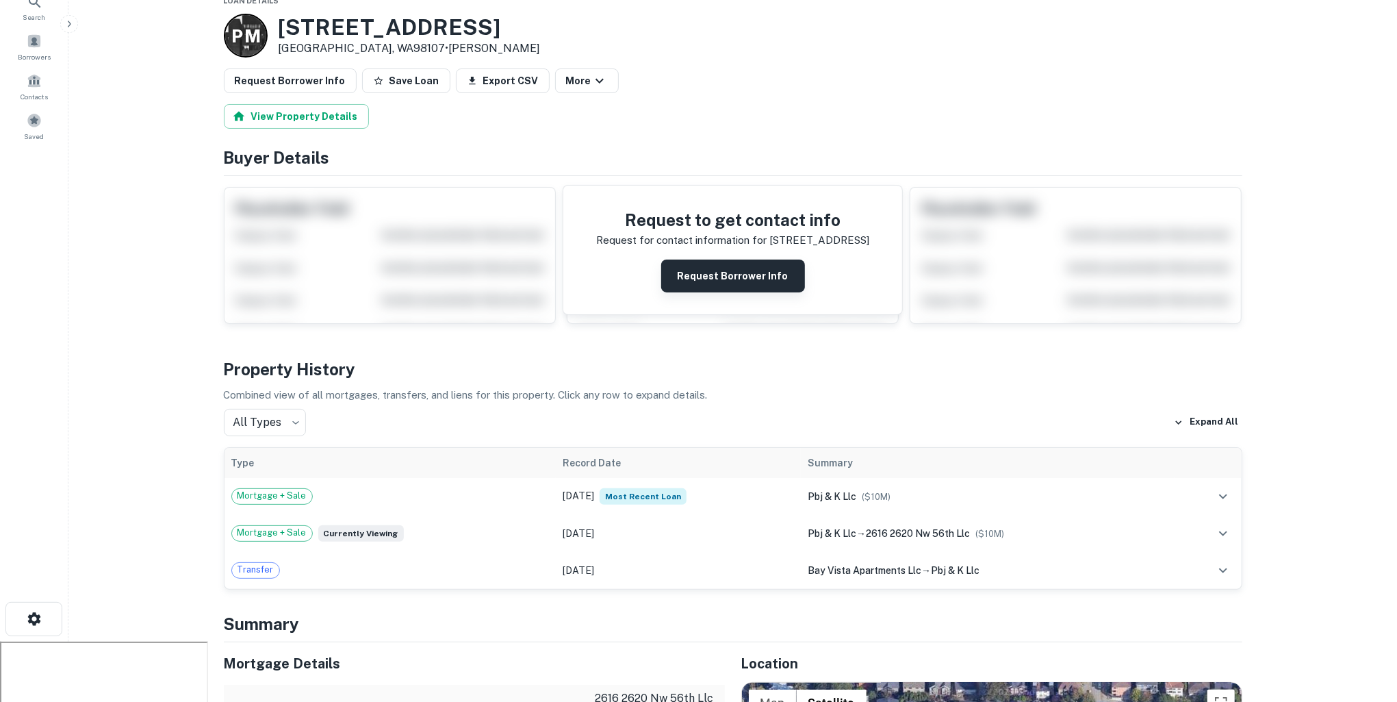
click at [719, 275] on button "Request Borrower Info" at bounding box center [733, 275] width 144 height 33
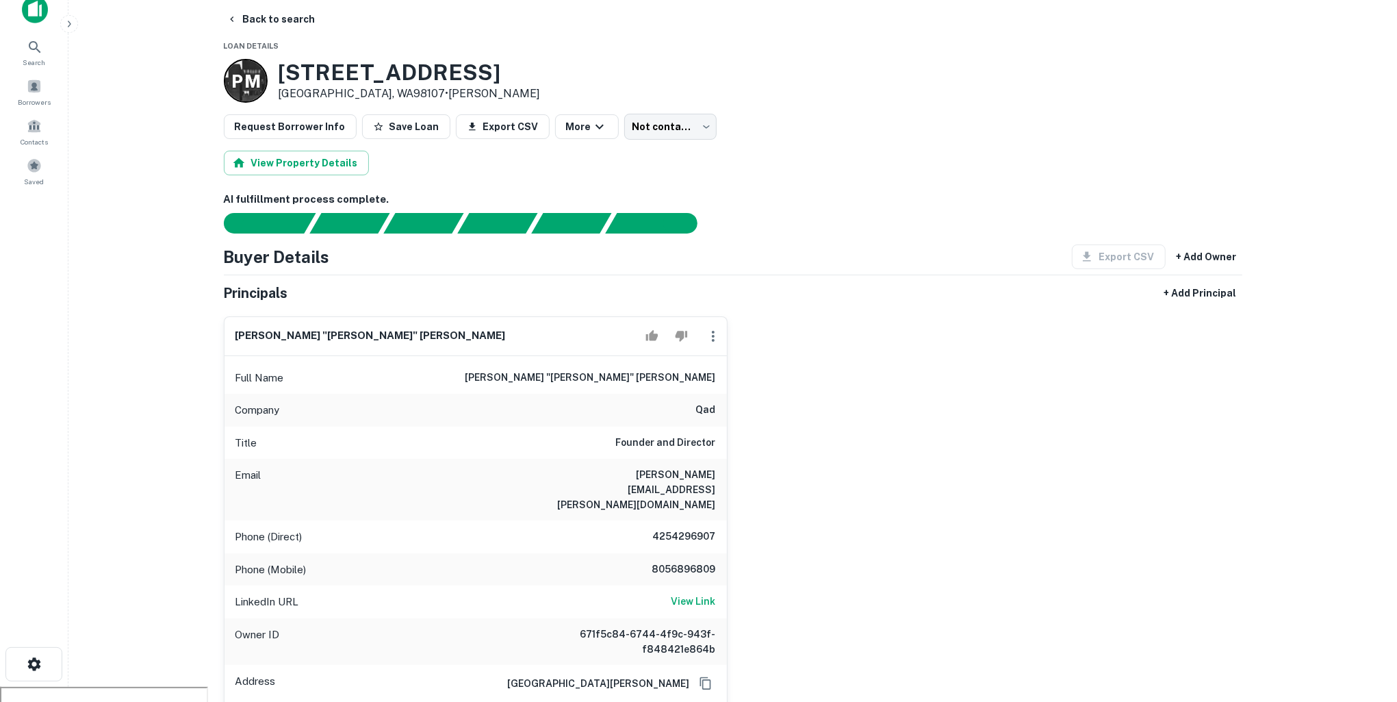
scroll to position [0, 0]
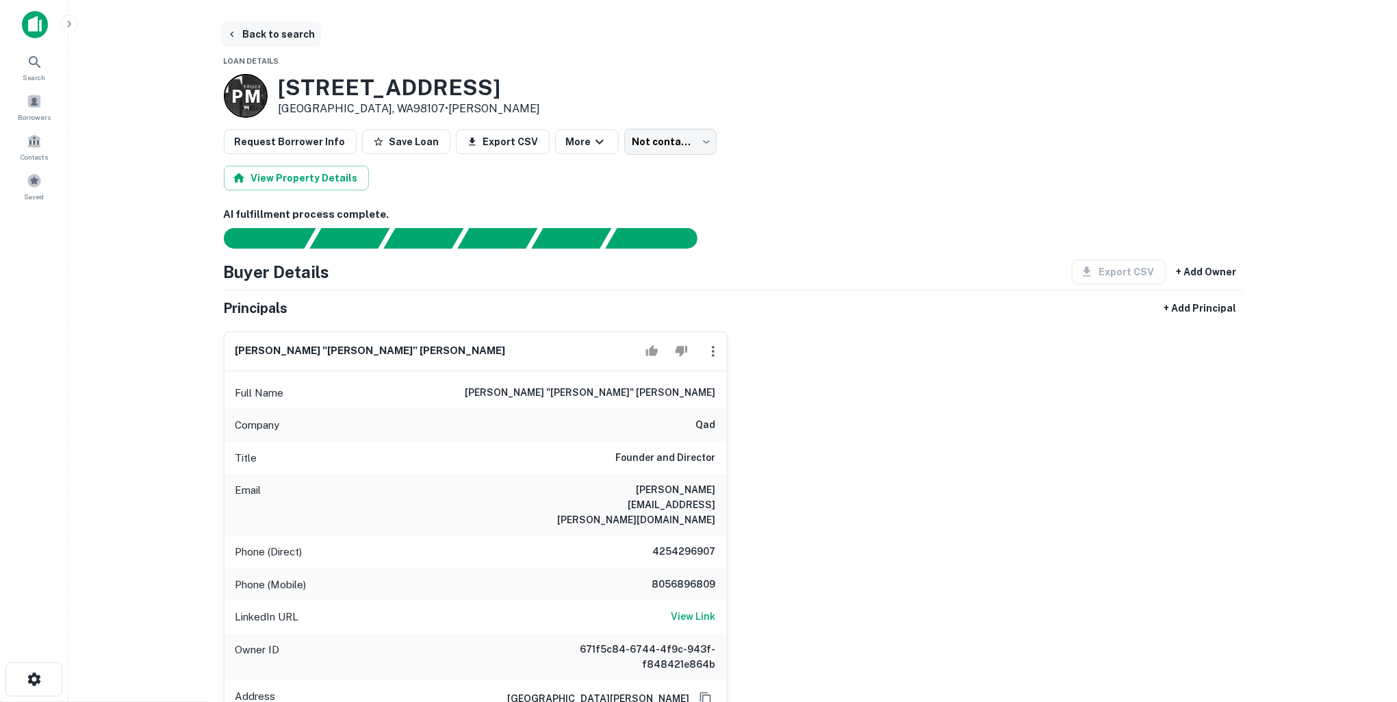
click at [299, 30] on button "Back to search" at bounding box center [271, 34] width 100 height 25
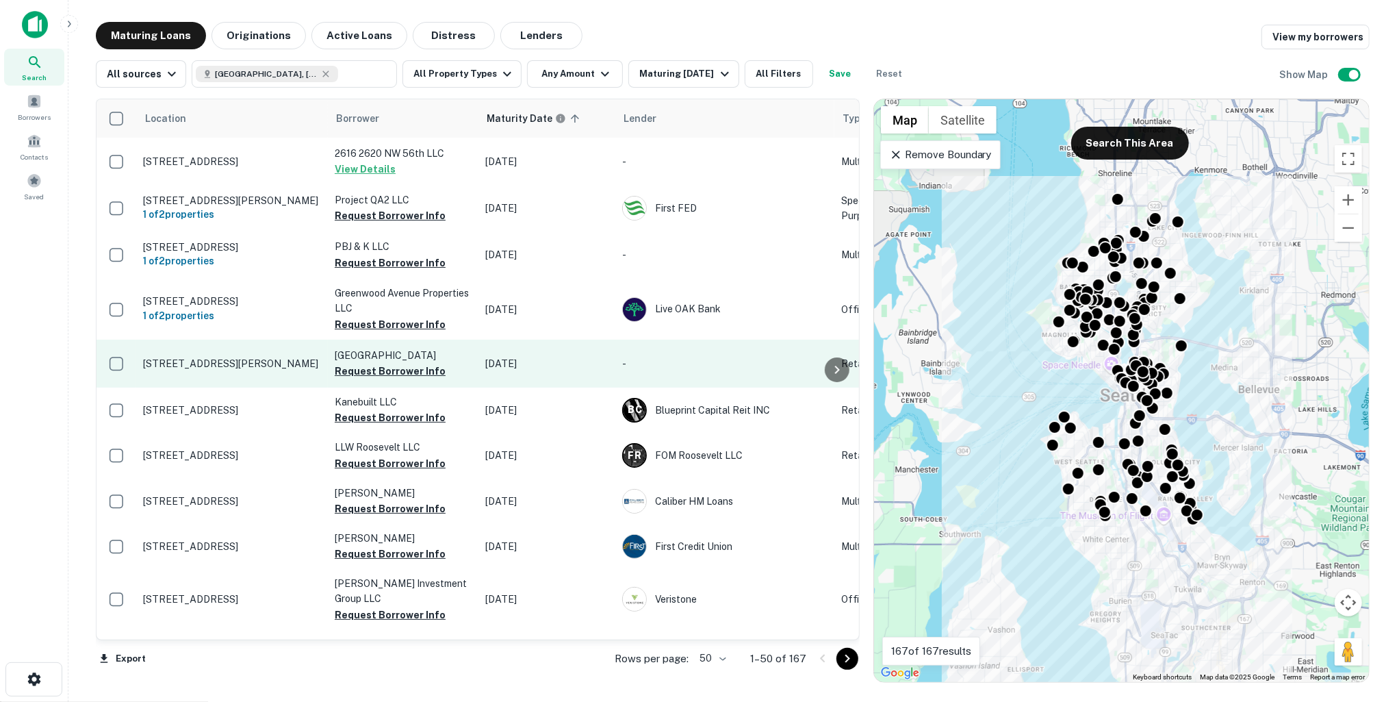
click at [229, 359] on p "1107 E Howell St Seattle, WA98122" at bounding box center [232, 363] width 178 height 12
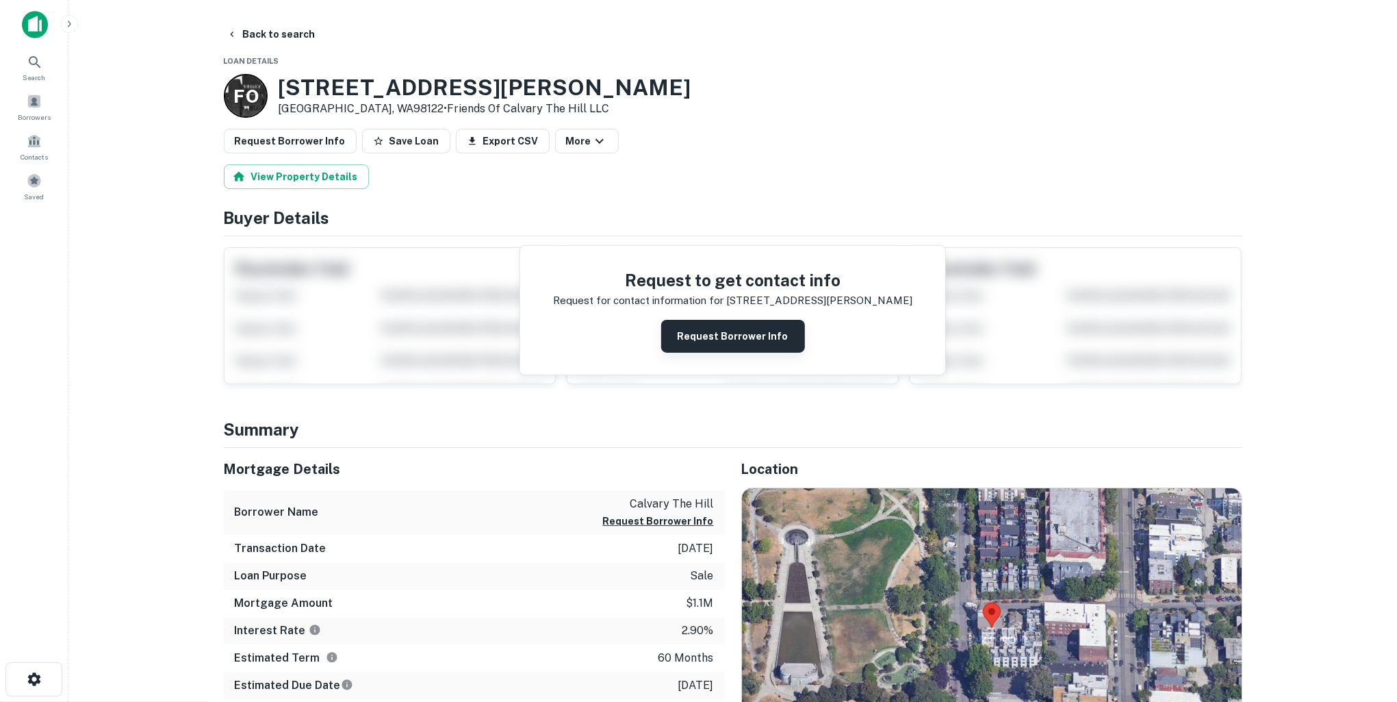
click at [706, 322] on button "Request Borrower Info" at bounding box center [733, 336] width 144 height 33
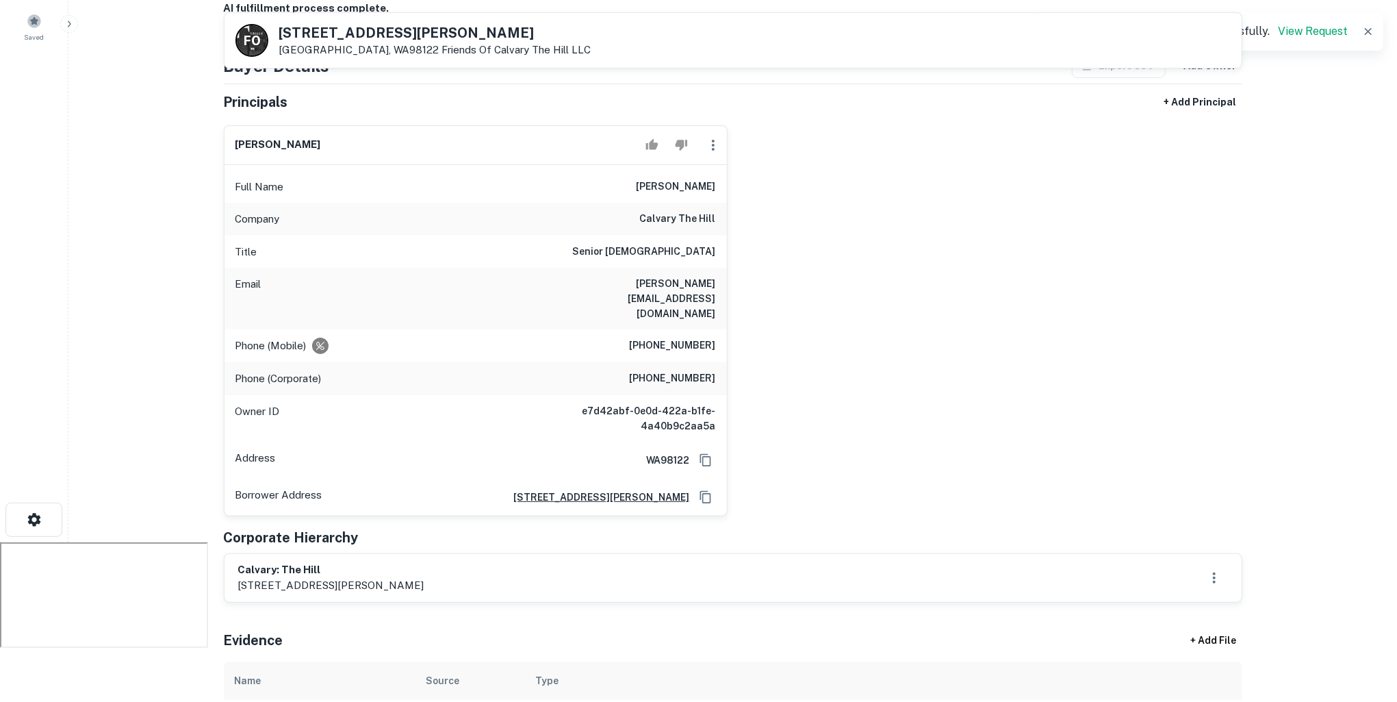
scroll to position [157, 0]
drag, startPoint x: 602, startPoint y: 286, endPoint x: 722, endPoint y: 271, distance: 120.7
click at [722, 271] on div "Email justin@calvarythehill.com" at bounding box center [476, 301] width 502 height 62
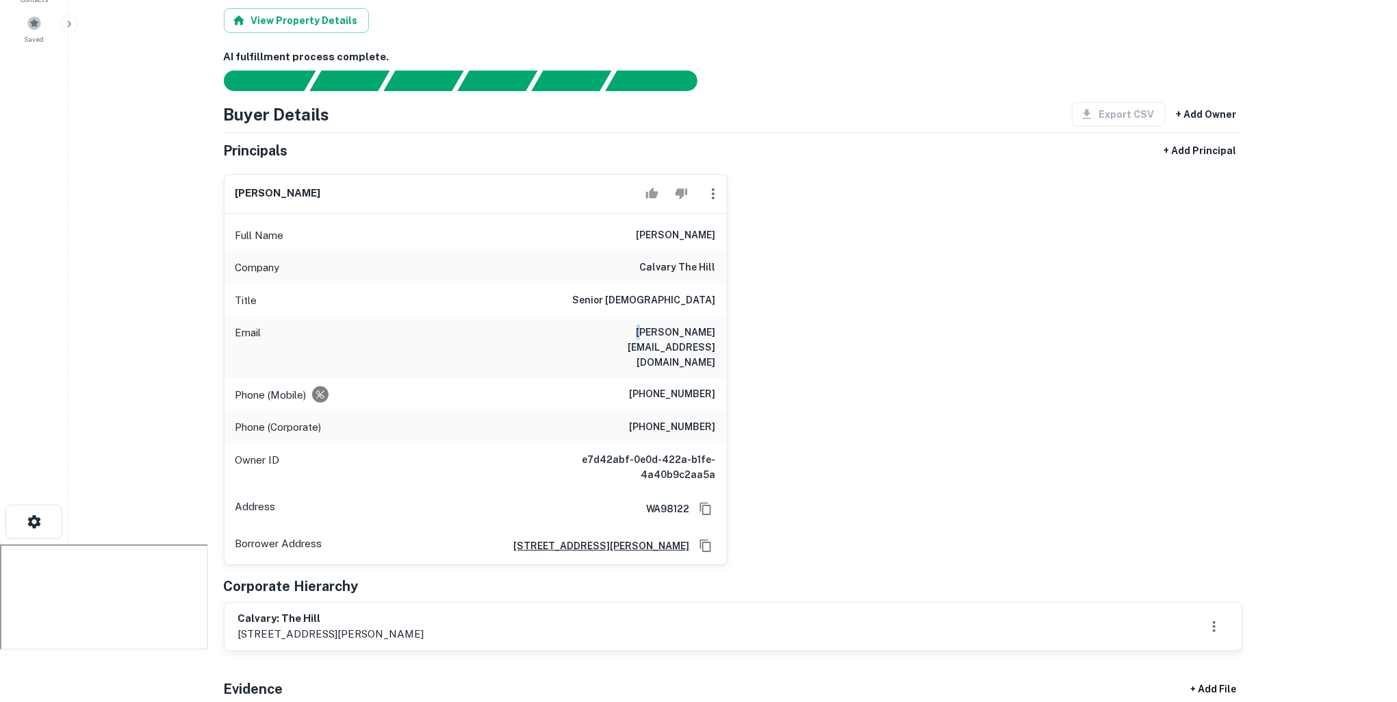
scroll to position [0, 0]
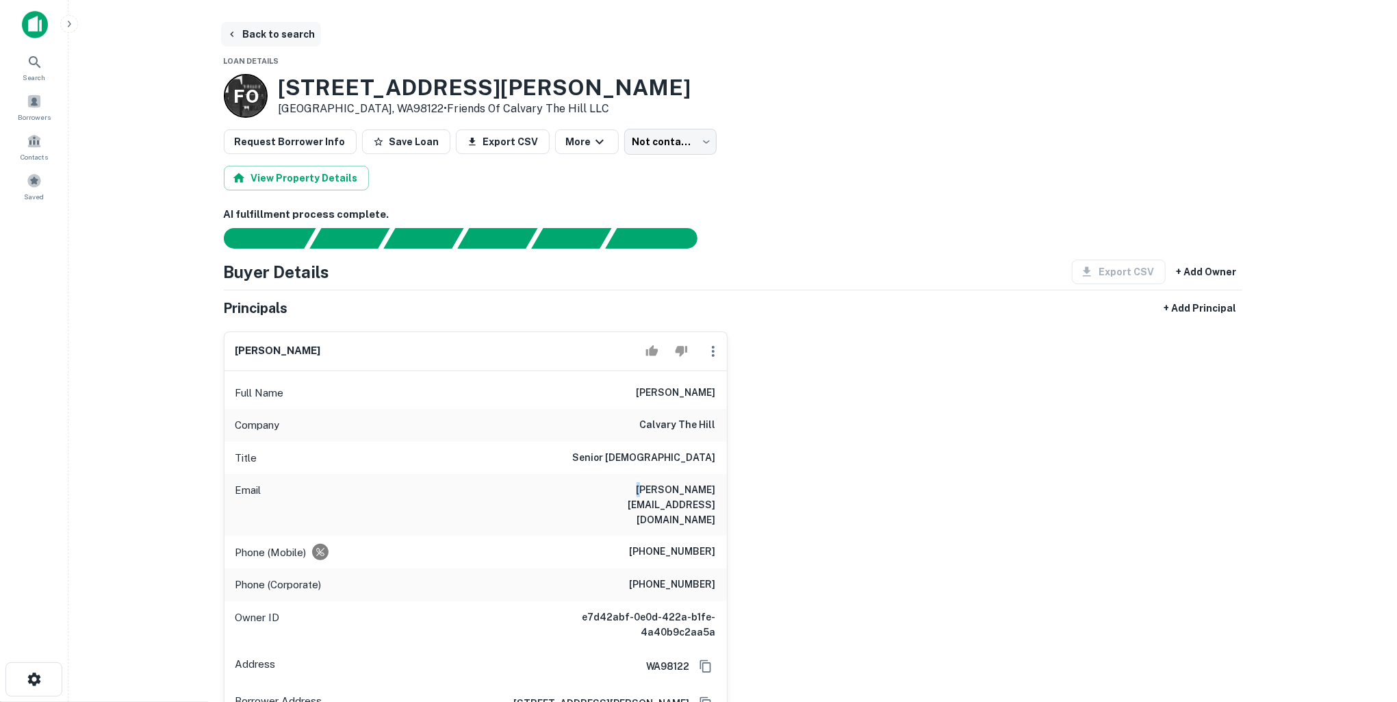
click at [286, 34] on button "Back to search" at bounding box center [271, 34] width 100 height 25
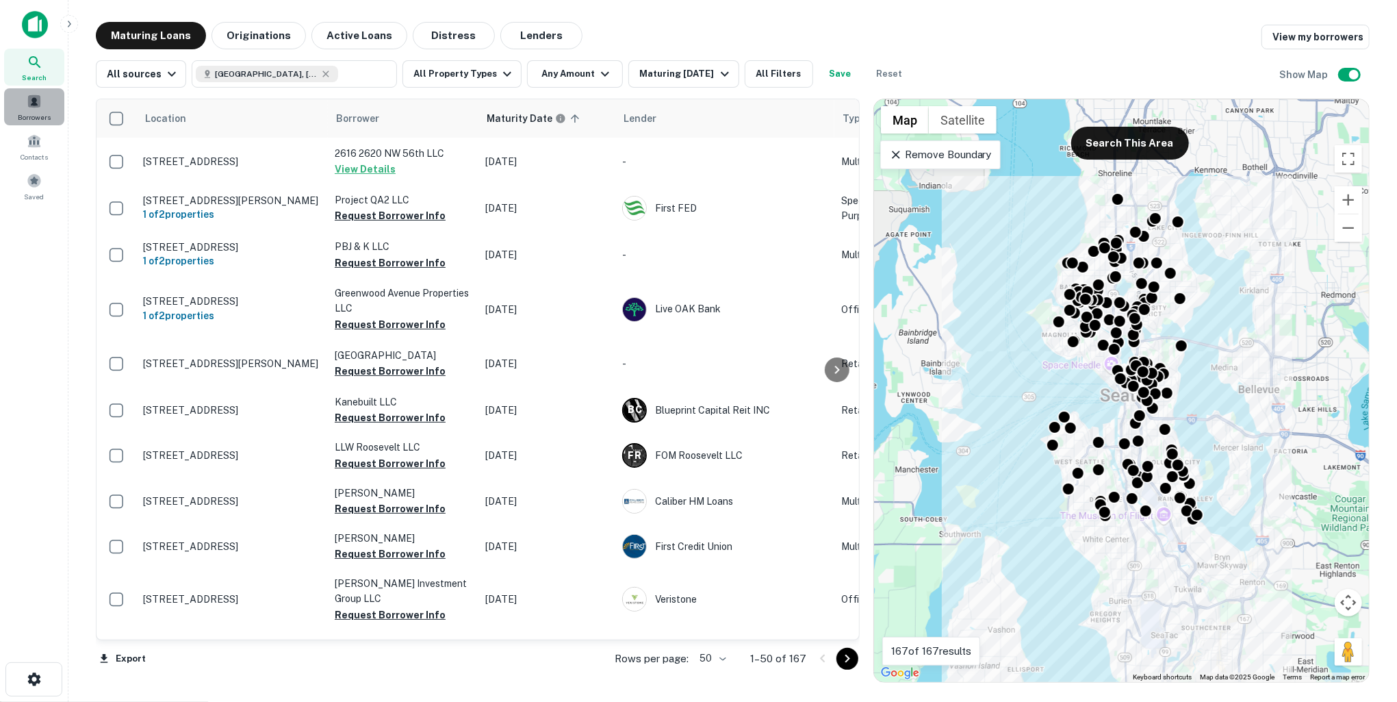
click at [31, 104] on span at bounding box center [34, 101] width 15 height 15
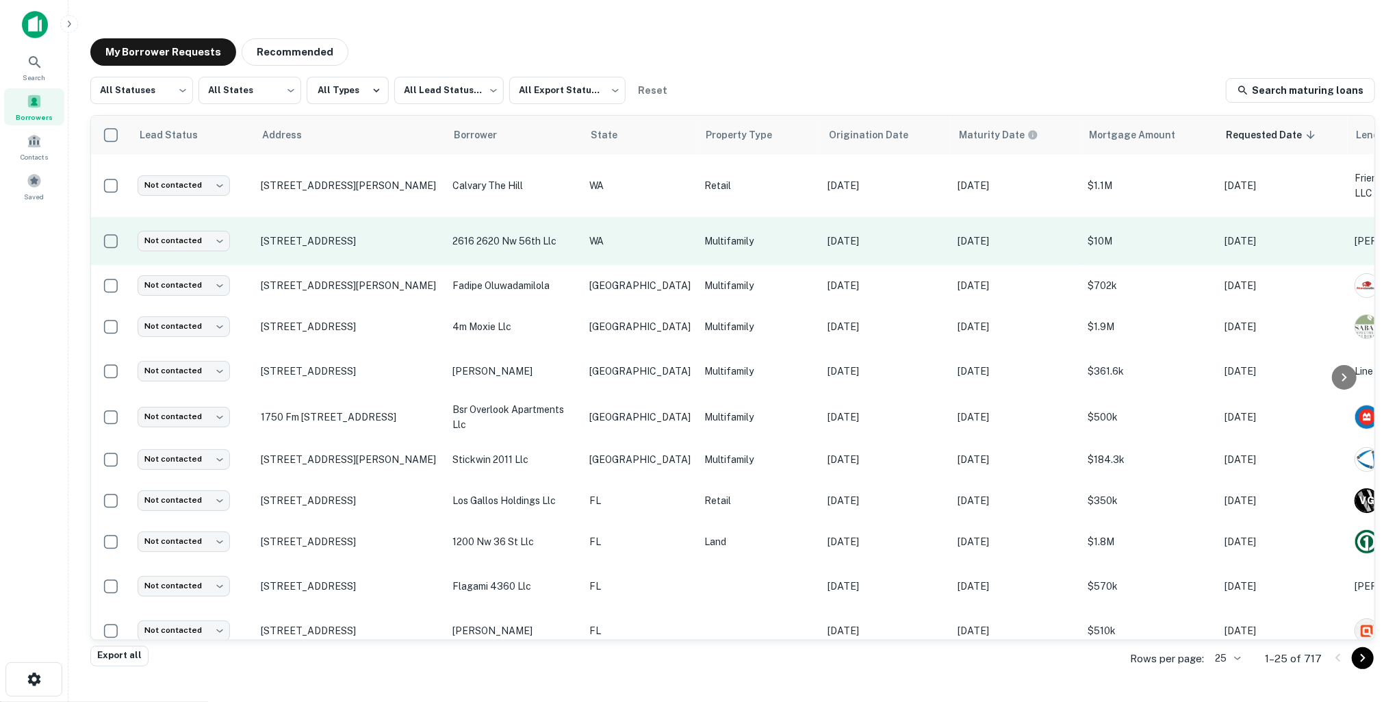
scroll to position [0, 186]
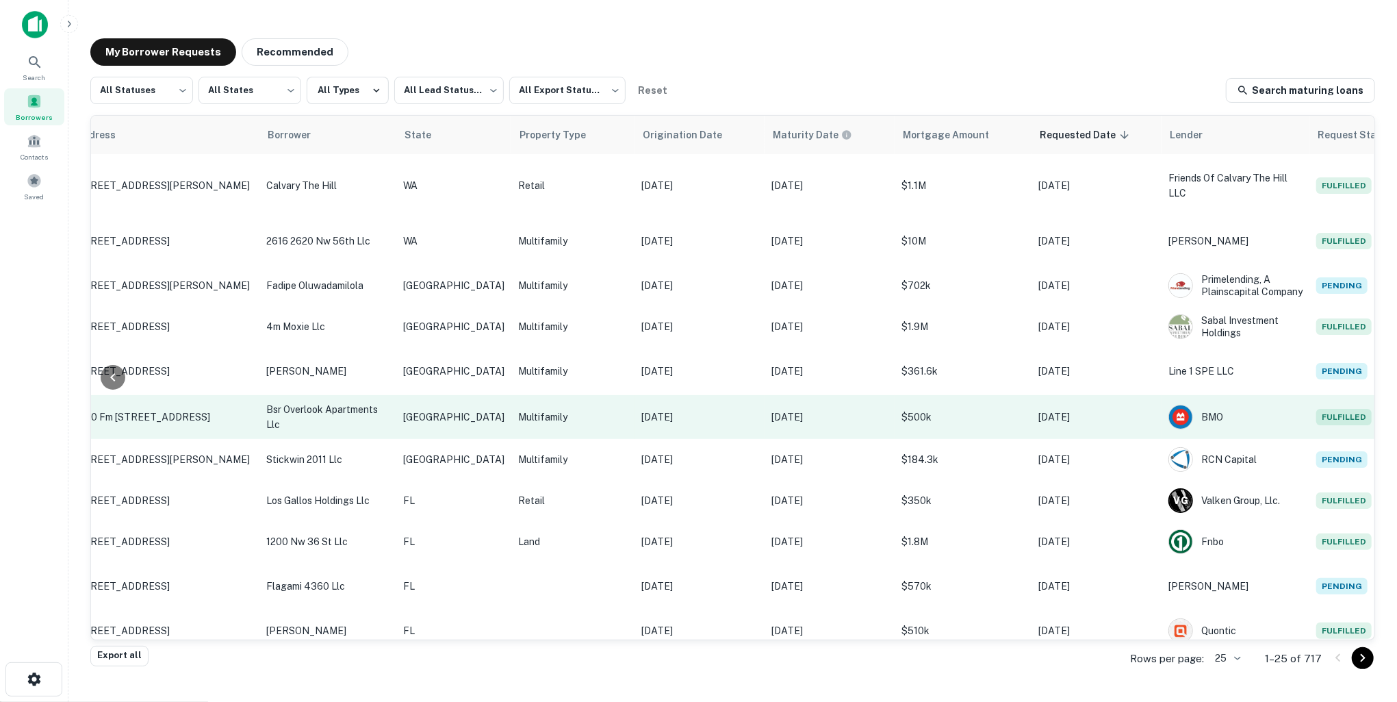
click at [811, 424] on p "Sep 29, 2025" at bounding box center [829, 416] width 116 height 15
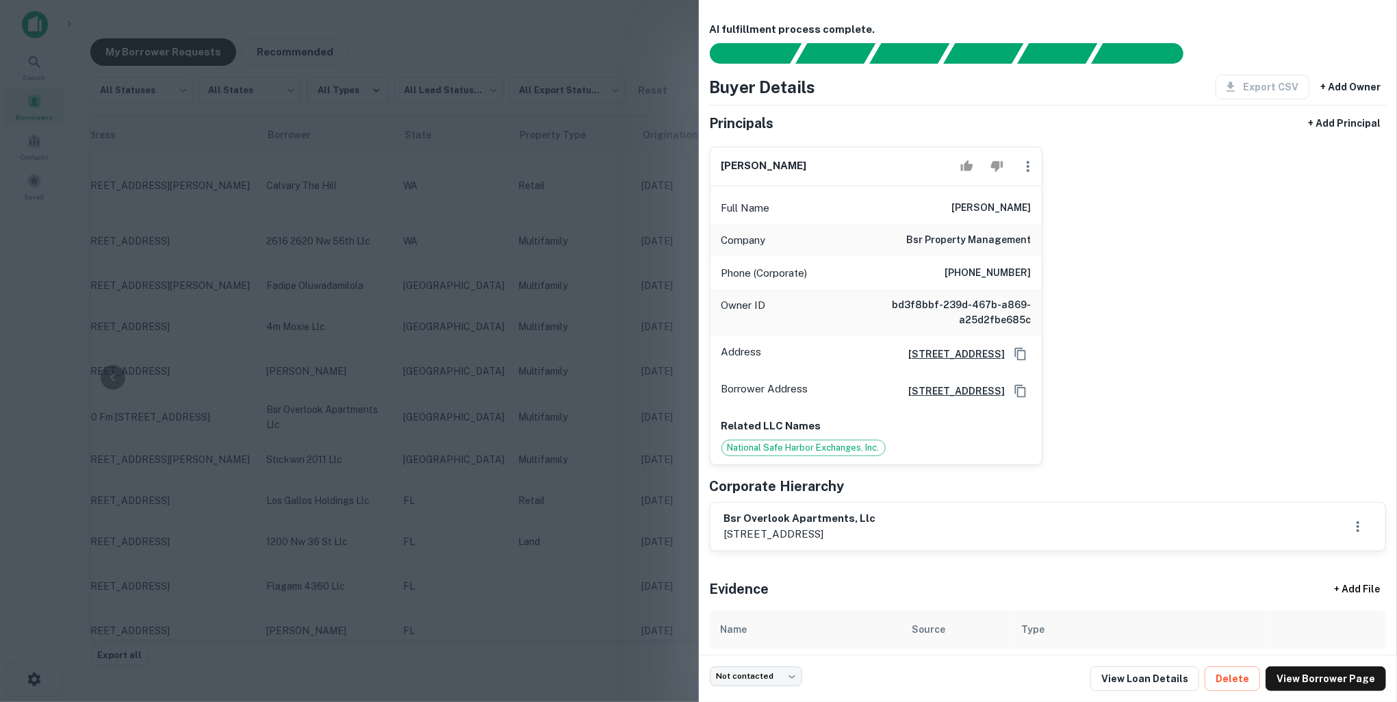
click at [643, 367] on div at bounding box center [698, 351] width 1397 height 702
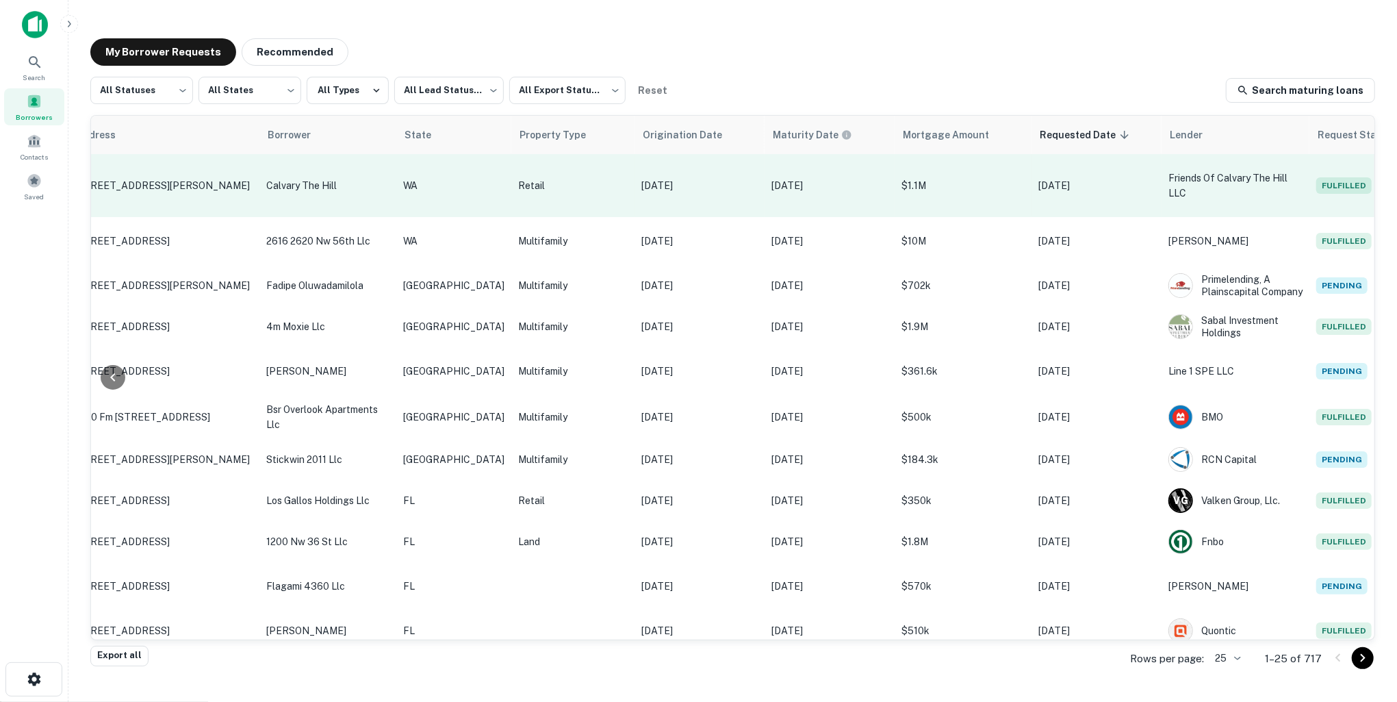
click at [909, 186] on p "$1.1M" at bounding box center [963, 185] width 123 height 15
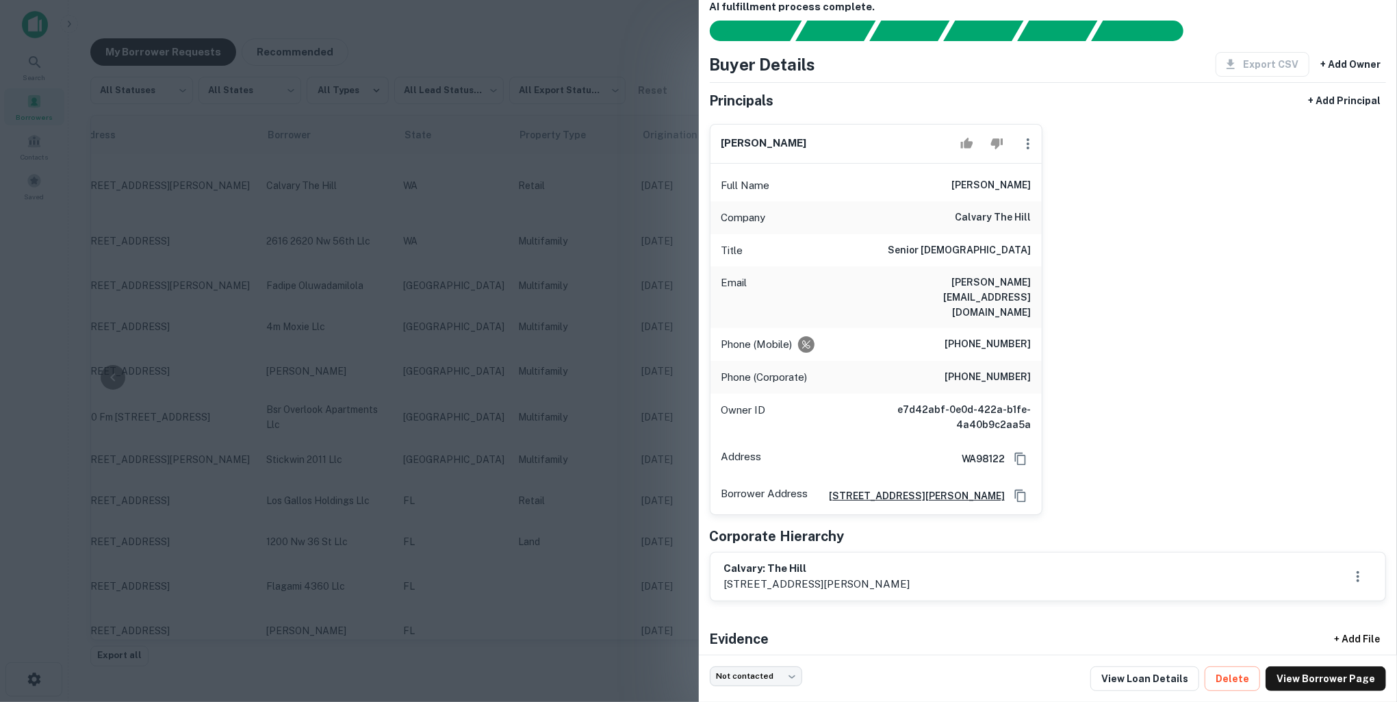
scroll to position [25, 0]
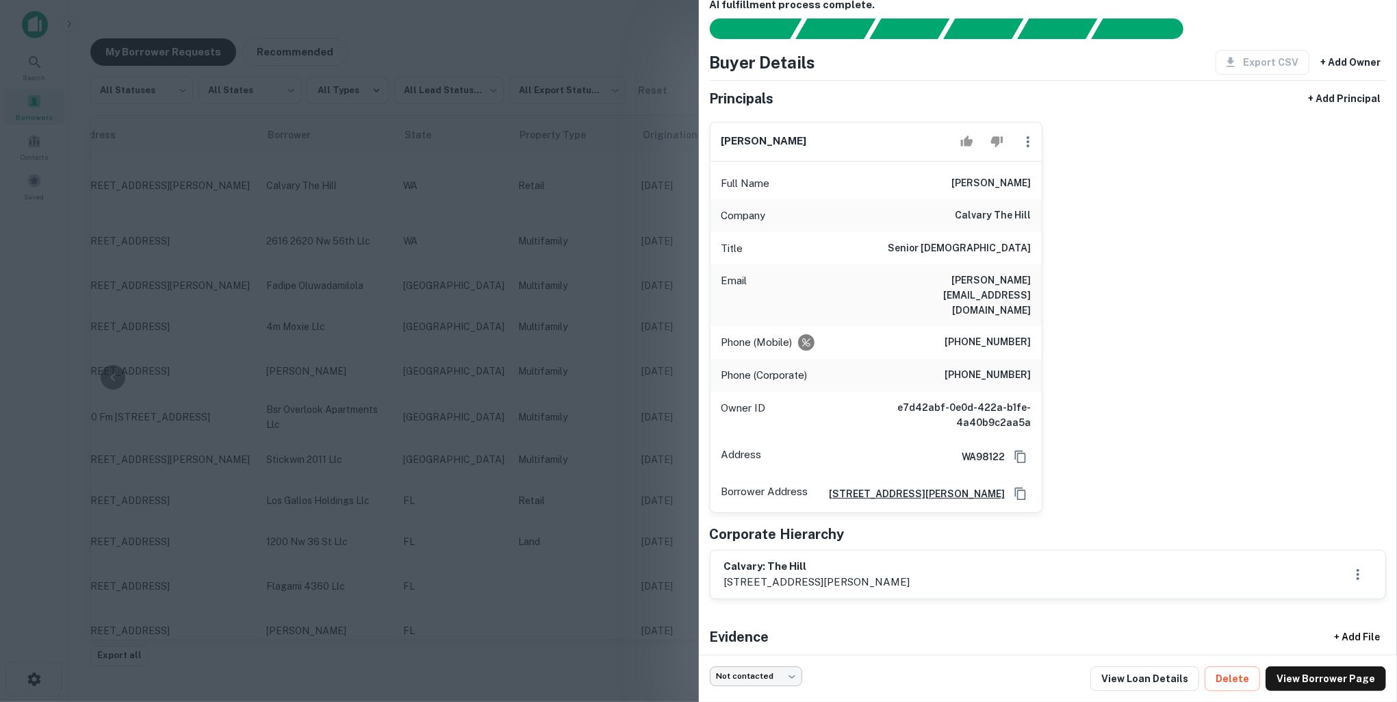
click at [791, 674] on body "Search Borrowers Contacts Saved My Borrower Requests Recommended All Statuses *…" at bounding box center [698, 351] width 1397 height 702
click at [557, 652] on div at bounding box center [698, 351] width 1397 height 702
click at [545, 63] on div at bounding box center [698, 351] width 1397 height 702
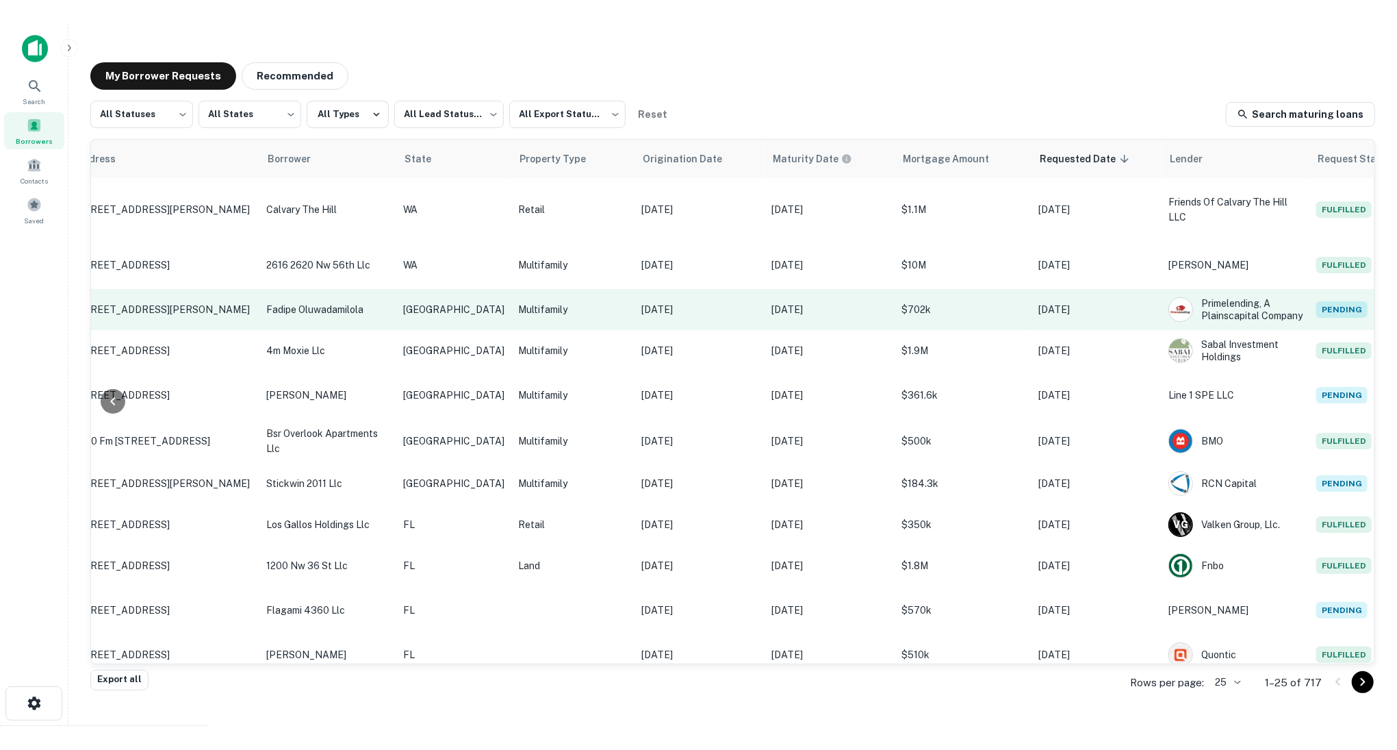
scroll to position [0, 0]
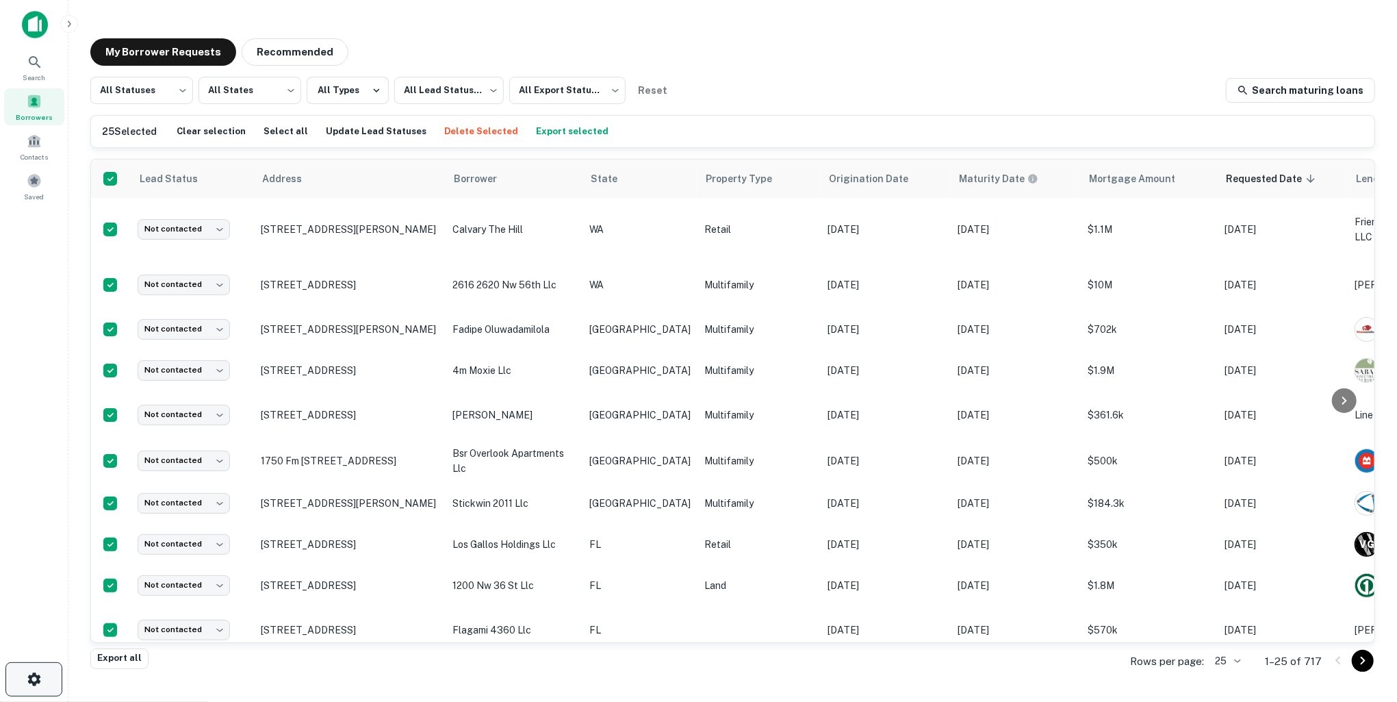
click at [25, 668] on button "button" at bounding box center [33, 679] width 57 height 34
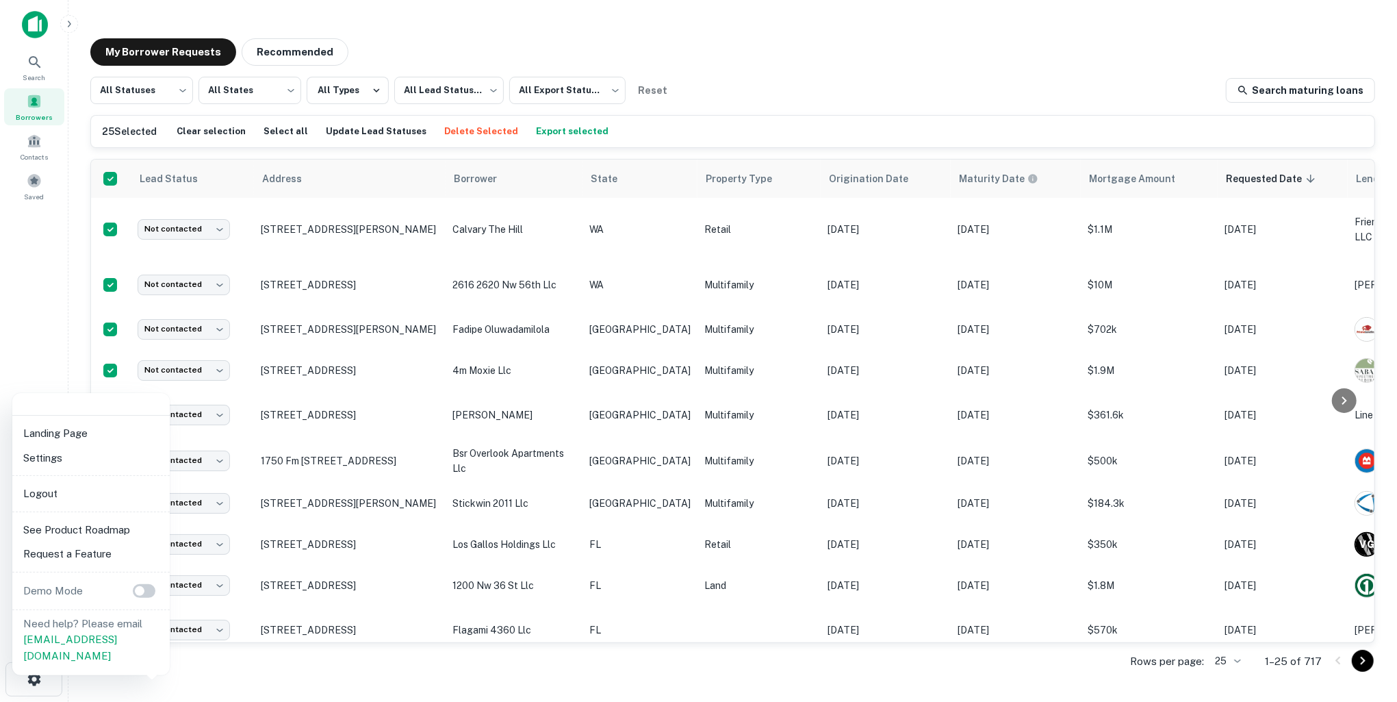
click at [98, 495] on li "Logout" at bounding box center [91, 493] width 146 height 25
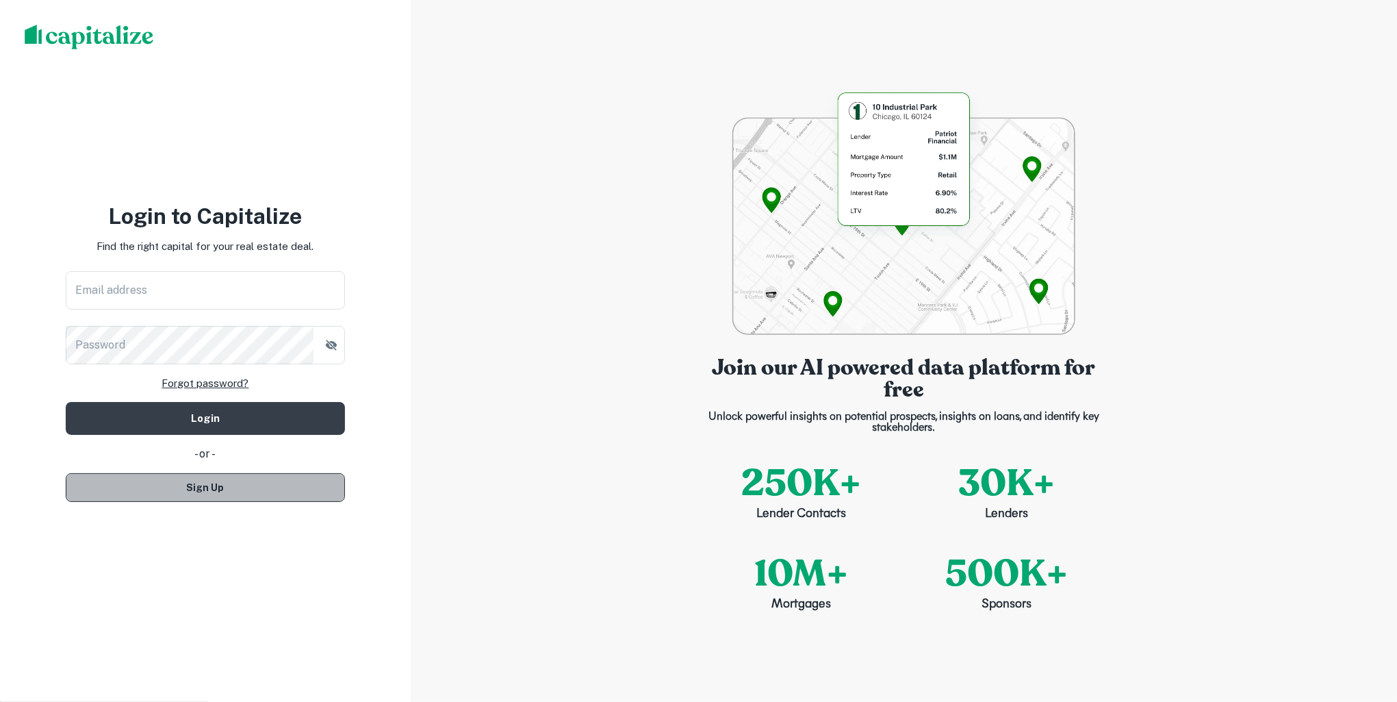
click at [271, 485] on button "Sign Up" at bounding box center [205, 487] width 279 height 29
select select "**"
